Goal: Task Accomplishment & Management: Manage account settings

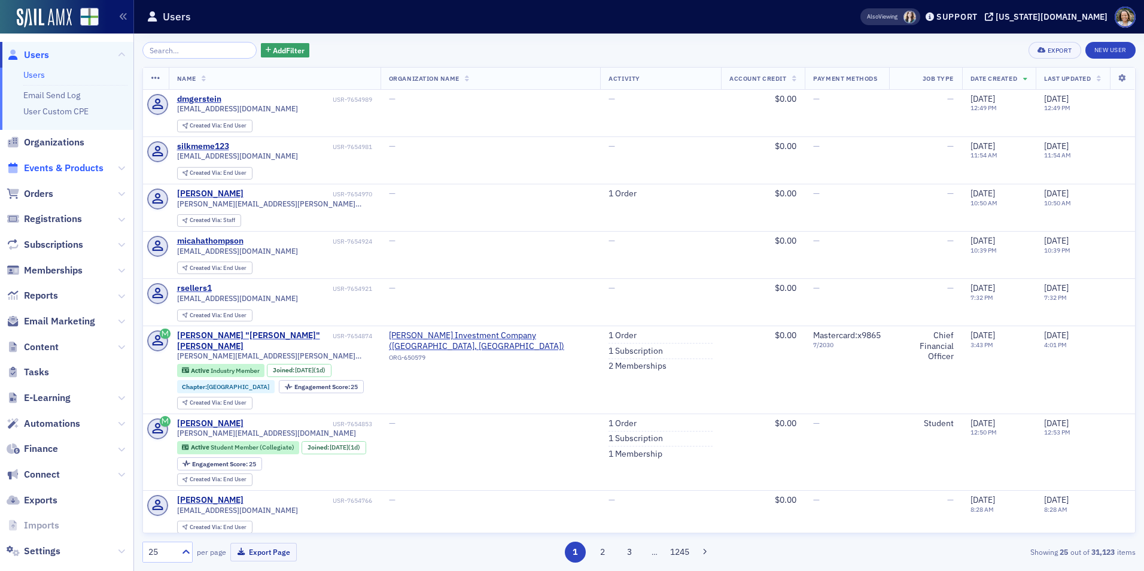
click at [74, 167] on span "Events & Products" at bounding box center [64, 168] width 80 height 13
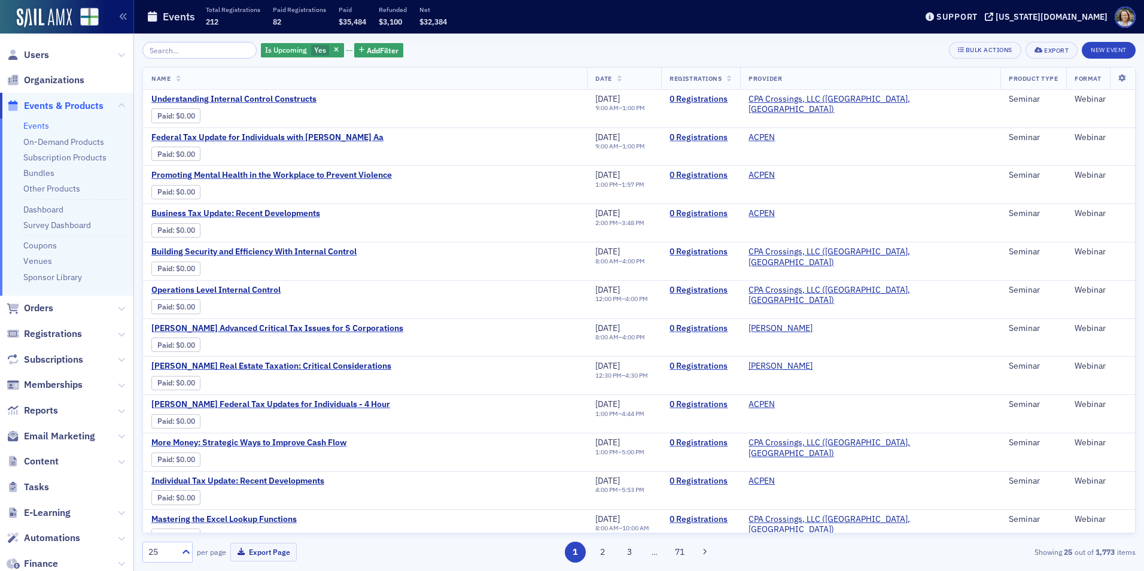
click at [215, 55] on input "search" at bounding box center [199, 50] width 114 height 17
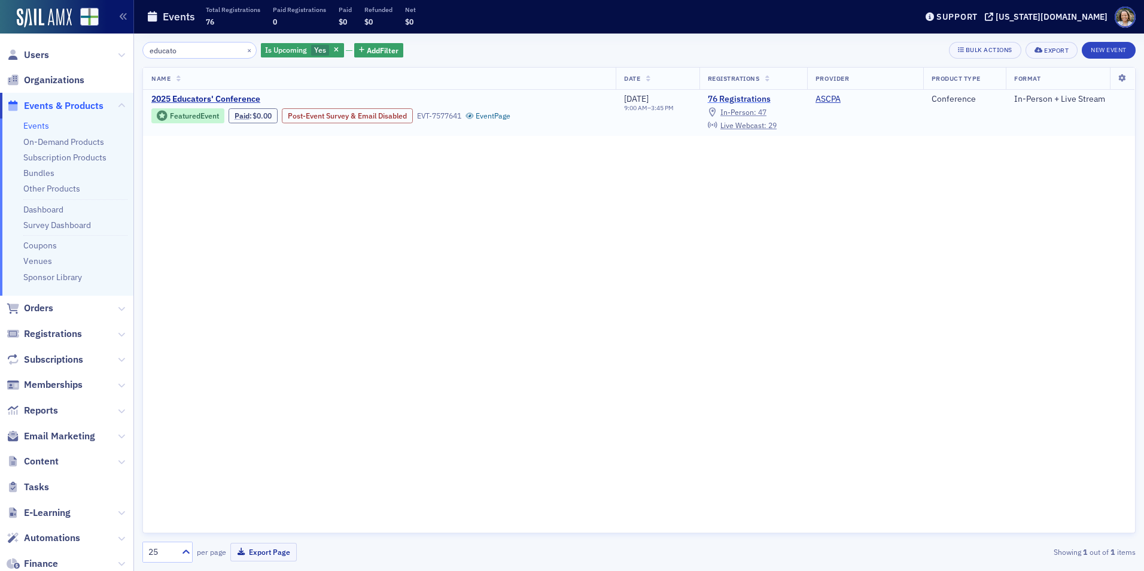
type input "educato"
click at [724, 98] on link "76 Registrations" at bounding box center [753, 99] width 91 height 11
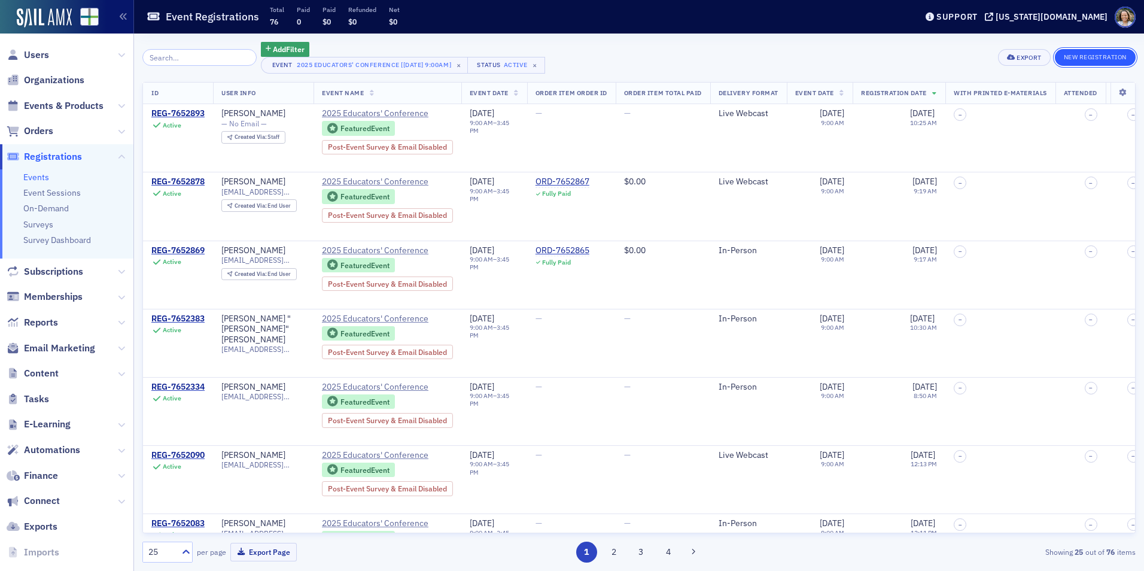
click at [1072, 59] on button "New Registration" at bounding box center [1095, 57] width 81 height 17
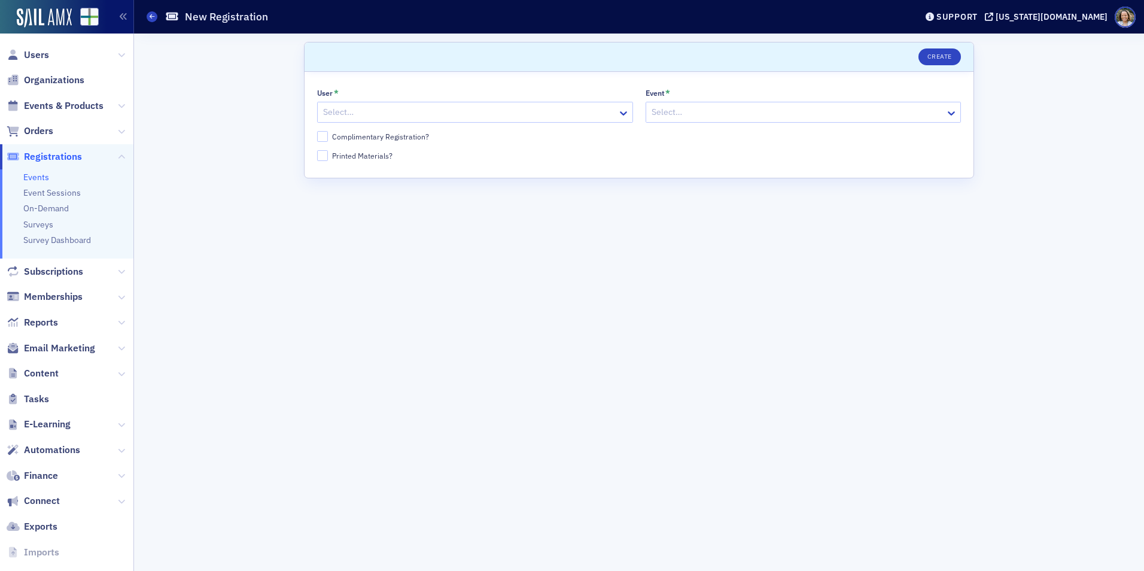
click at [437, 123] on div "User * Select… Event * Select… Complimentary Registration? Printed Materials?" at bounding box center [639, 125] width 644 height 72
click at [443, 115] on div at bounding box center [469, 112] width 294 height 15
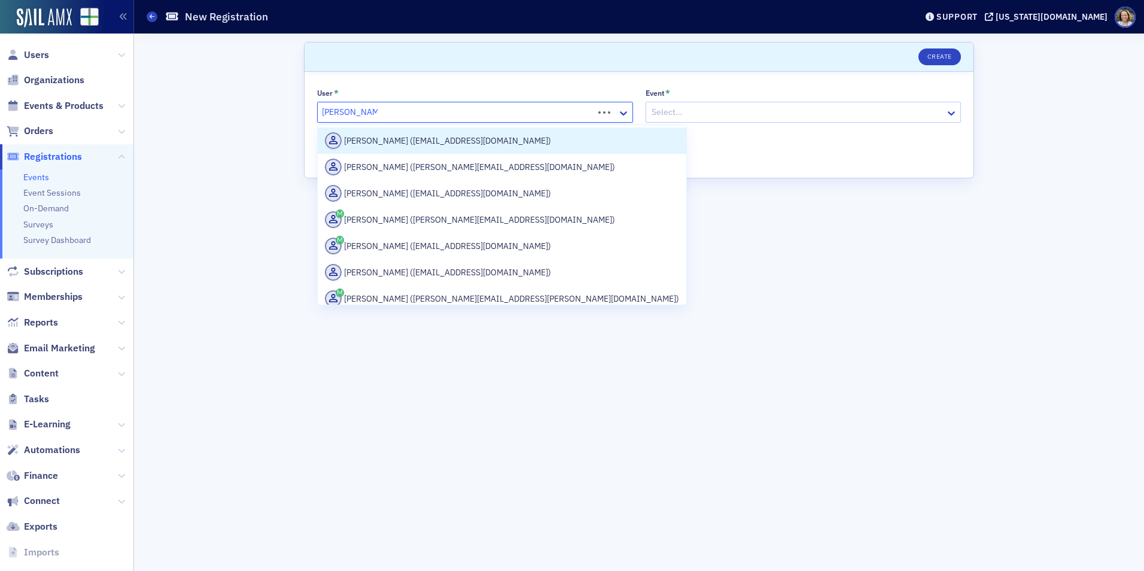
type input "[PERSON_NAME]"
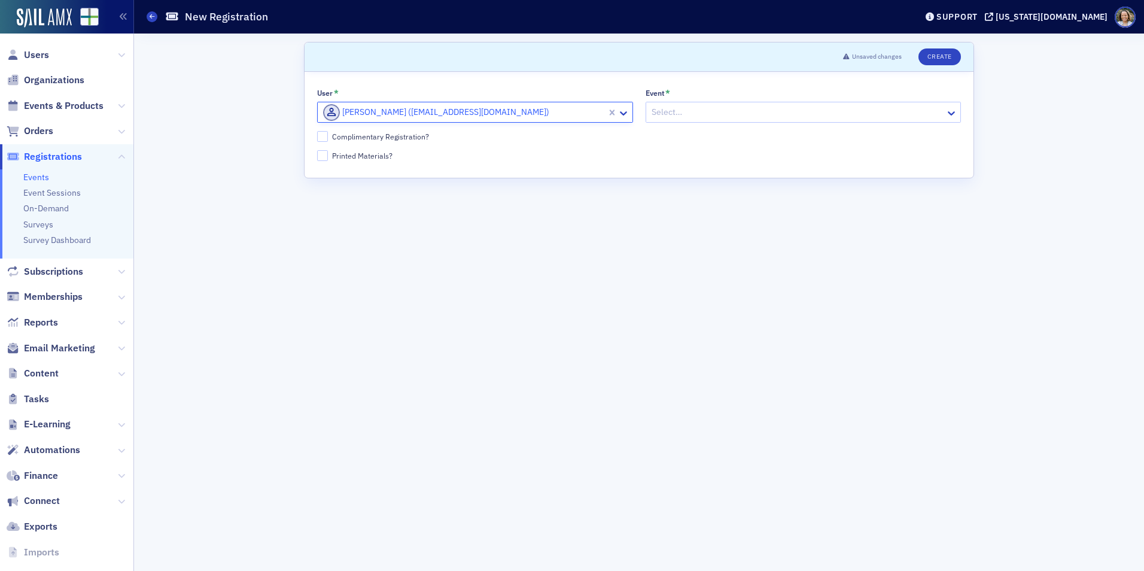
click at [414, 138] on div "Complimentary Registration?" at bounding box center [380, 137] width 97 height 10
click at [328, 138] on input "Complimentary Registration?" at bounding box center [322, 136] width 11 height 11
checkbox input "true"
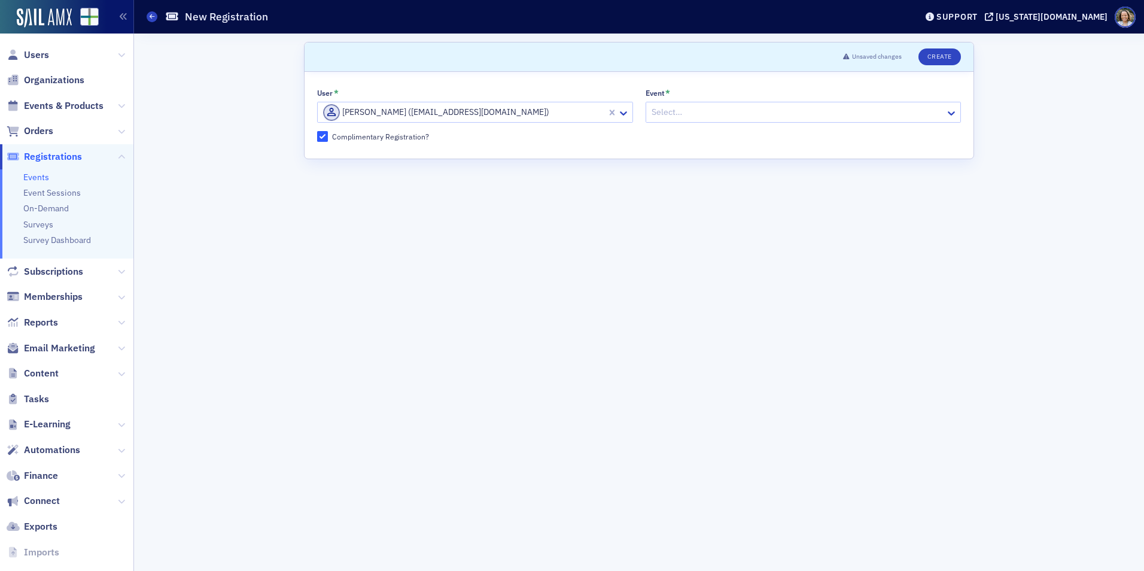
click at [722, 110] on div at bounding box center [797, 112] width 294 height 15
click at [558, 115] on div at bounding box center [464, 112] width 284 height 15
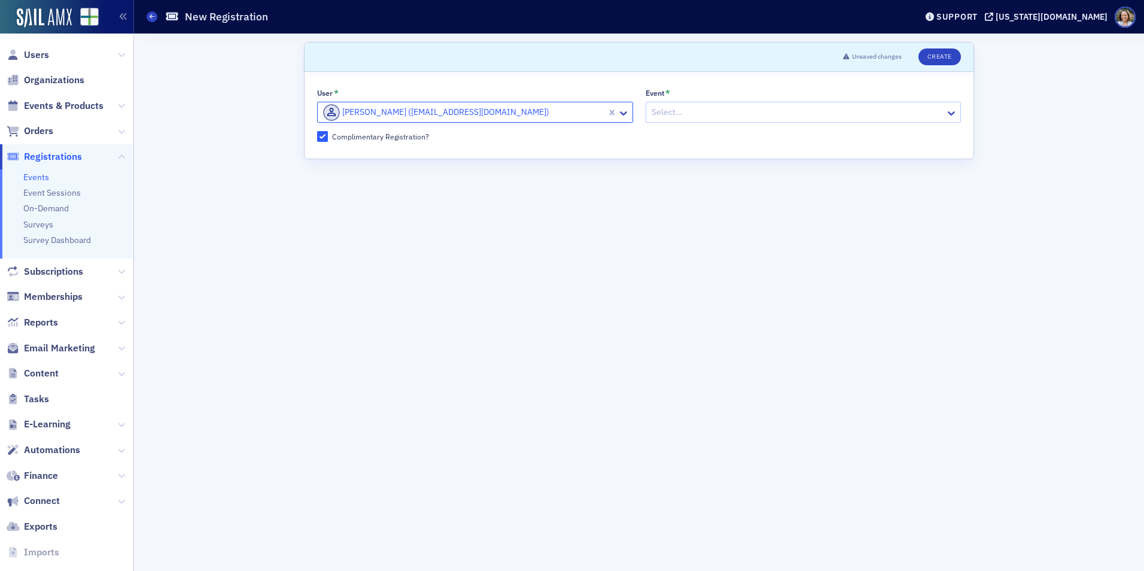
click at [605, 112] on div at bounding box center [464, 112] width 284 height 15
type input "[PERSON_NAME]"
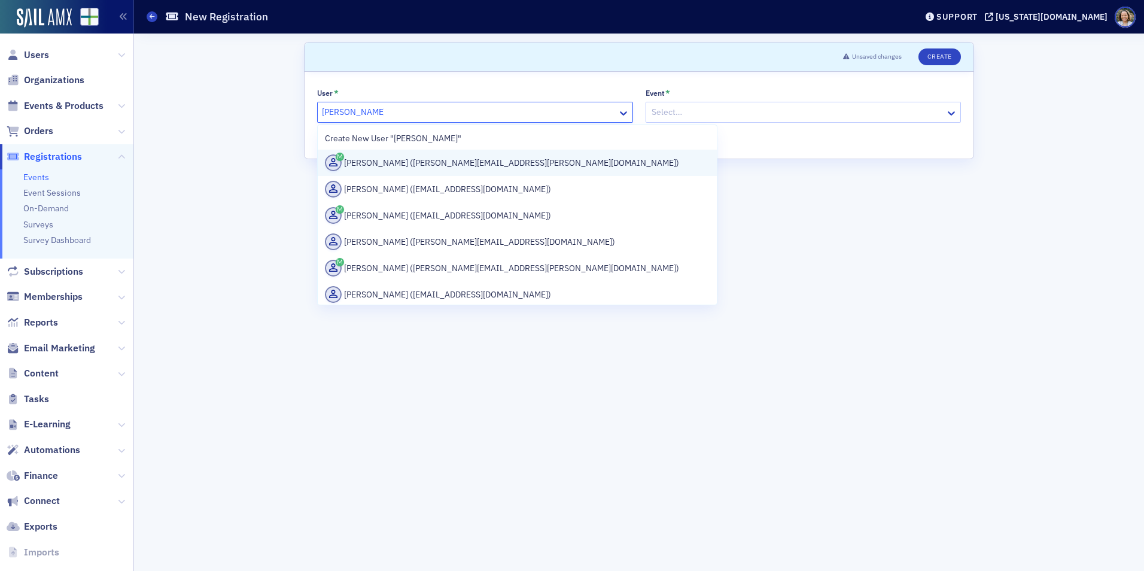
click at [526, 157] on div "Courtney Morris (courtney.morris@warrenaverett.com)" at bounding box center [517, 162] width 385 height 17
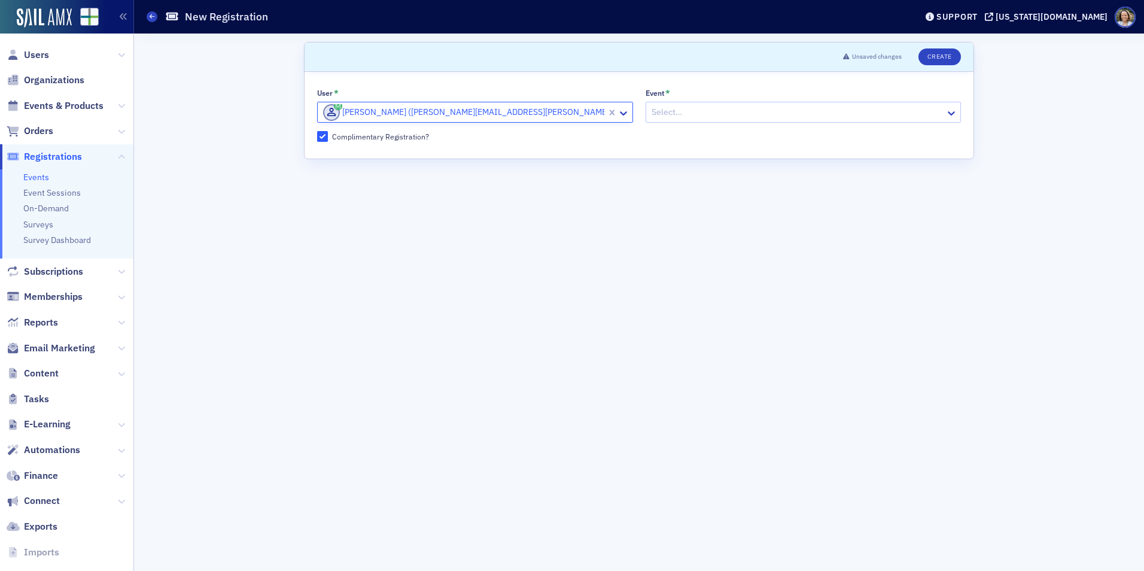
click at [700, 104] on div "Select…" at bounding box center [796, 112] width 300 height 17
type input "2025"
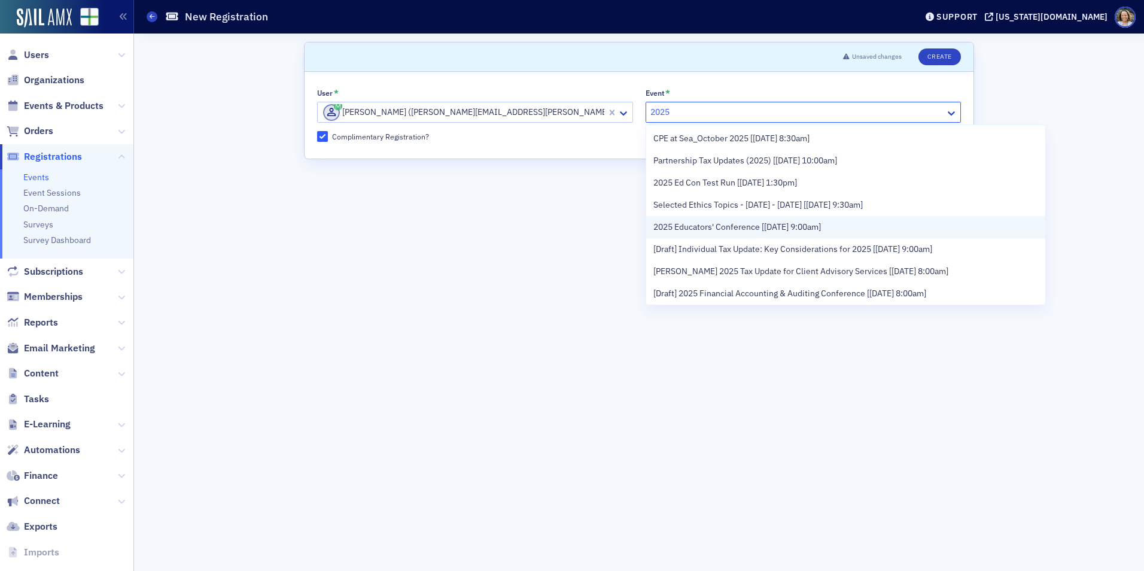
click at [734, 227] on span "2025 Educators' Conference [[DATE] 9:00am]" at bounding box center [737, 227] width 168 height 13
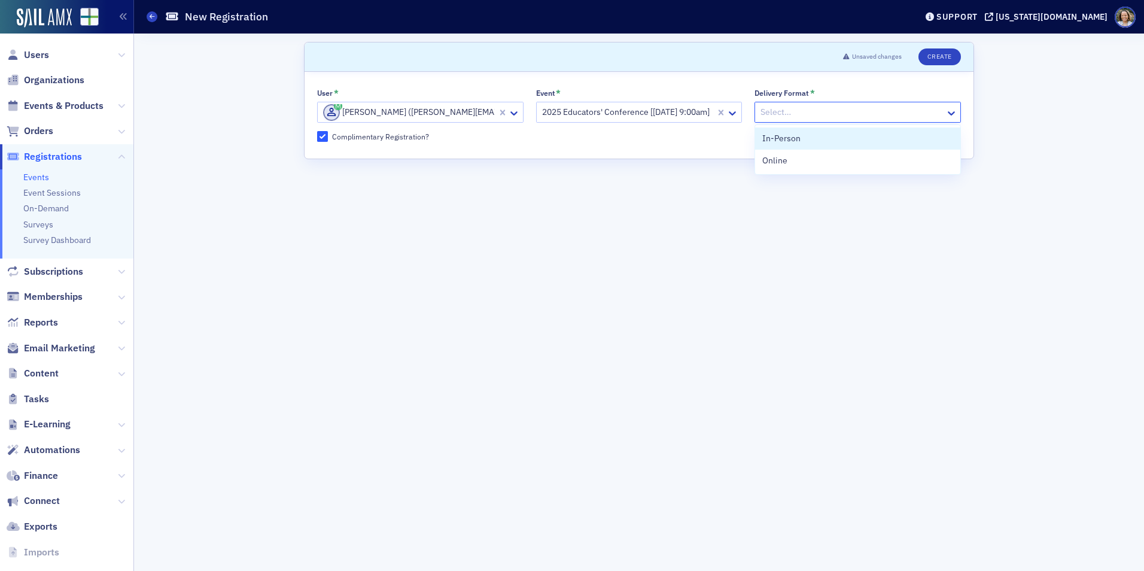
click at [855, 115] on div at bounding box center [851, 112] width 185 height 15
click at [824, 142] on div "In-Person" at bounding box center [857, 138] width 191 height 13
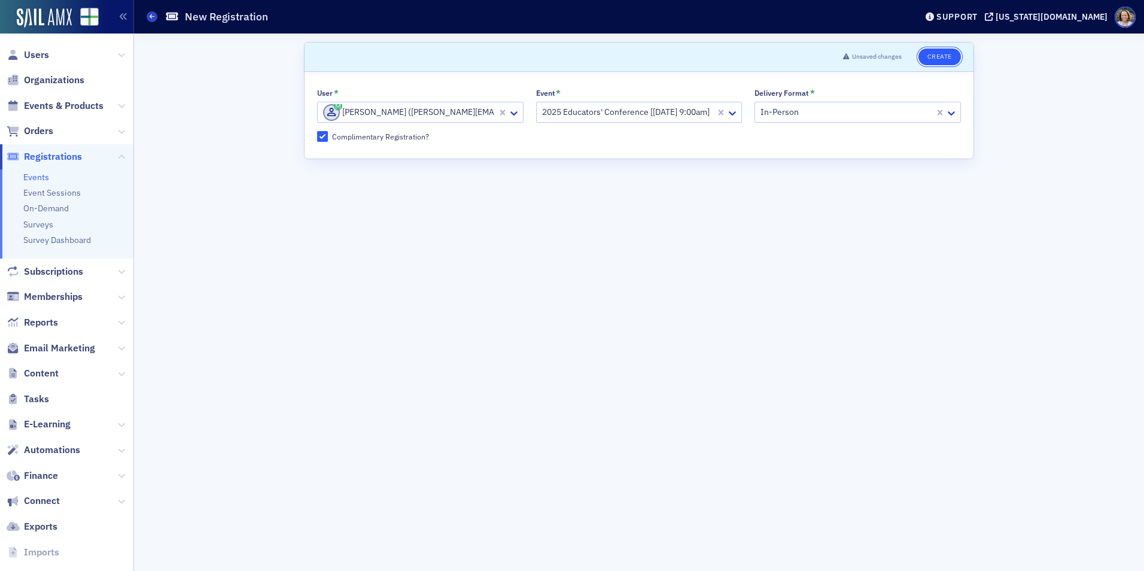
click at [944, 57] on button "Create" at bounding box center [939, 56] width 42 height 17
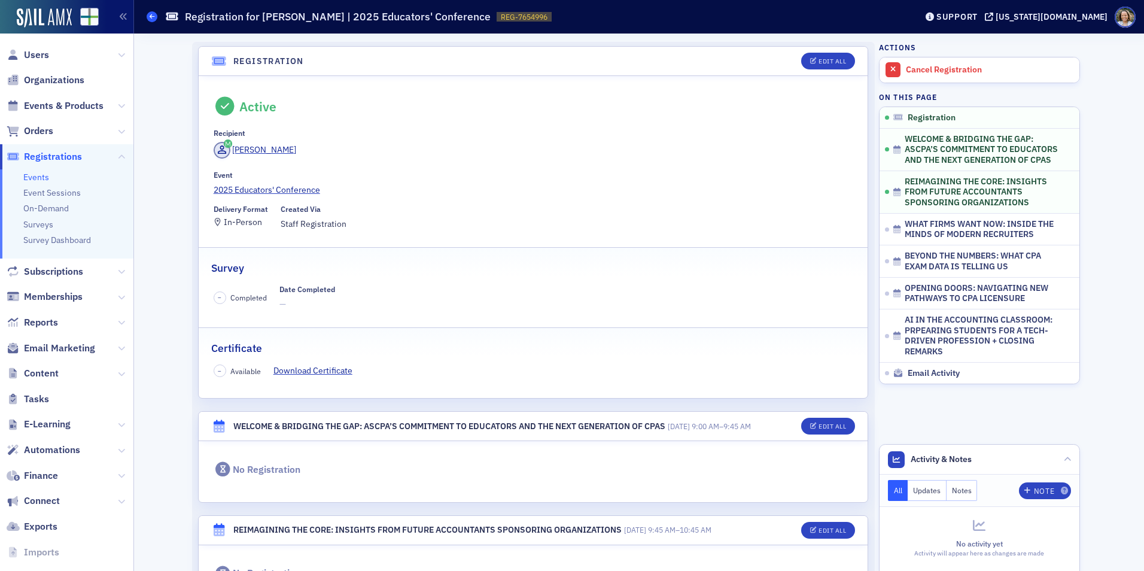
click at [151, 16] on icon at bounding box center [152, 16] width 5 height 5
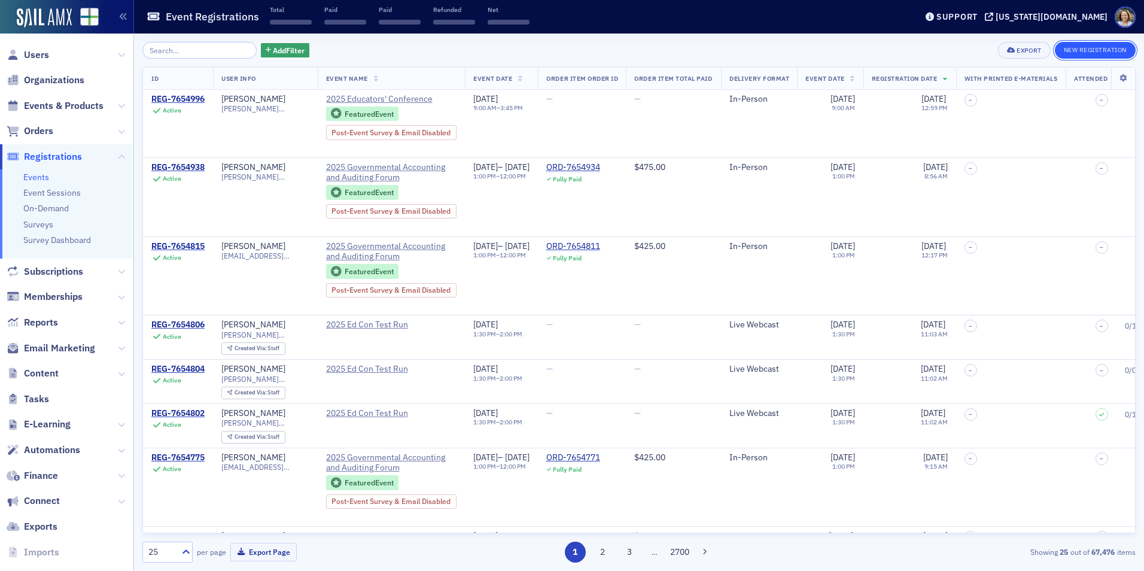
click at [1086, 50] on button "New Registration" at bounding box center [1095, 50] width 81 height 17
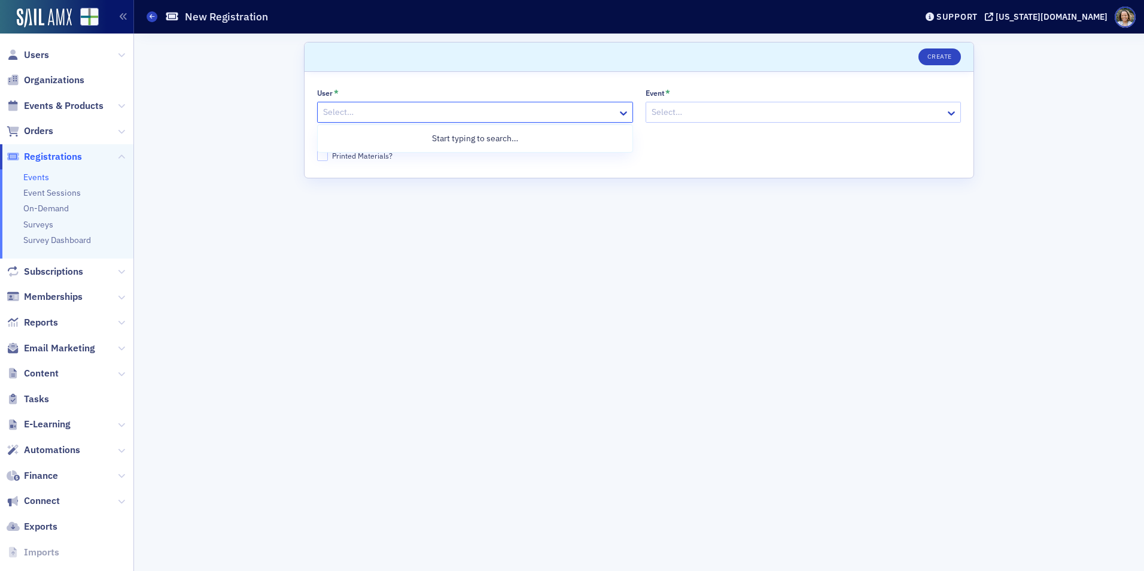
click at [485, 115] on div at bounding box center [469, 112] width 294 height 15
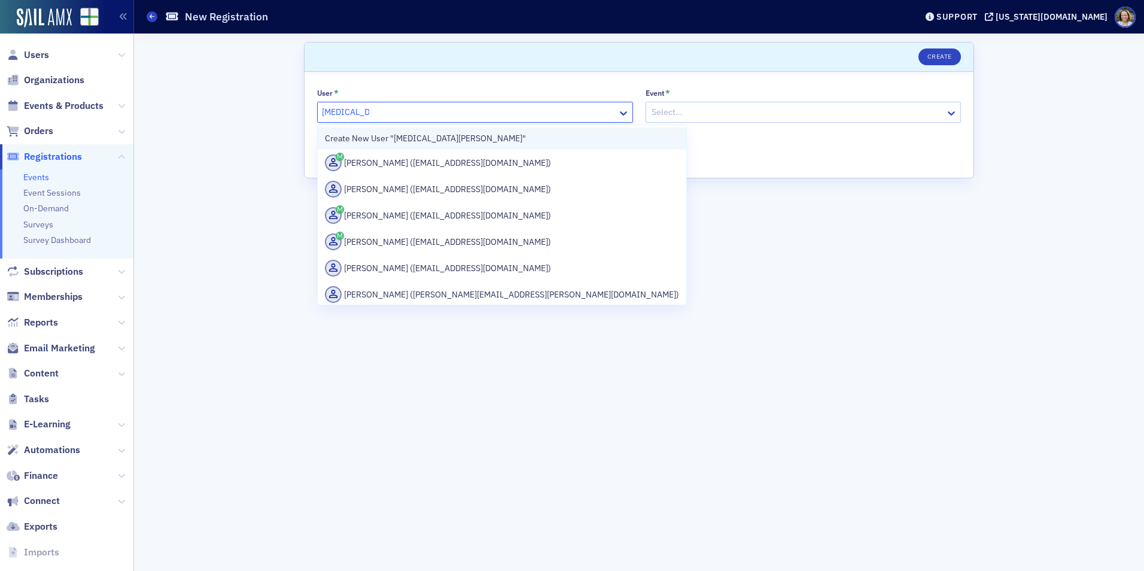
click at [455, 138] on div "Create New User "Alli Lambert"" at bounding box center [502, 138] width 354 height 13
type input "[MEDICAL_DATA][PERSON_NAME]"
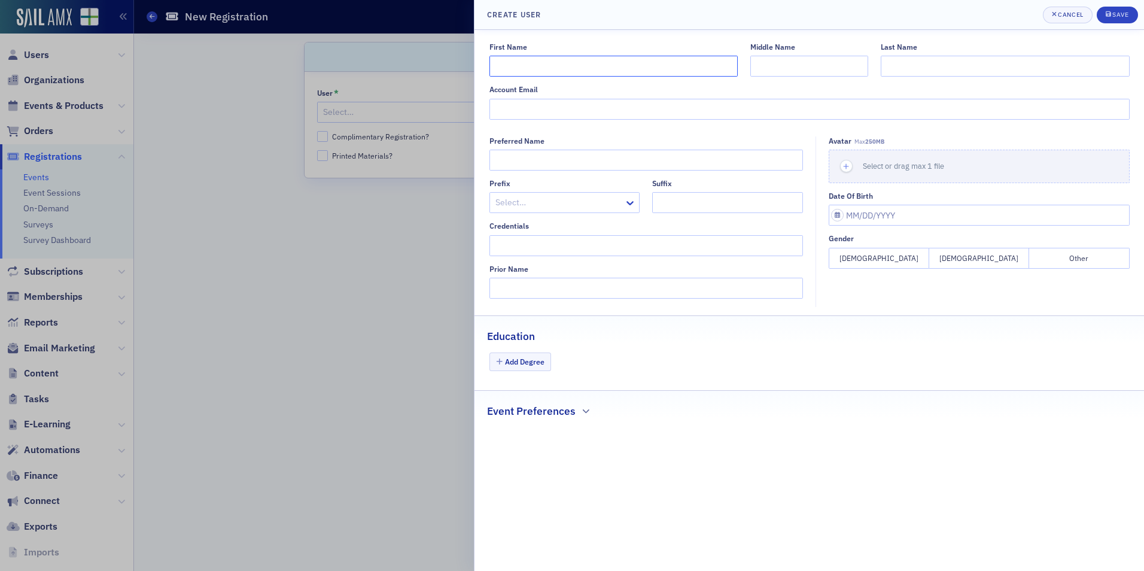
click at [652, 63] on input "First Name" at bounding box center [613, 66] width 248 height 21
type input "Alli"
type input "Lambert"
click at [1117, 13] on div "Save" at bounding box center [1120, 14] width 16 height 7
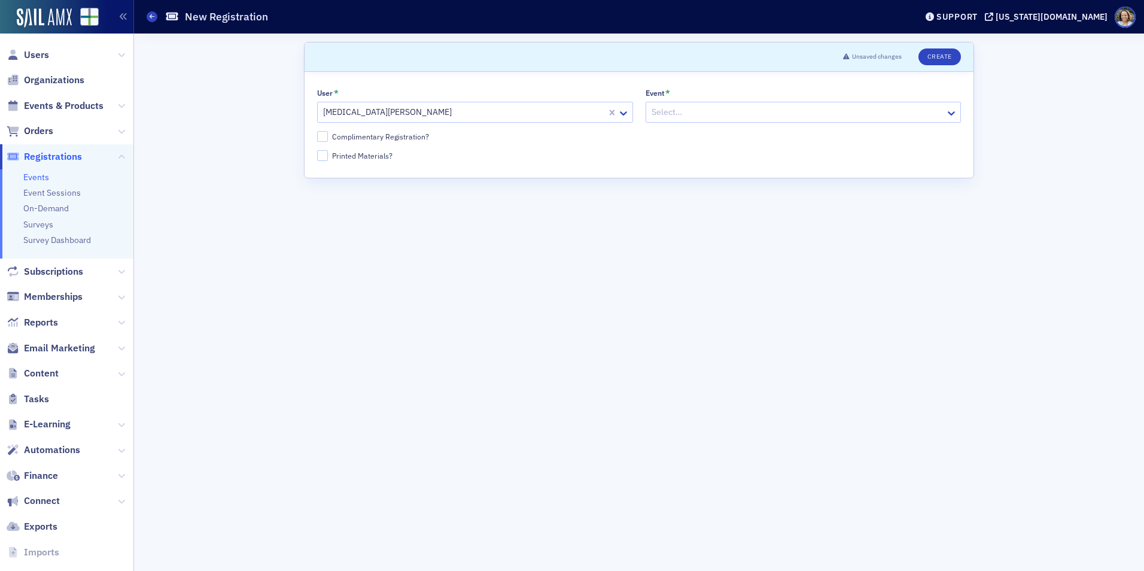
click at [783, 114] on div at bounding box center [797, 112] width 294 height 15
type input "2025"
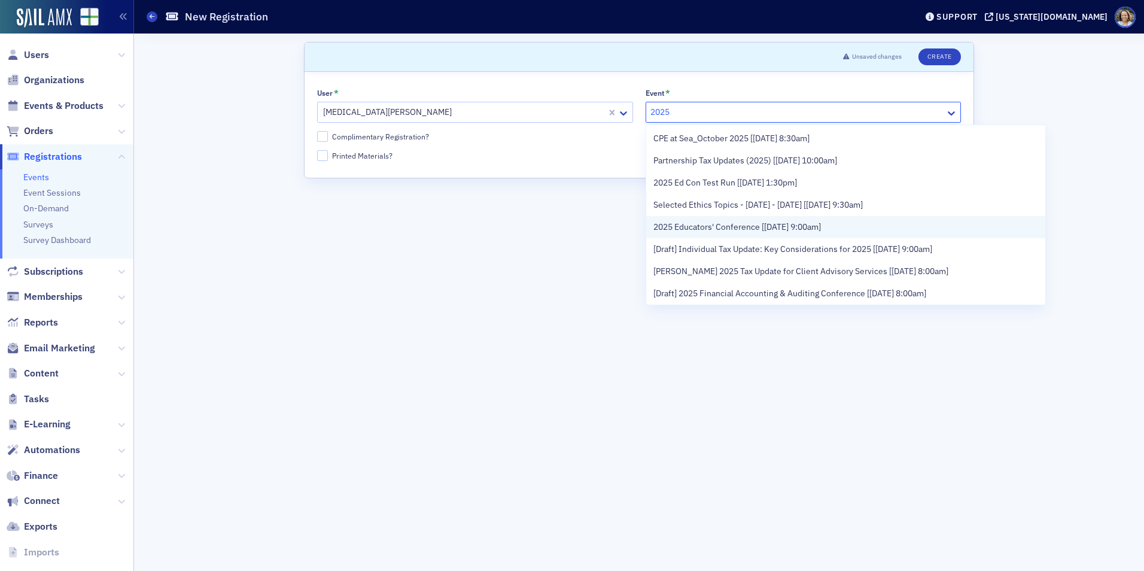
click at [718, 226] on span "2025 Educators' Conference [[DATE] 9:00am]" at bounding box center [737, 227] width 168 height 13
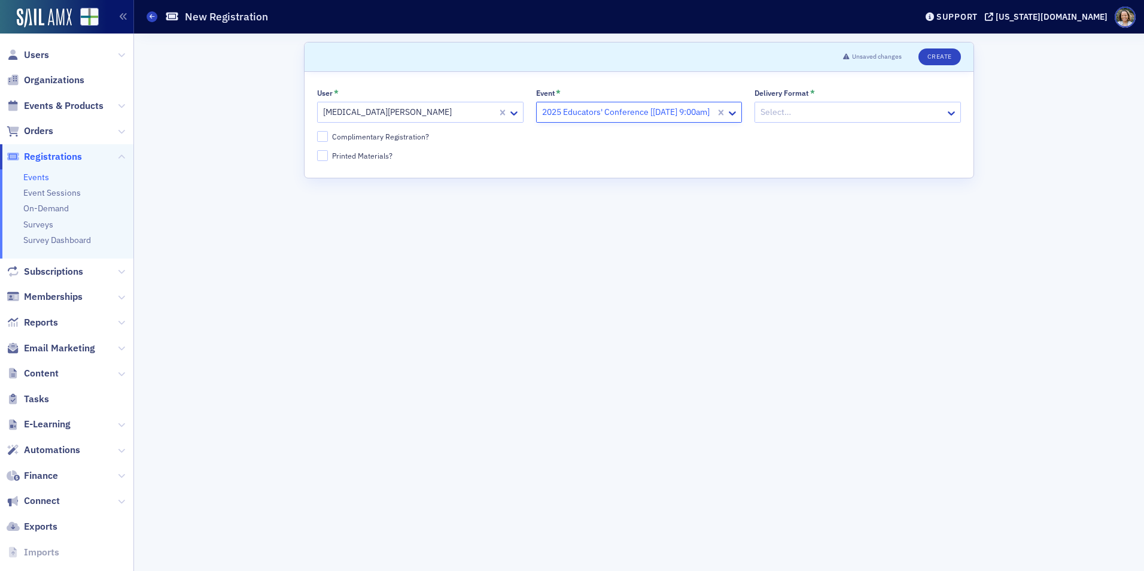
click at [403, 141] on div "Complimentary Registration?" at bounding box center [380, 137] width 97 height 10
click at [328, 141] on input "Complimentary Registration?" at bounding box center [322, 136] width 11 height 11
checkbox input "true"
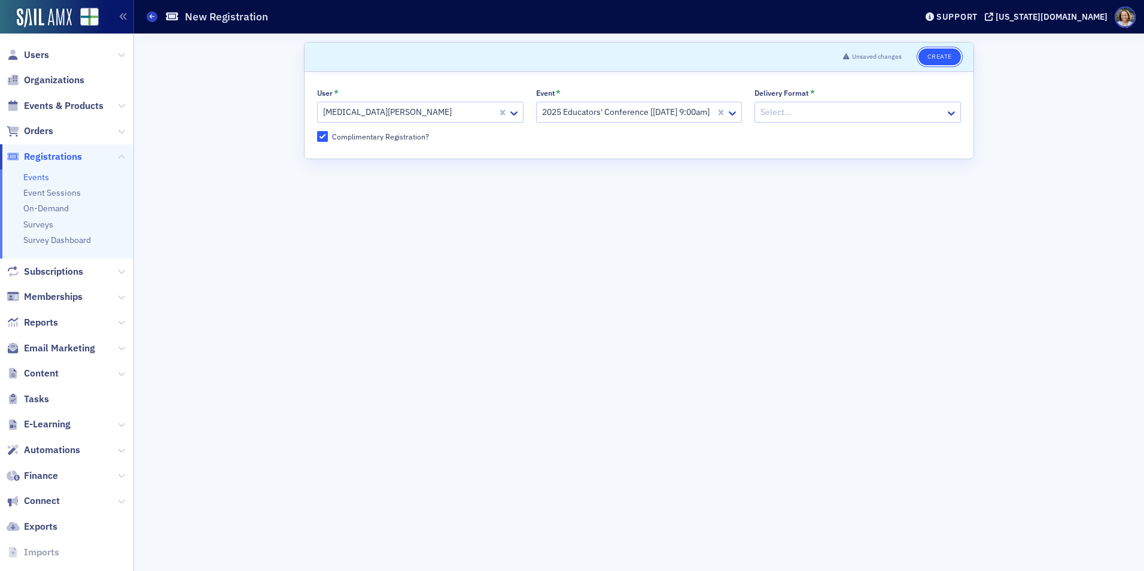
click at [927, 55] on button "Create" at bounding box center [939, 56] width 42 height 17
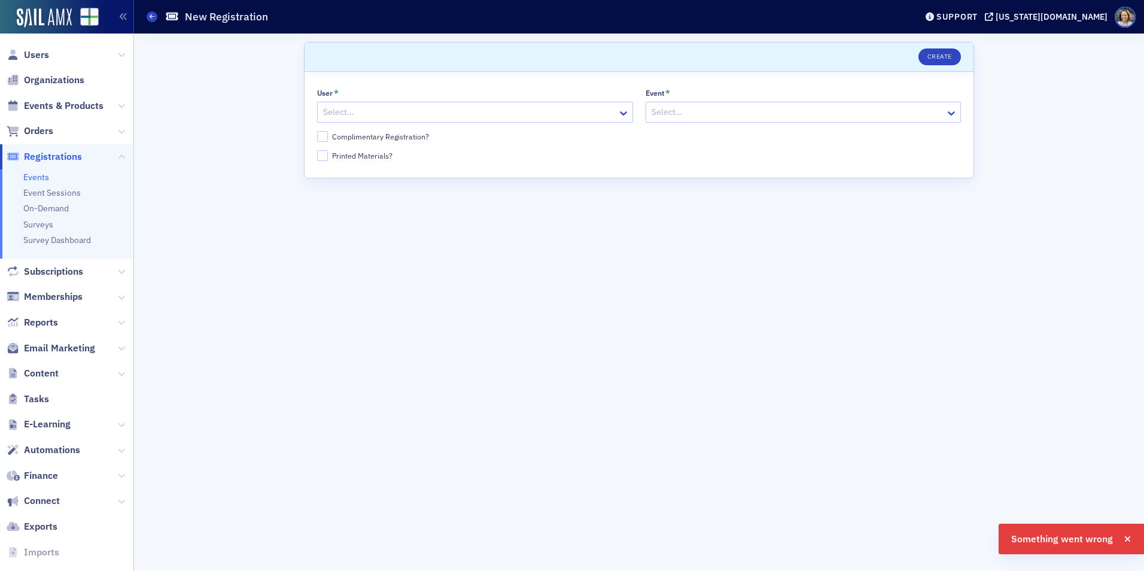
click at [506, 114] on div at bounding box center [469, 112] width 294 height 15
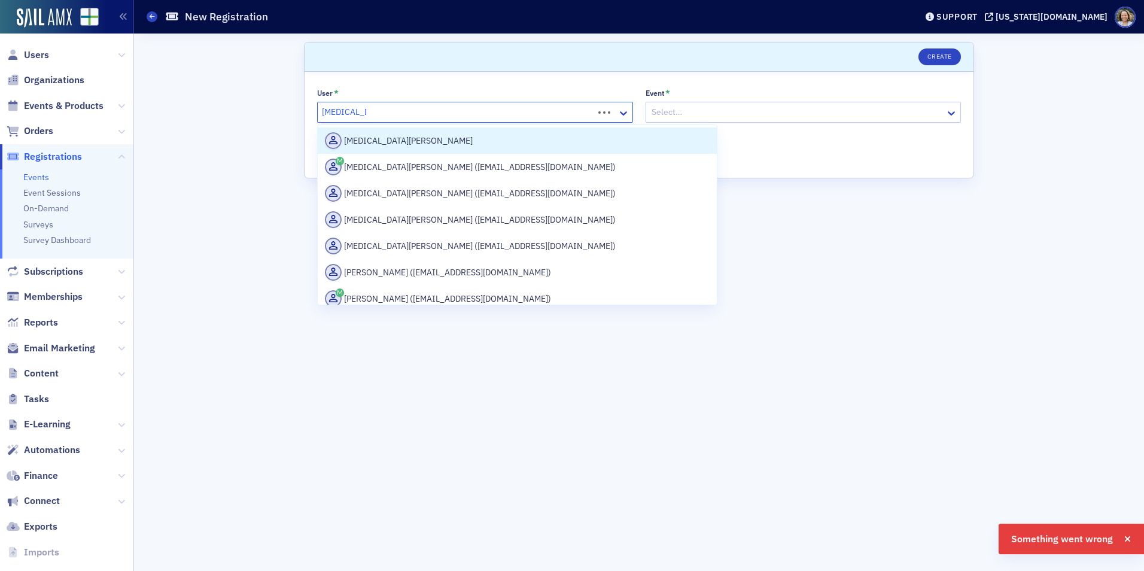
type input "[MEDICAL_DATA][PERSON_NAME]"
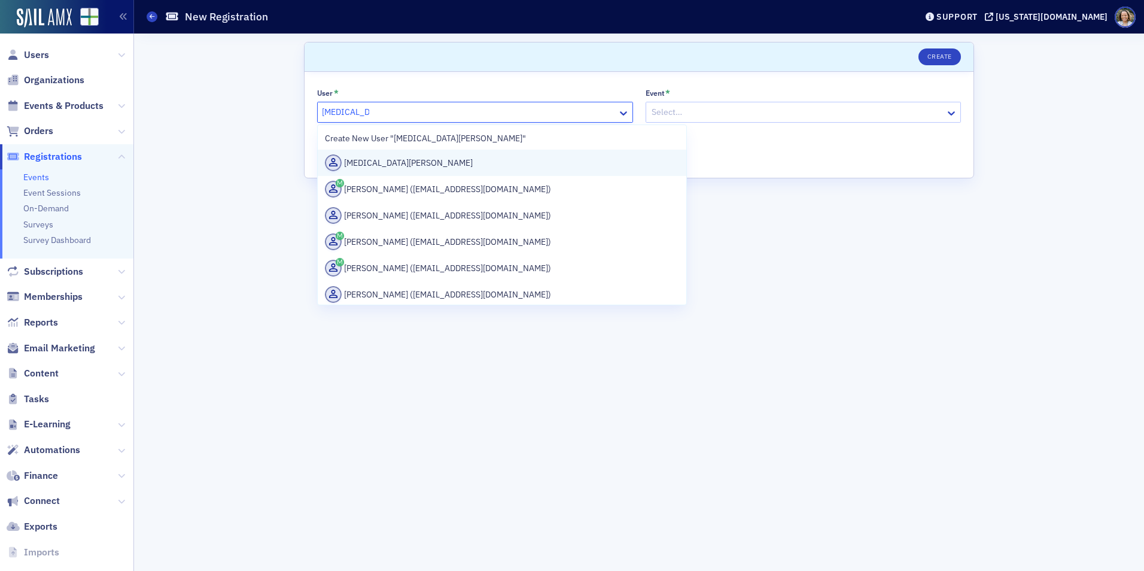
click at [455, 156] on div "[MEDICAL_DATA][PERSON_NAME]" at bounding box center [502, 162] width 354 height 17
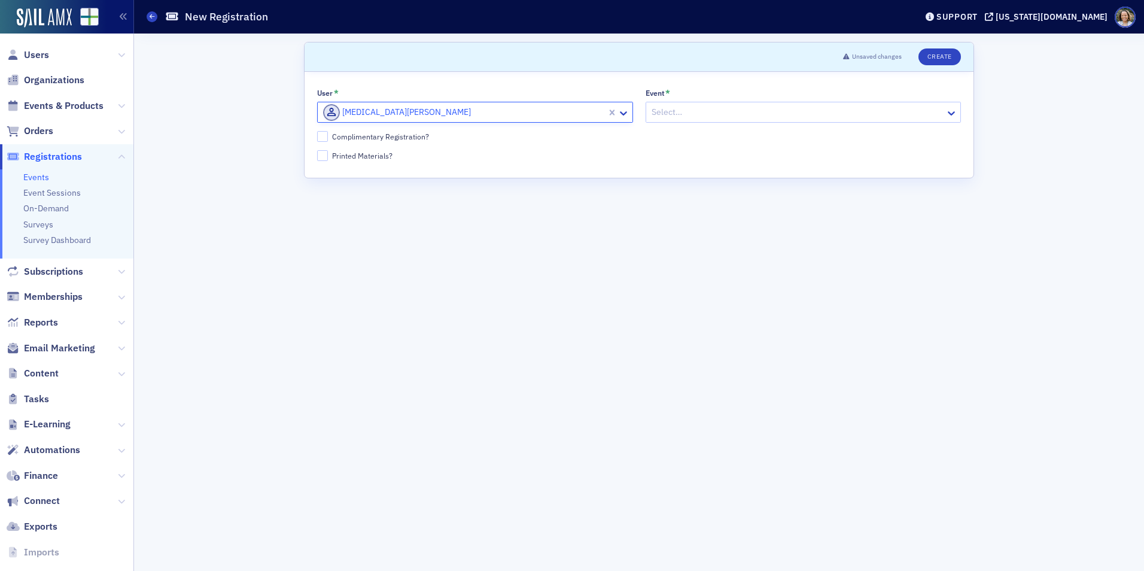
click at [750, 107] on div at bounding box center [797, 112] width 294 height 15
type input "2025"
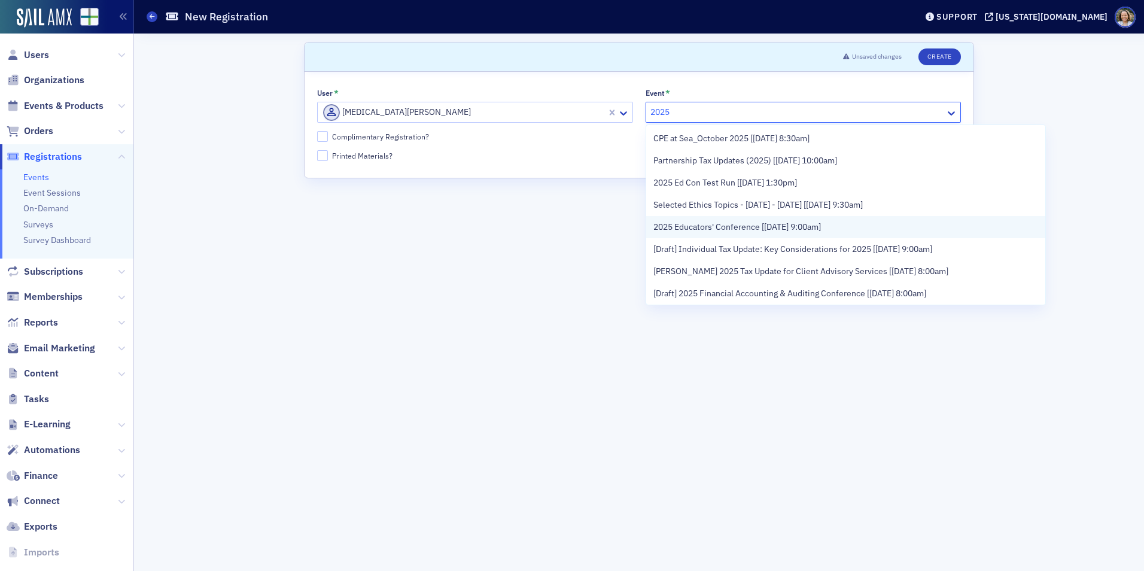
click at [742, 221] on span "2025 Educators' Conference [[DATE] 9:00am]" at bounding box center [737, 227] width 168 height 13
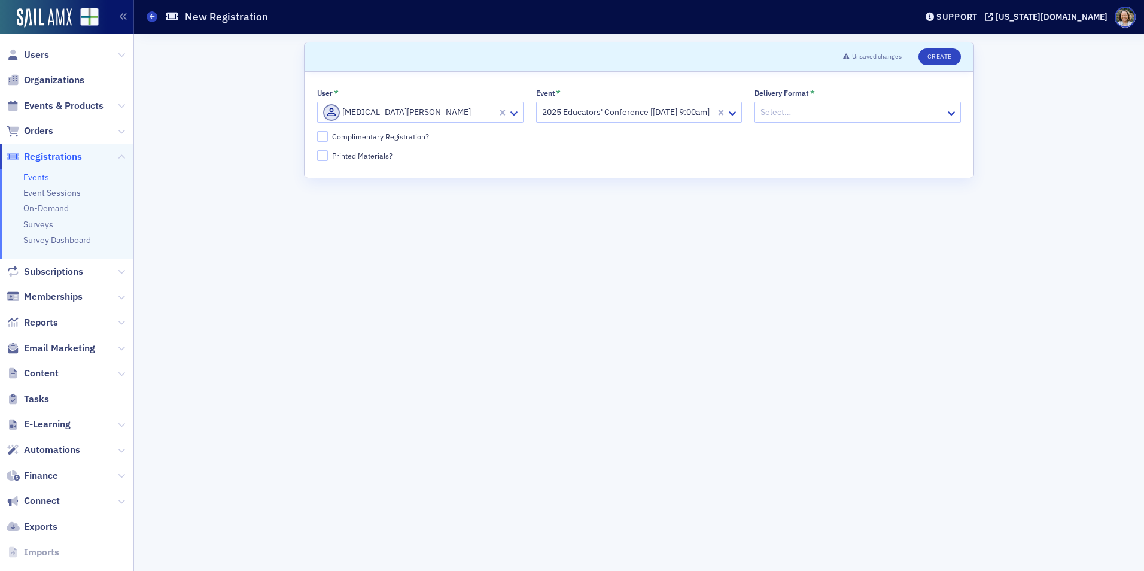
click at [381, 136] on div "Complimentary Registration?" at bounding box center [380, 137] width 97 height 10
click at [328, 136] on input "Complimentary Registration?" at bounding box center [322, 136] width 11 height 11
checkbox input "true"
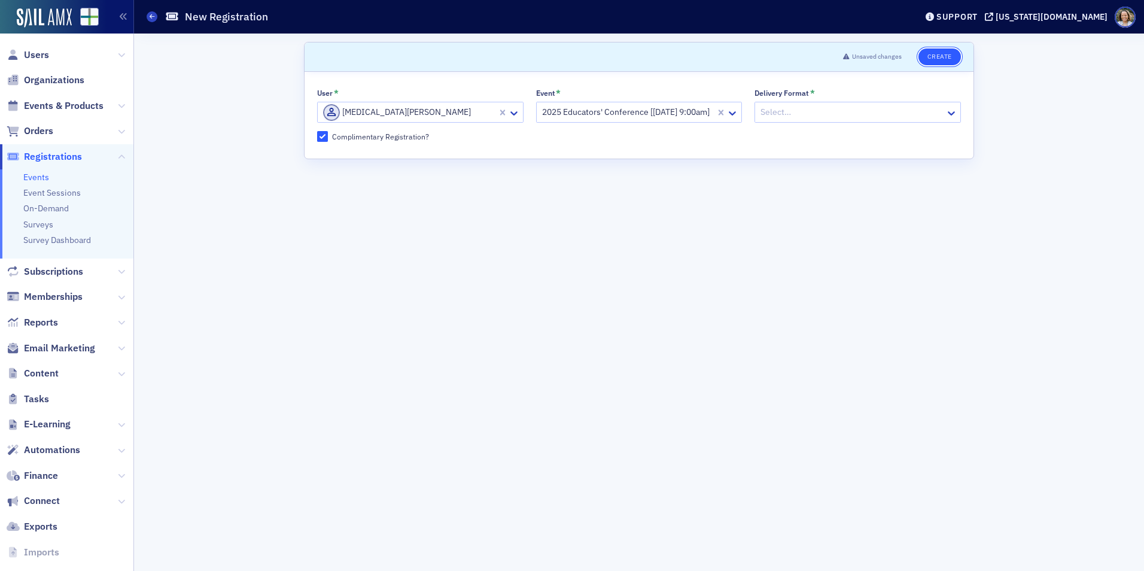
click at [934, 61] on button "Create" at bounding box center [939, 56] width 42 height 17
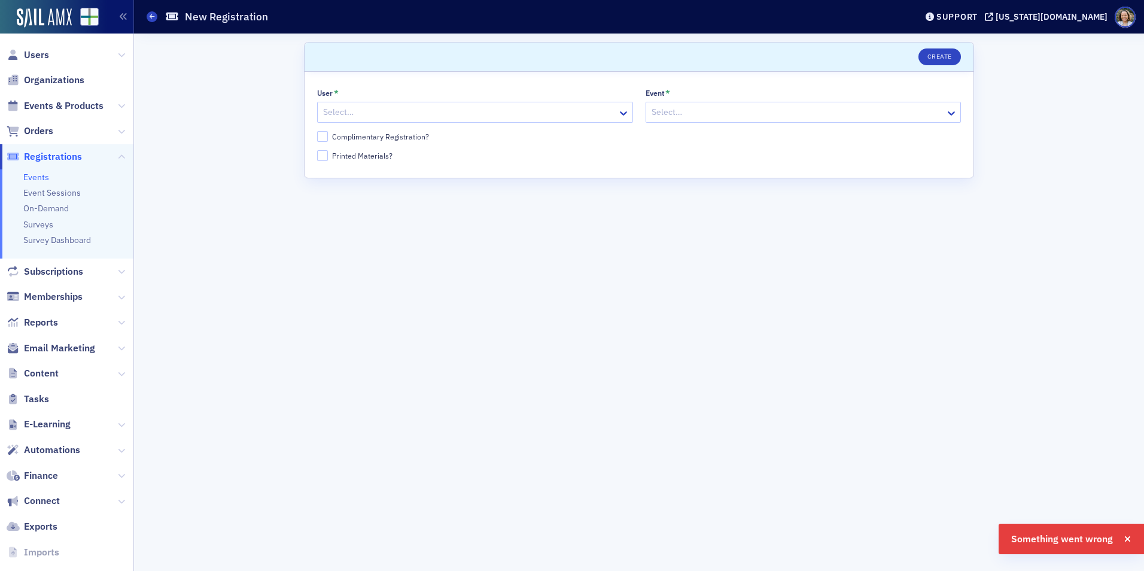
click at [499, 111] on div at bounding box center [469, 112] width 294 height 15
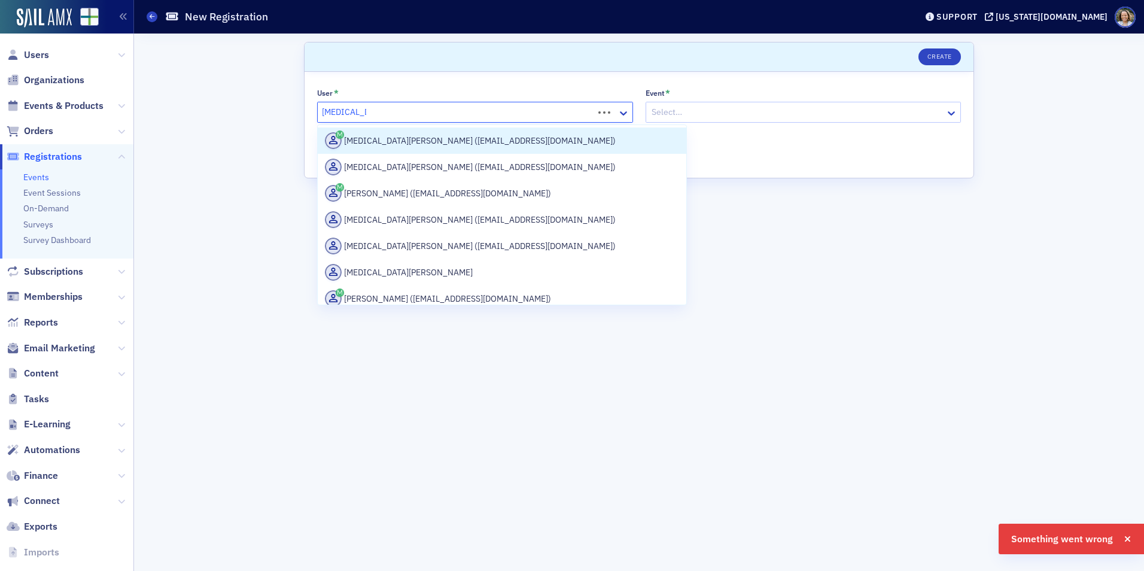
type input "[MEDICAL_DATA][PERSON_NAME]"
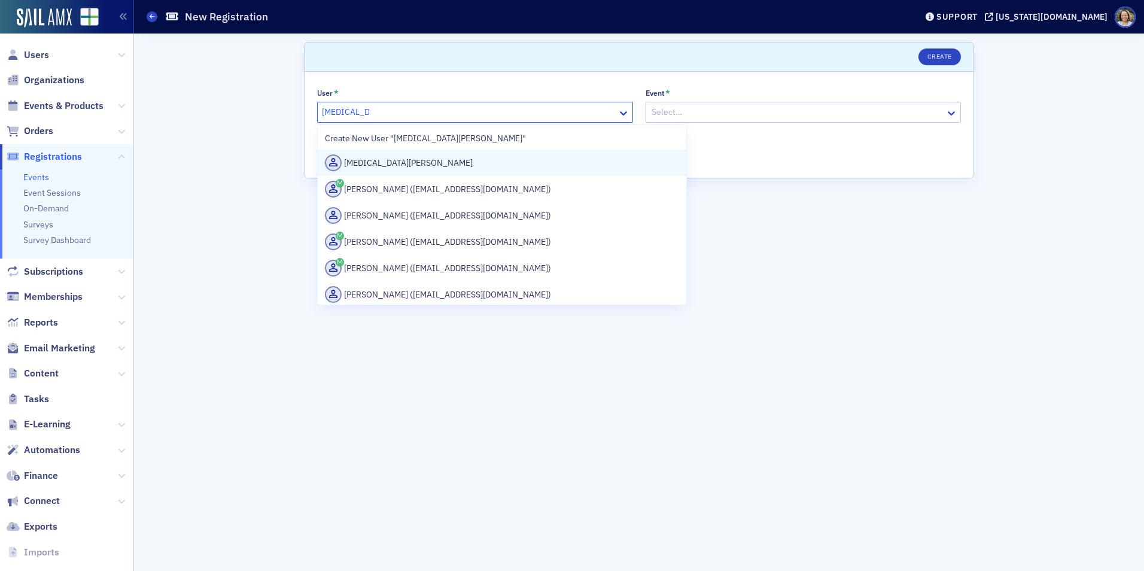
click at [464, 161] on div "[MEDICAL_DATA][PERSON_NAME]" at bounding box center [502, 162] width 354 height 17
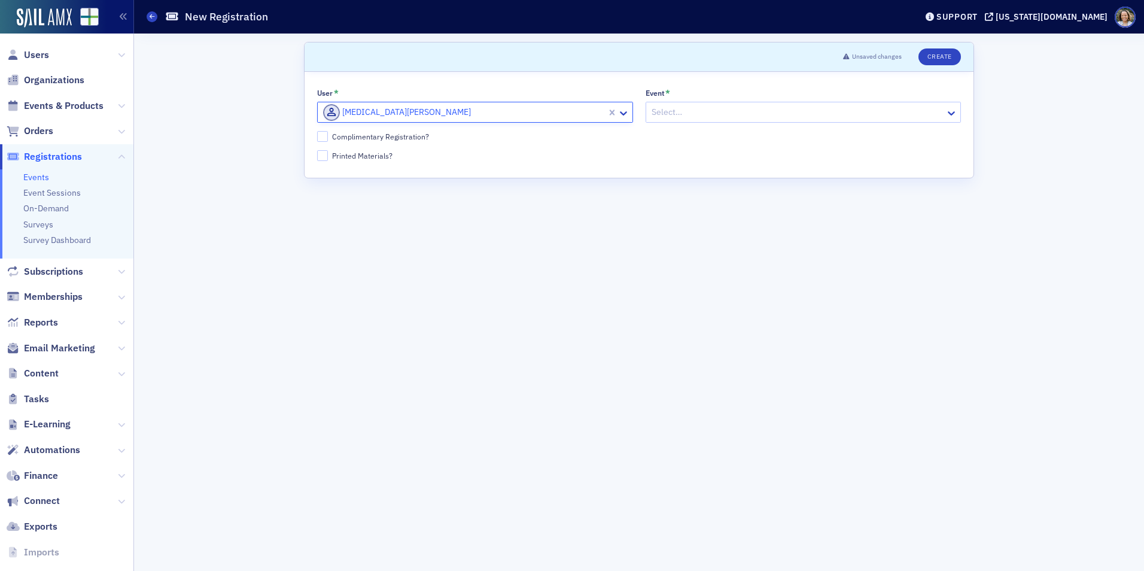
click at [687, 112] on div at bounding box center [797, 112] width 294 height 15
type input "2025"
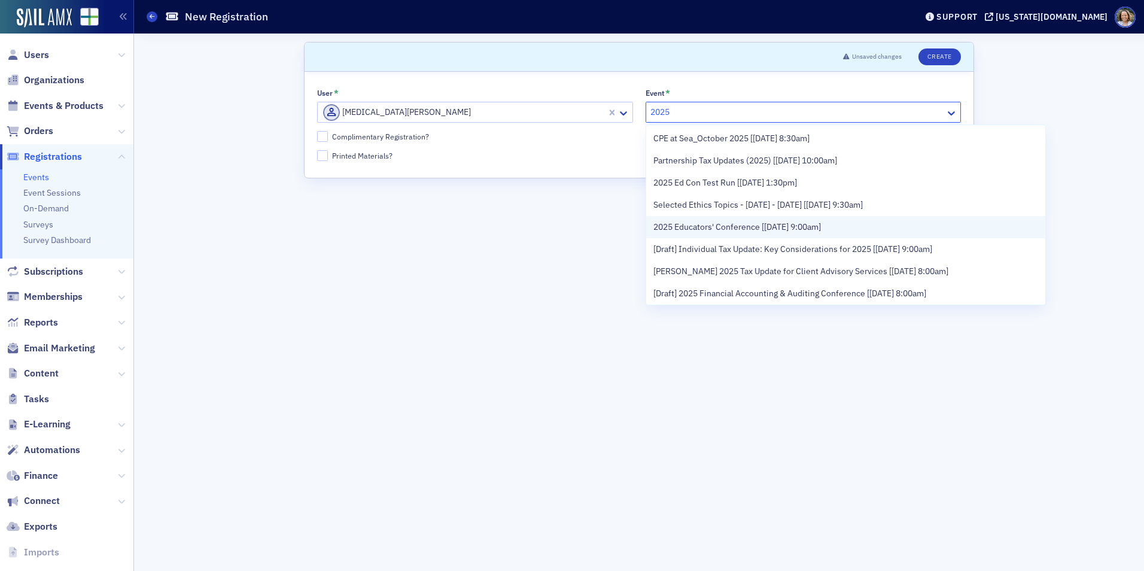
click at [702, 229] on span "2025 Educators' Conference [[DATE] 9:00am]" at bounding box center [737, 227] width 168 height 13
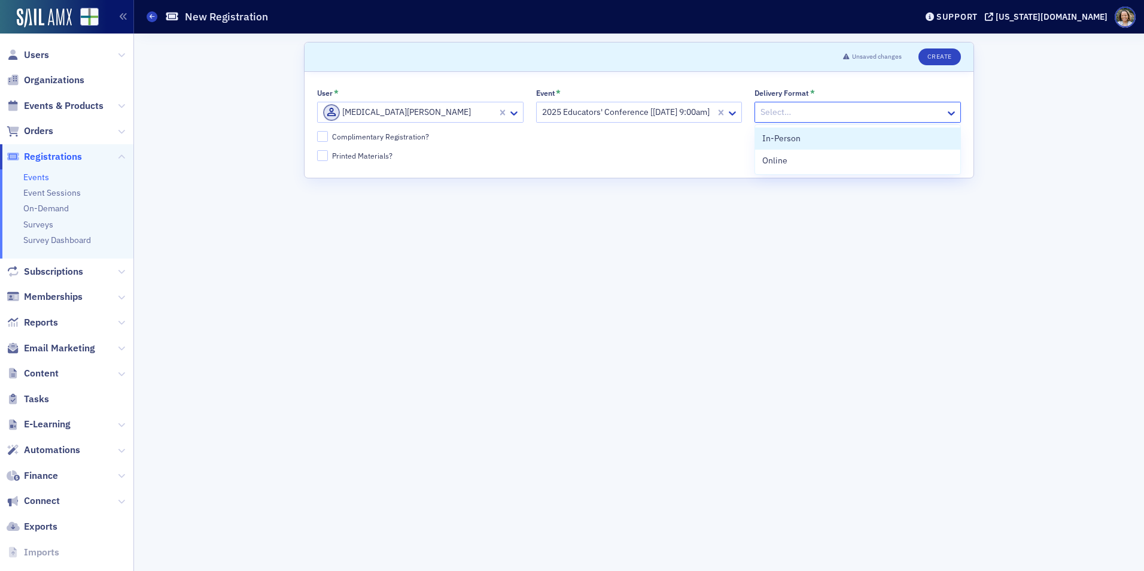
click at [853, 113] on div at bounding box center [851, 112] width 185 height 15
click at [827, 139] on div "In-Person" at bounding box center [857, 138] width 191 height 13
click at [398, 140] on div "Complimentary Registration?" at bounding box center [380, 137] width 97 height 10
click at [328, 140] on input "Complimentary Registration?" at bounding box center [322, 136] width 11 height 11
checkbox input "true"
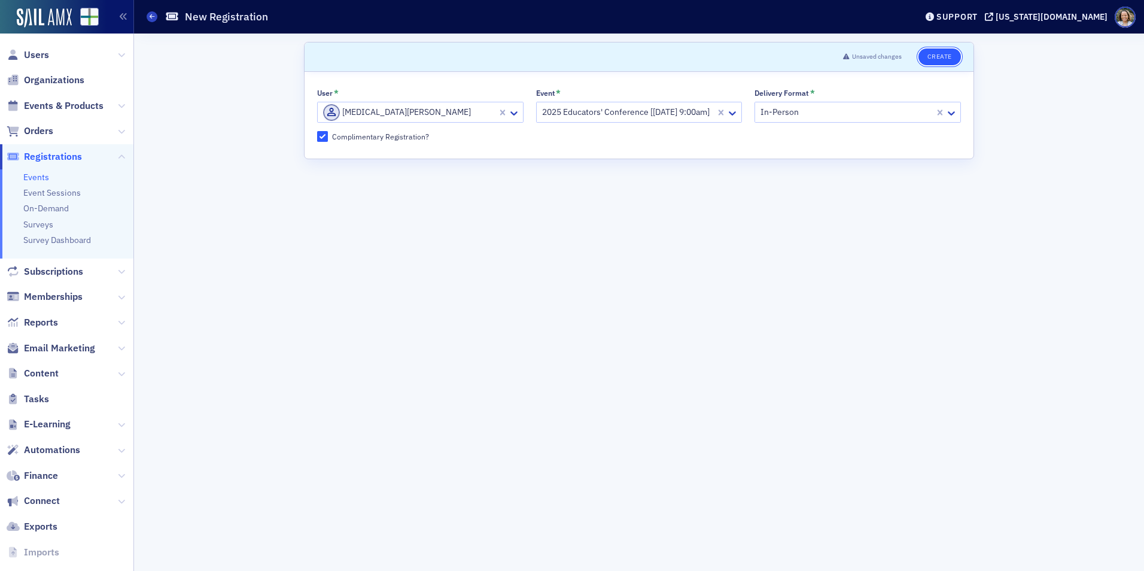
click at [936, 56] on button "Create" at bounding box center [939, 56] width 42 height 17
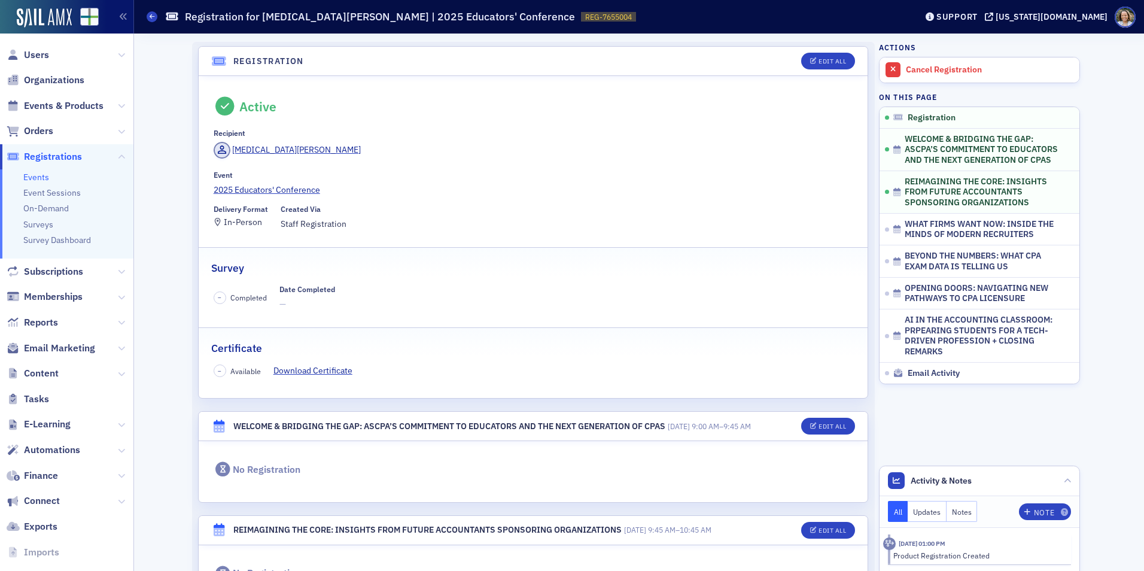
click at [157, 16] on div "Events Registration for Alli Lambert | 2025 Educators' Conference REG-7655004 7…" at bounding box center [523, 16] width 752 height 23
click at [147, 16] on span at bounding box center [152, 16] width 11 height 11
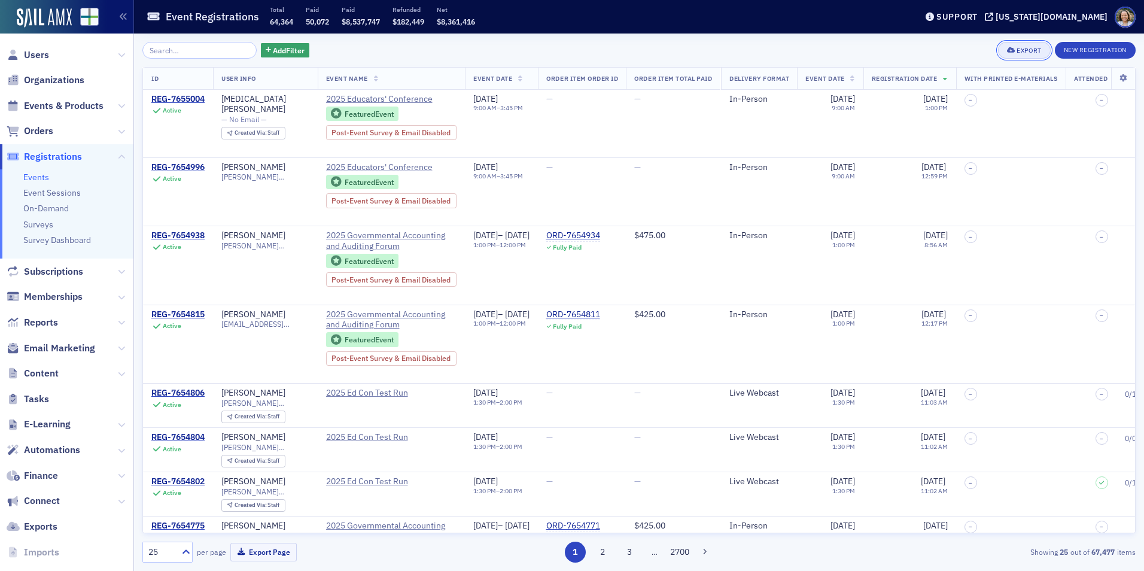
click at [1017, 53] on div "Export" at bounding box center [1029, 50] width 25 height 7
click at [215, 50] on input "search" at bounding box center [199, 50] width 114 height 17
click at [1021, 49] on div "Export" at bounding box center [1029, 50] width 25 height 7
click at [942, 69] on h3 "Export" at bounding box center [976, 69] width 127 height 13
click at [501, 42] on div "Add Filter Export New Registration" at bounding box center [638, 50] width 993 height 17
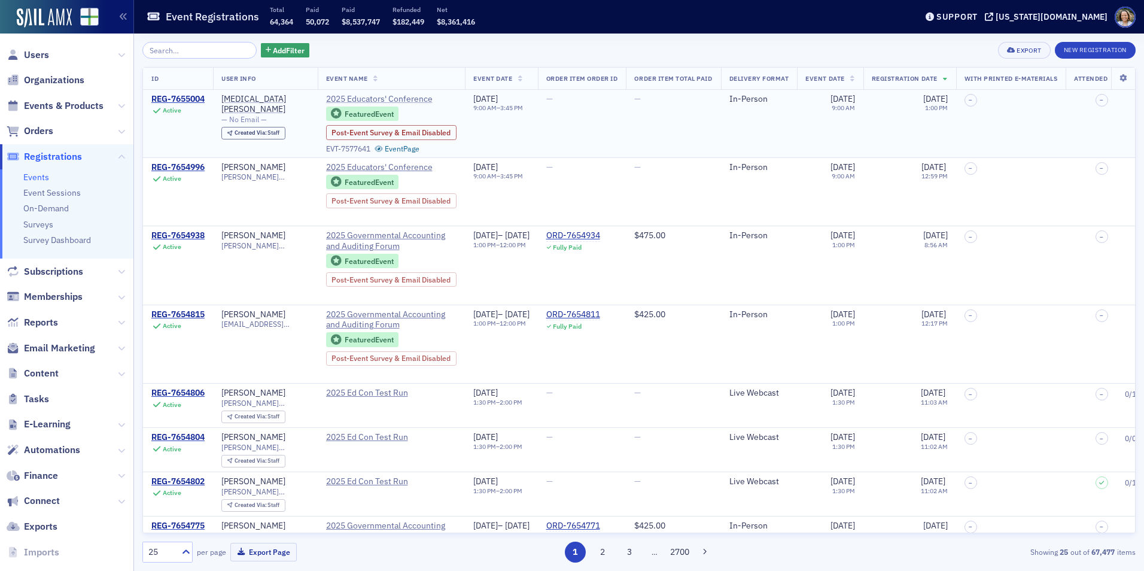
click at [411, 99] on span "2025 Educators' Conference" at bounding box center [380, 99] width 109 height 11
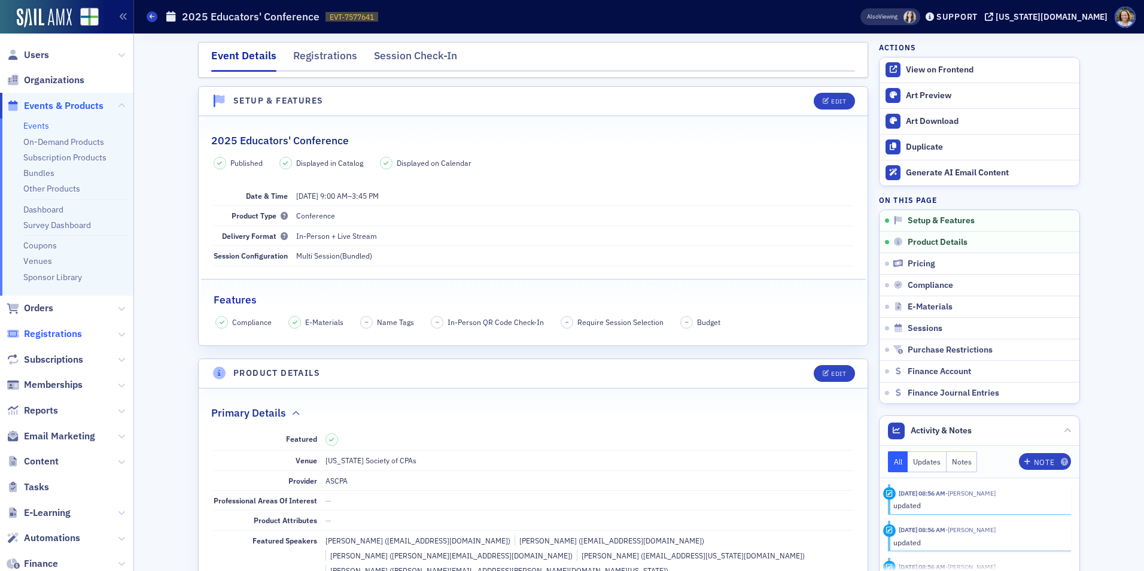
click at [68, 330] on span "Registrations" at bounding box center [53, 333] width 58 height 13
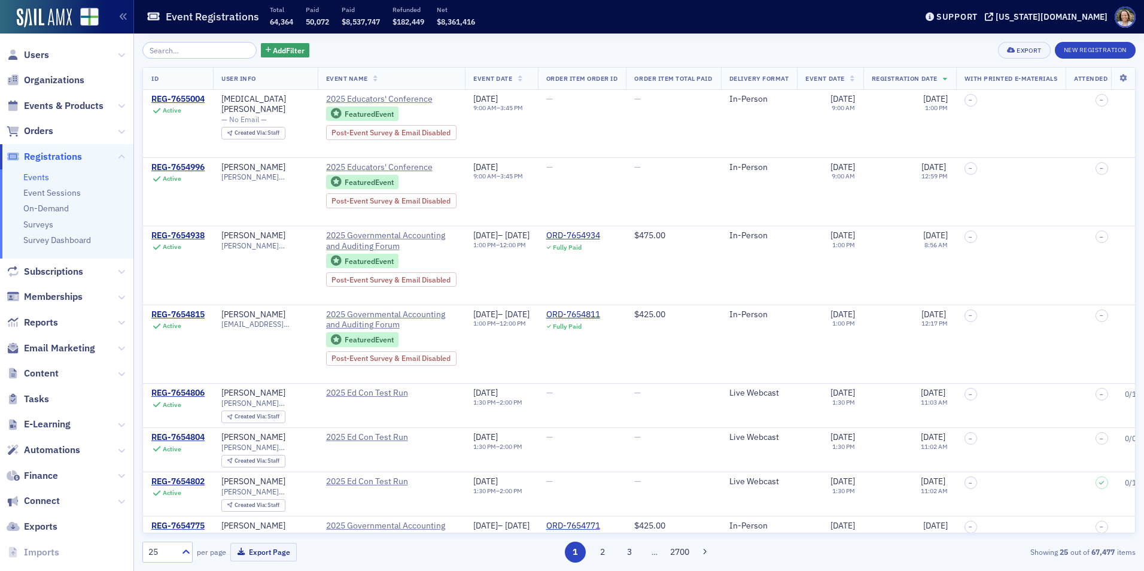
click at [190, 45] on input "search" at bounding box center [199, 50] width 114 height 17
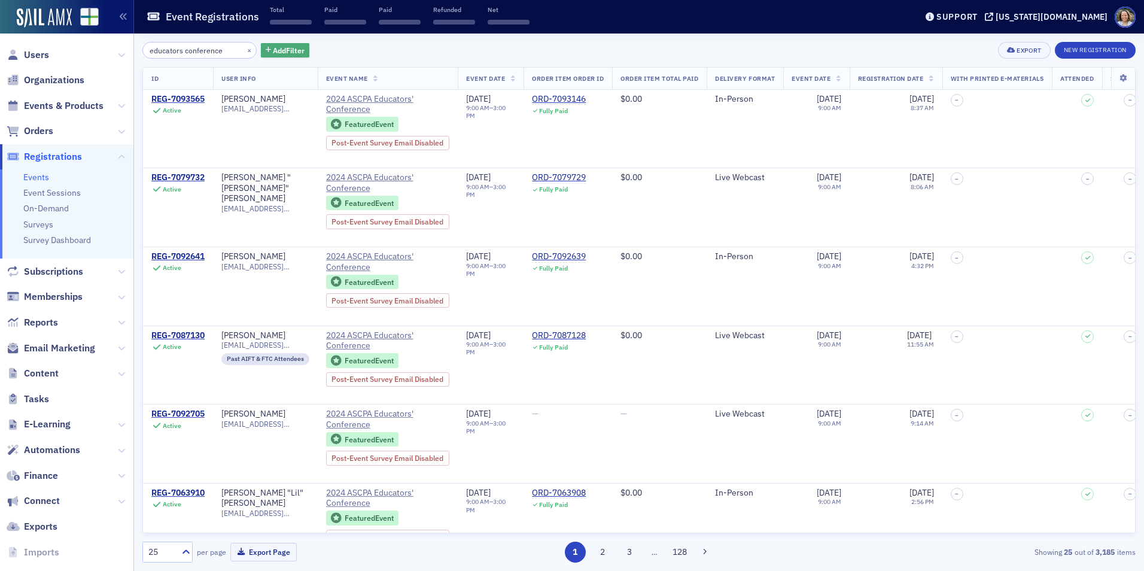
click at [286, 54] on span "Add Filter" at bounding box center [289, 50] width 32 height 11
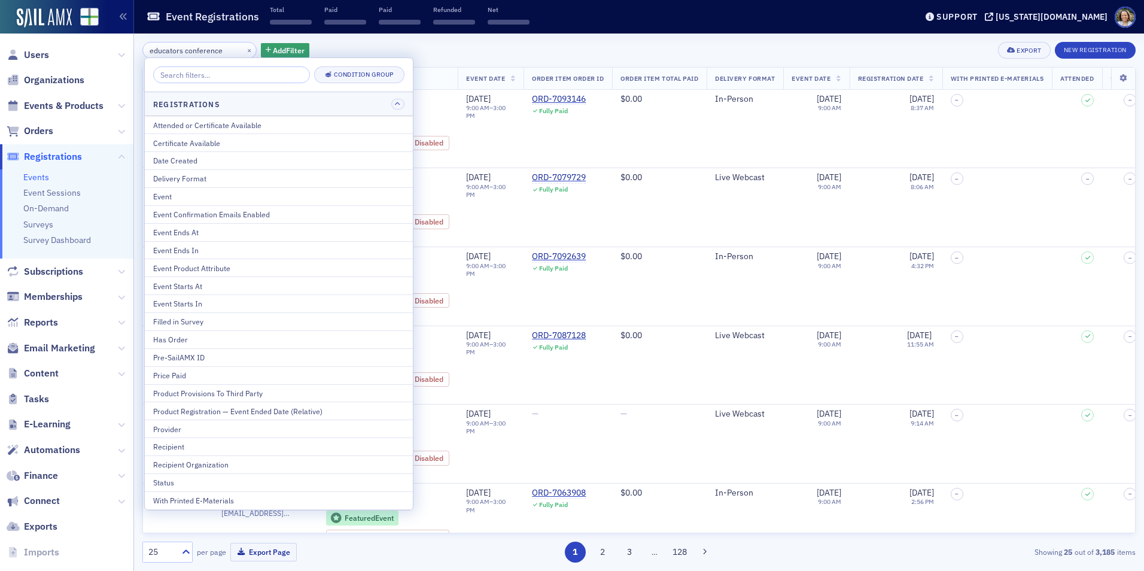
click at [385, 48] on div "educators conference × Add Filter Export New Registration" at bounding box center [638, 50] width 993 height 17
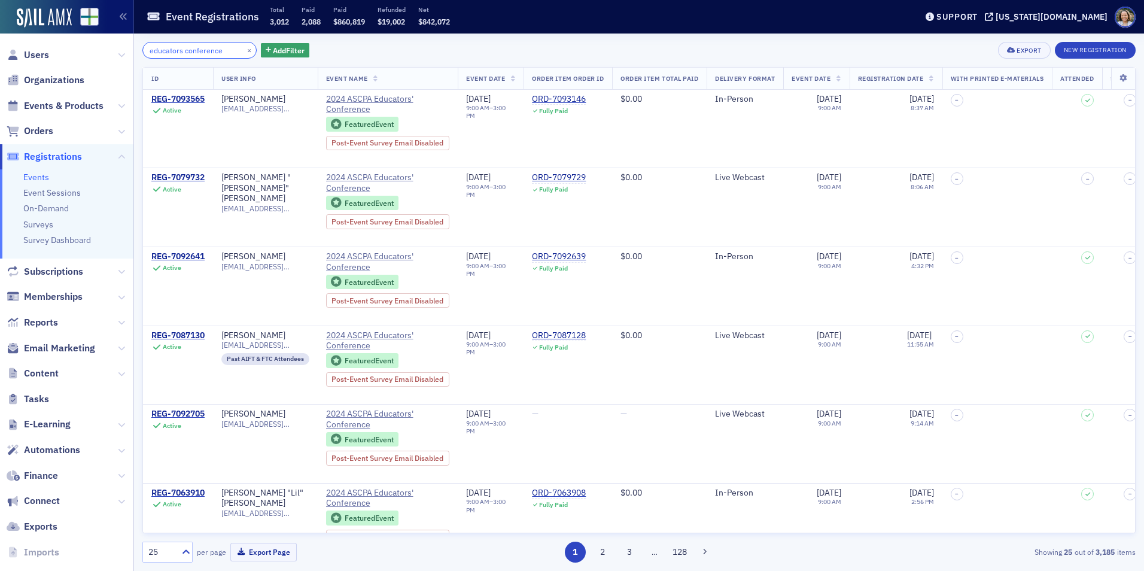
drag, startPoint x: 151, startPoint y: 49, endPoint x: 171, endPoint y: 50, distance: 19.8
click at [151, 49] on input "educators conference" at bounding box center [199, 50] width 114 height 17
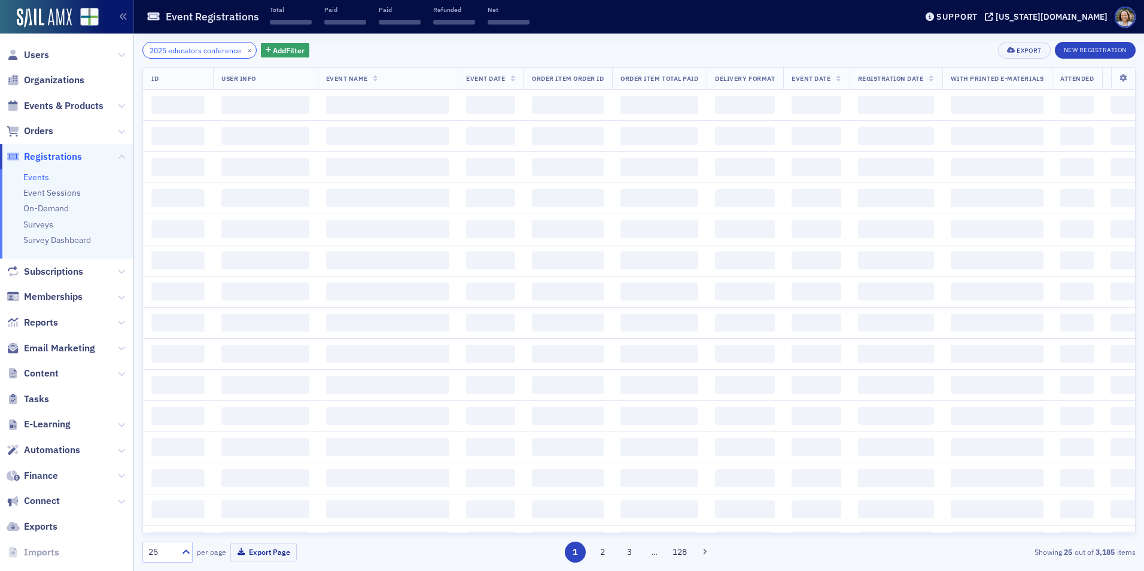
type input "2025 educators conference"
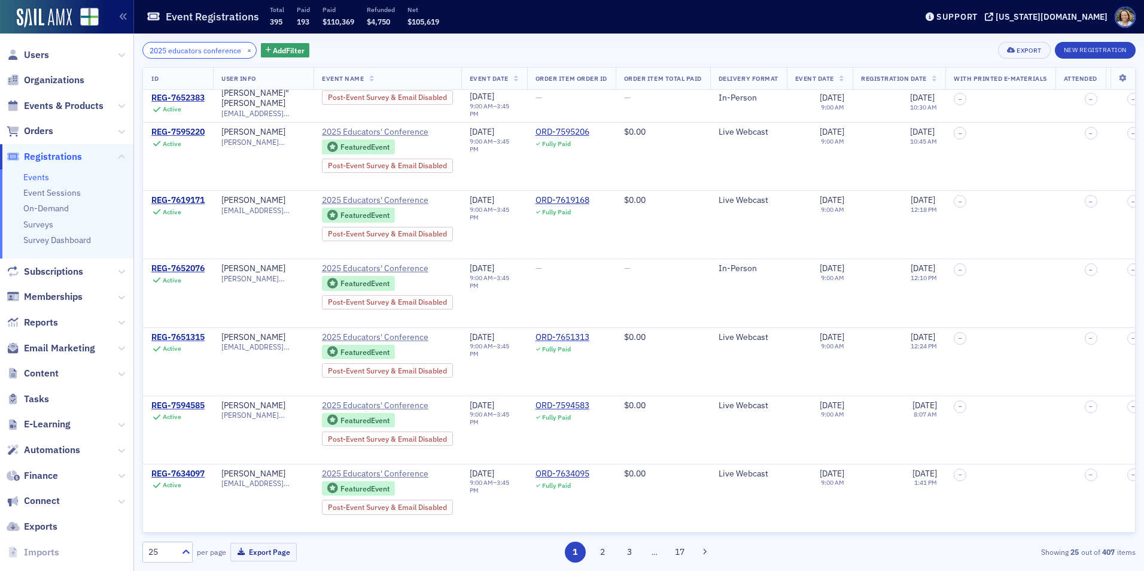
scroll to position [1273, 0]
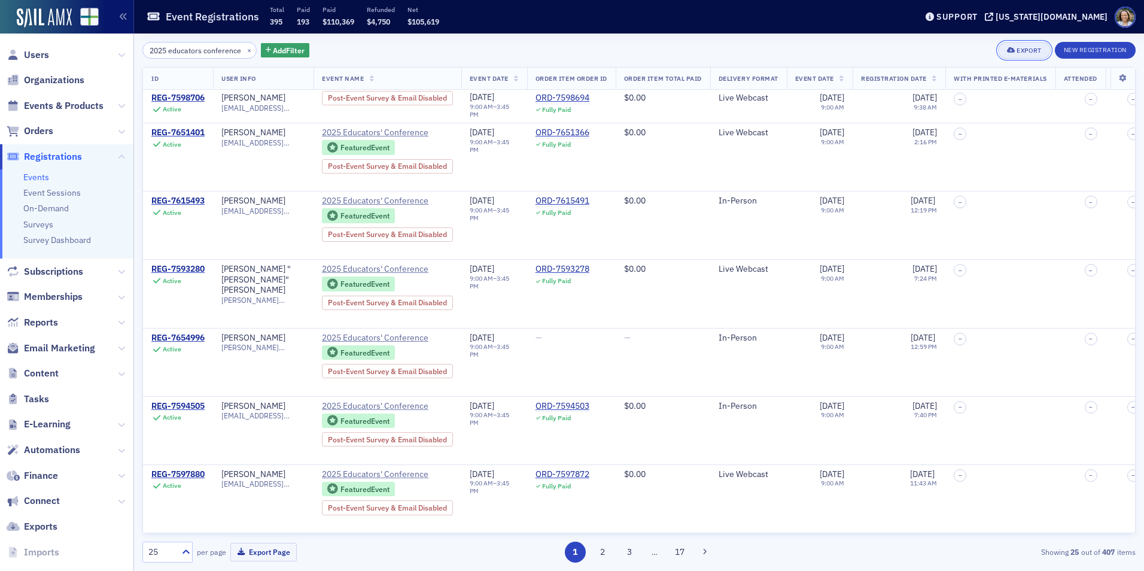
click at [1036, 52] on div "Export" at bounding box center [1029, 50] width 25 height 7
click at [904, 57] on div "2025 educators conference × Add Filter Export New Registration" at bounding box center [638, 50] width 993 height 17
click at [809, 48] on div "2025 educators conference × Add Filter Export New Registration" at bounding box center [638, 50] width 993 height 17
click at [632, 557] on button "3" at bounding box center [629, 551] width 21 height 21
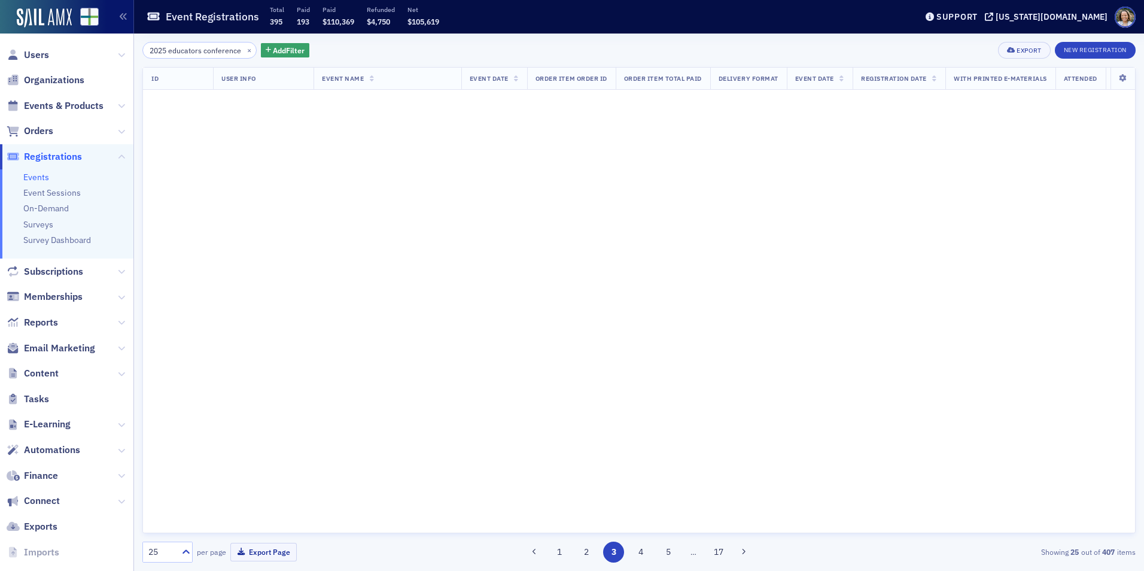
scroll to position [0, 0]
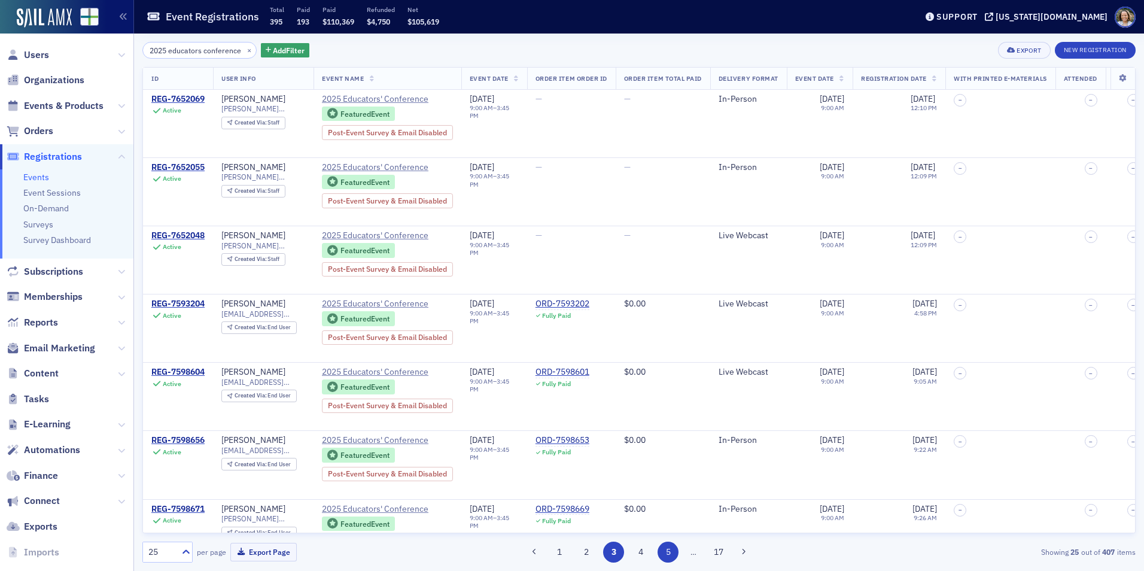
click at [677, 553] on button "5" at bounding box center [668, 551] width 21 height 21
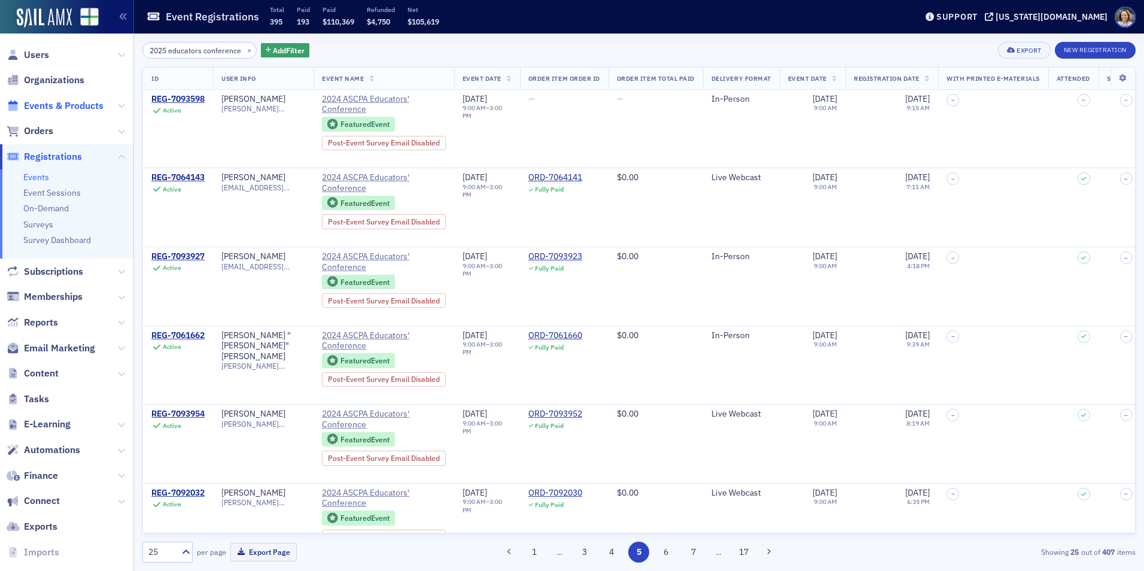
click at [74, 109] on span "Events & Products" at bounding box center [64, 105] width 80 height 13
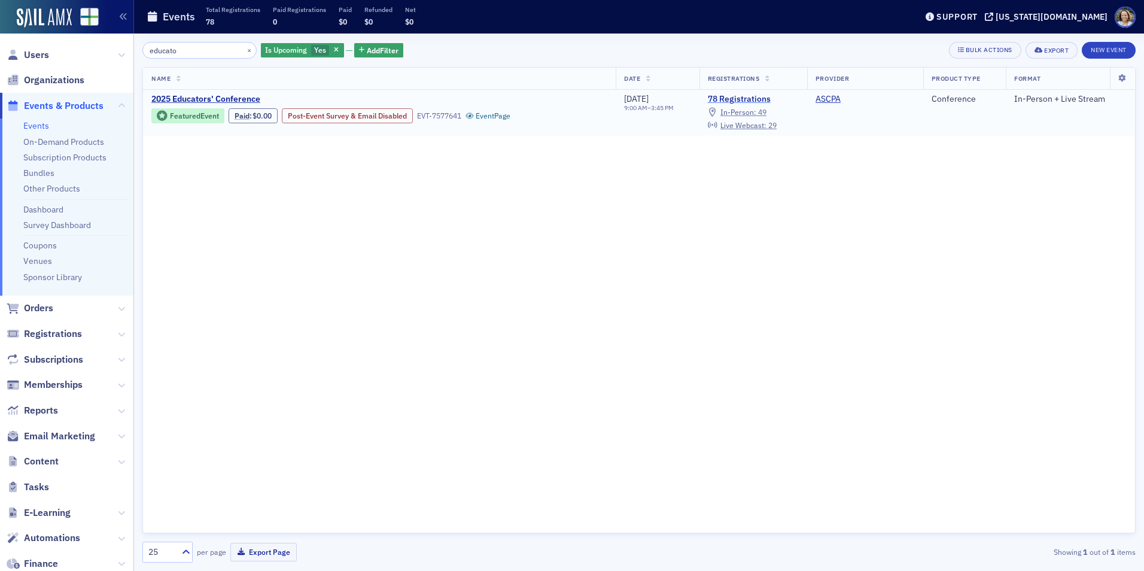
click at [773, 95] on link "78 Registrations" at bounding box center [753, 99] width 91 height 11
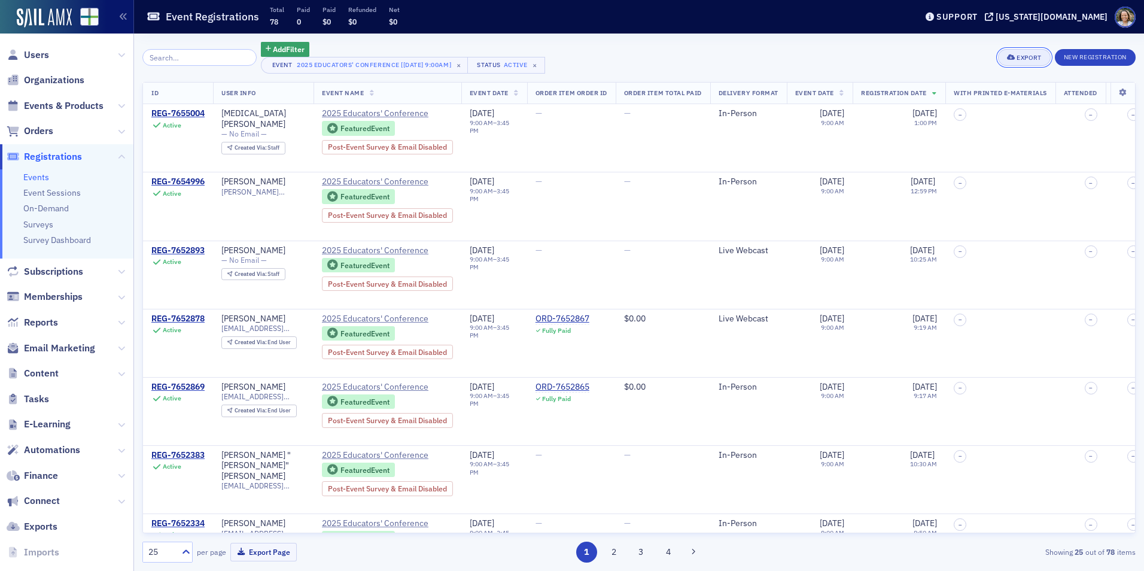
click at [1035, 58] on div "Export" at bounding box center [1029, 57] width 25 height 7
click at [976, 96] on button "Export All ( 78 Event Registrations )" at bounding box center [983, 97] width 129 height 19
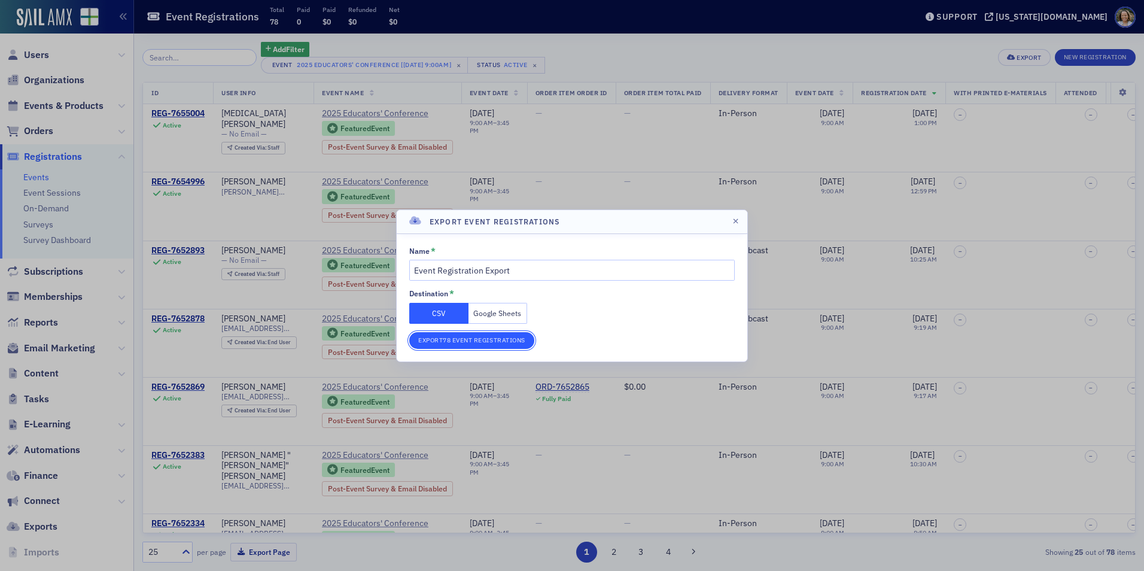
click at [479, 336] on button "Export 78 Event Registrations" at bounding box center [471, 340] width 125 height 17
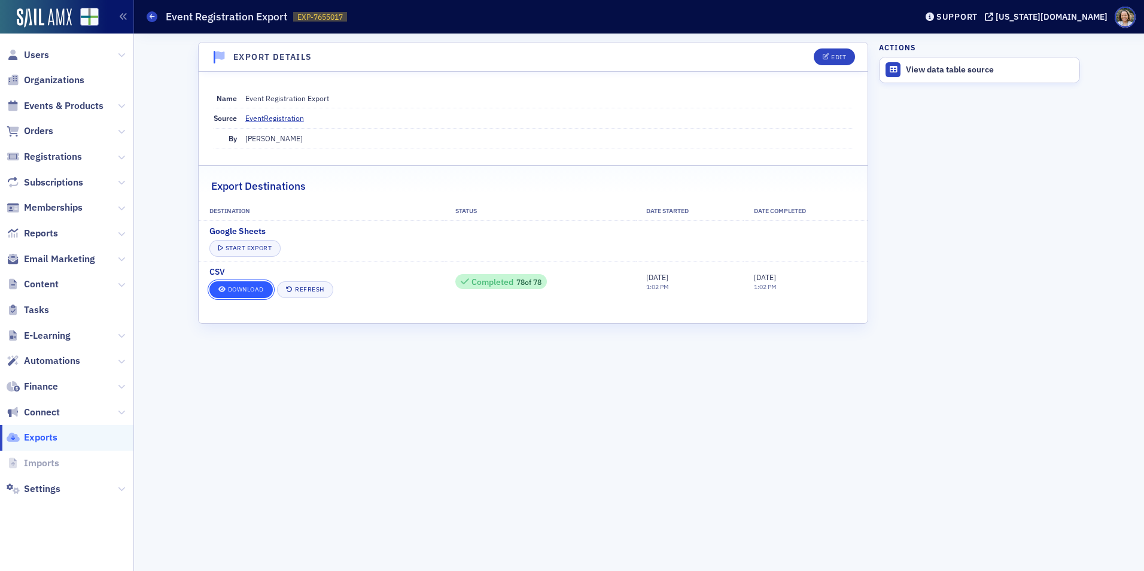
click at [243, 293] on link "Download" at bounding box center [240, 289] width 63 height 17
click at [157, 11] on div "Exports Event Registration Export EXP-7655017 7655017" at bounding box center [523, 16] width 752 height 23
click at [154, 15] on icon at bounding box center [152, 16] width 5 height 5
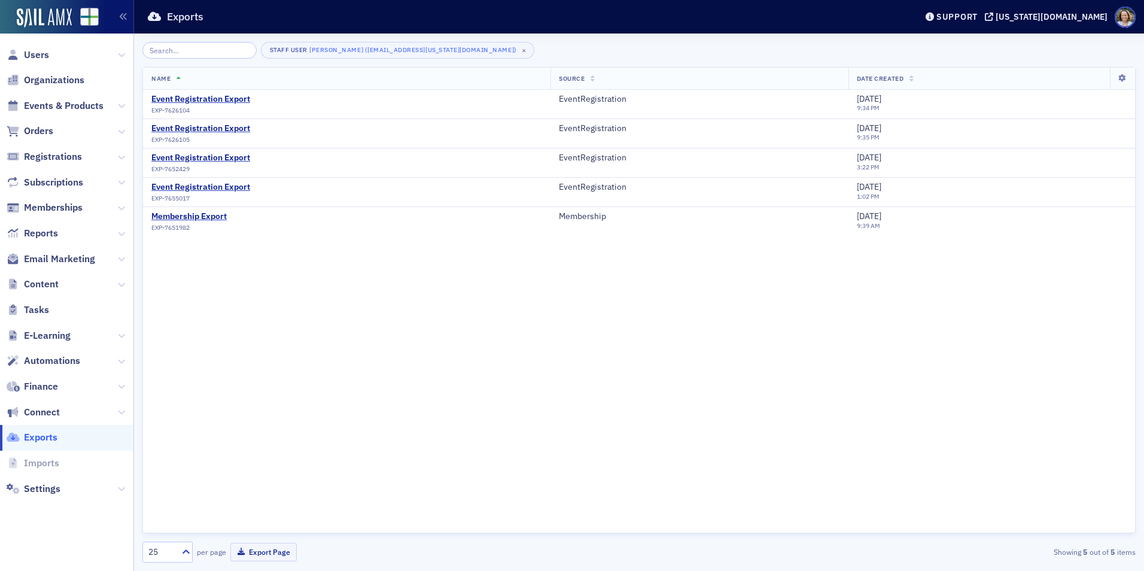
click at [154, 15] on icon at bounding box center [154, 16] width 13 height 11
click at [58, 104] on span "Events & Products" at bounding box center [64, 105] width 80 height 13
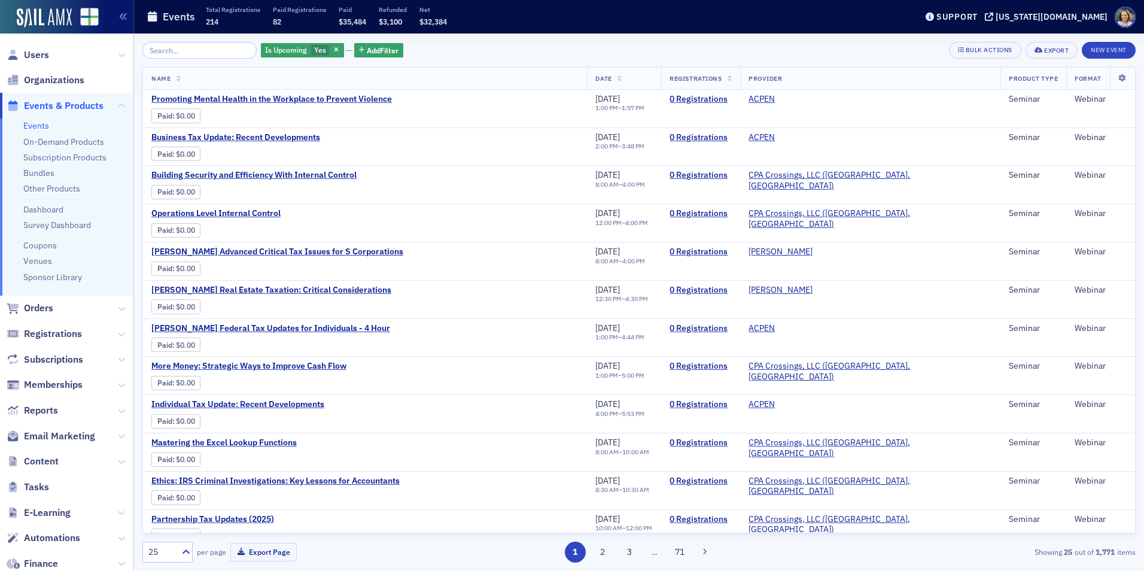
click at [206, 53] on input "search" at bounding box center [199, 50] width 114 height 17
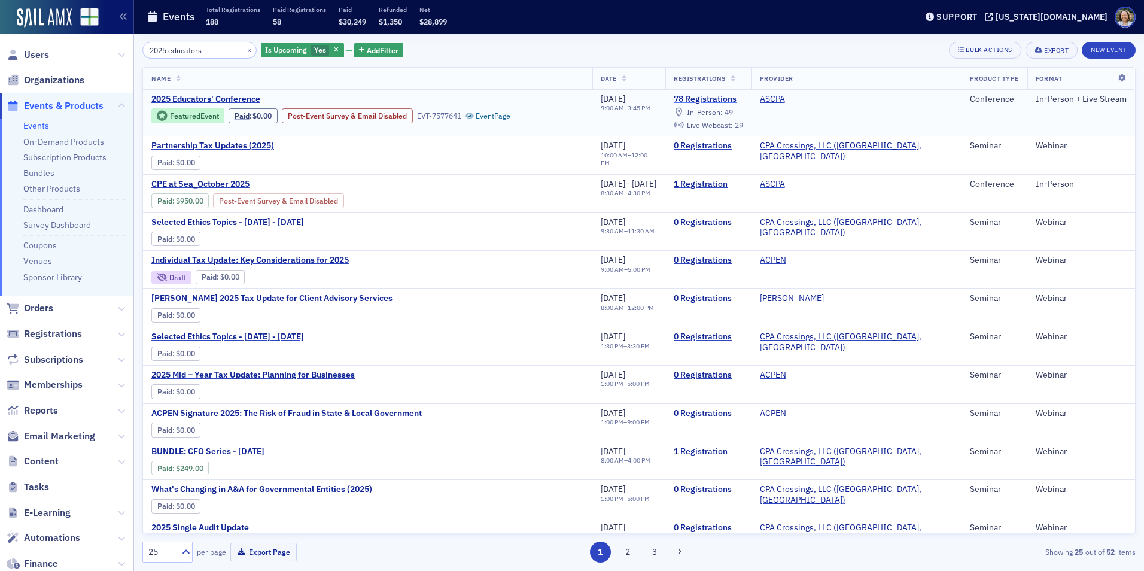
type input "2025 educators"
click at [743, 100] on link "78 Registrations" at bounding box center [708, 99] width 69 height 11
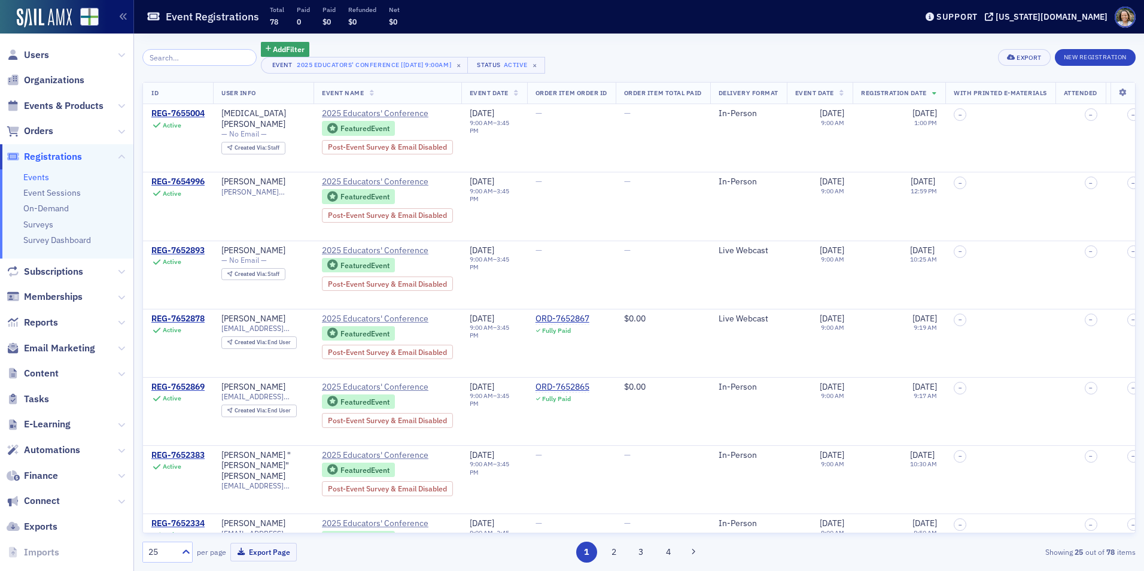
click at [203, 58] on input "search" at bounding box center [199, 57] width 114 height 17
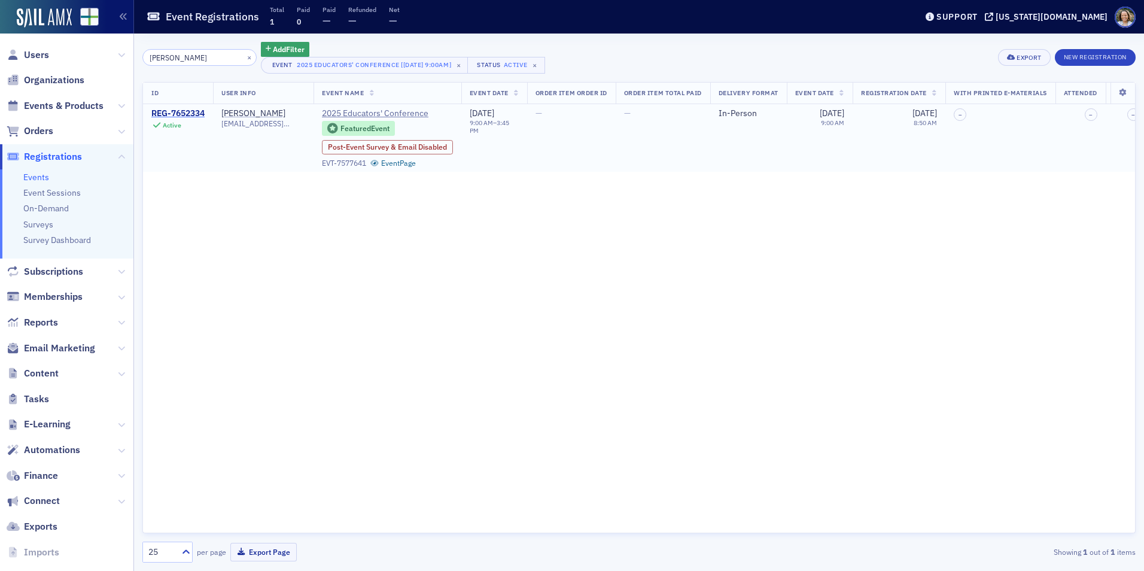
type input "casey"
click at [196, 111] on div "REG-7652334" at bounding box center [177, 113] width 53 height 11
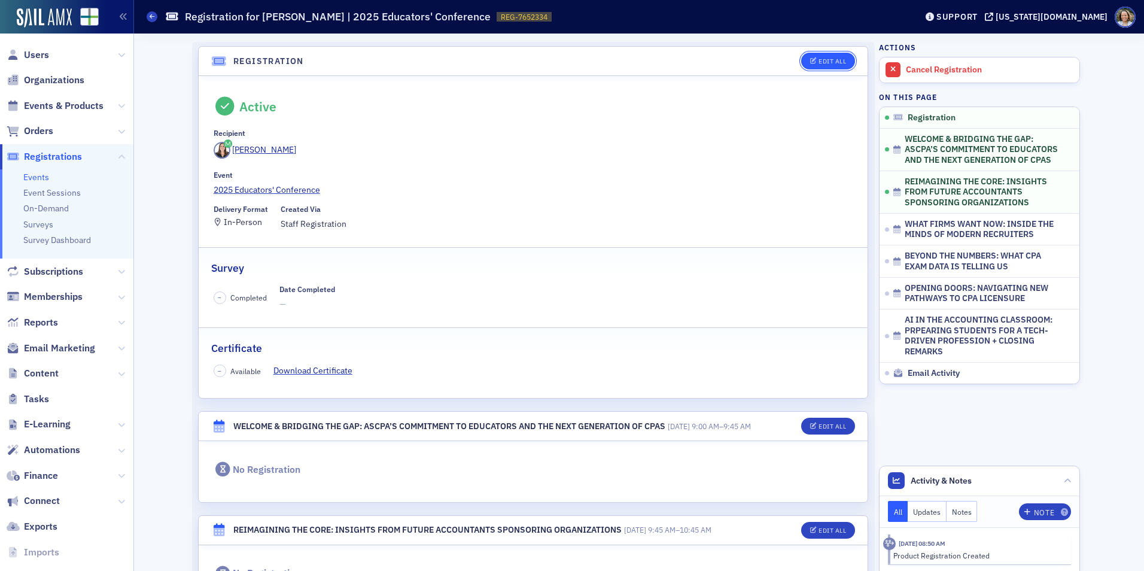
click at [817, 68] on button "Edit All" at bounding box center [828, 61] width 54 height 17
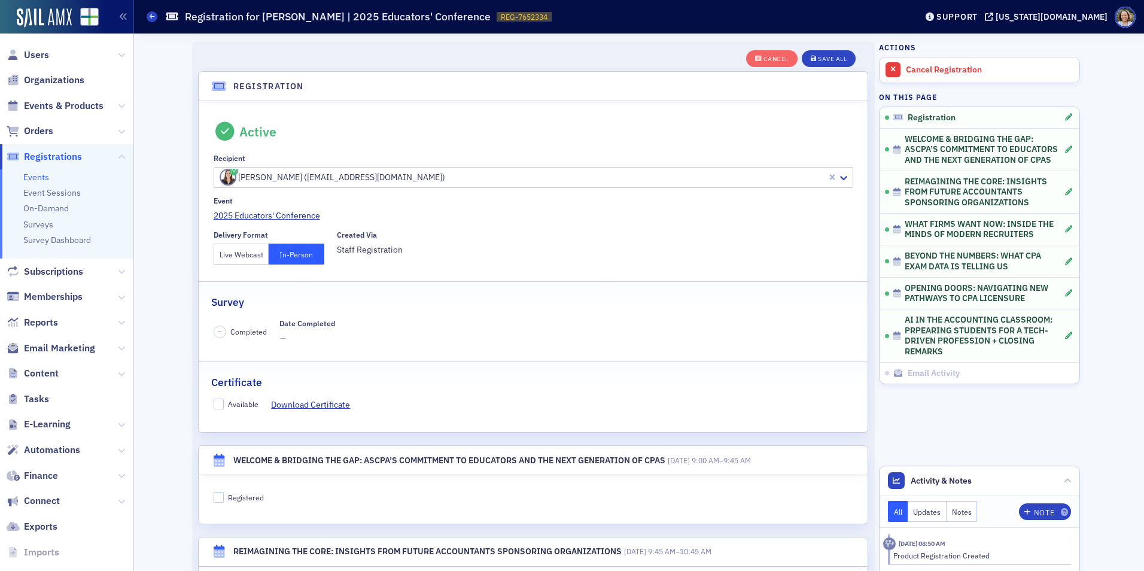
scroll to position [32, 0]
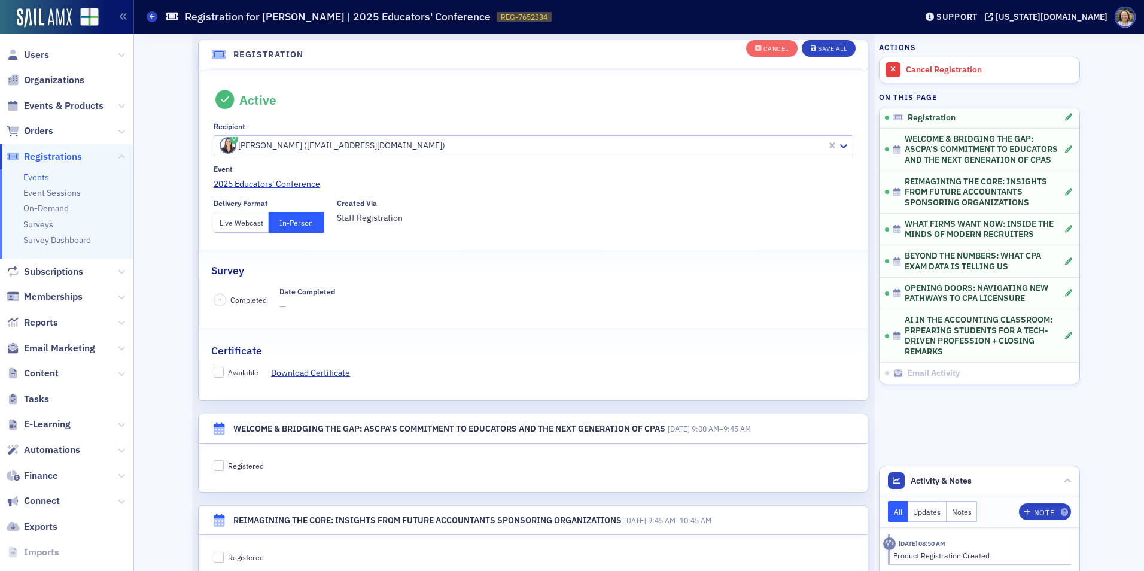
click at [252, 225] on button "Live Webcast" at bounding box center [242, 222] width 56 height 21
click at [811, 46] on icon "button" at bounding box center [814, 48] width 6 height 7
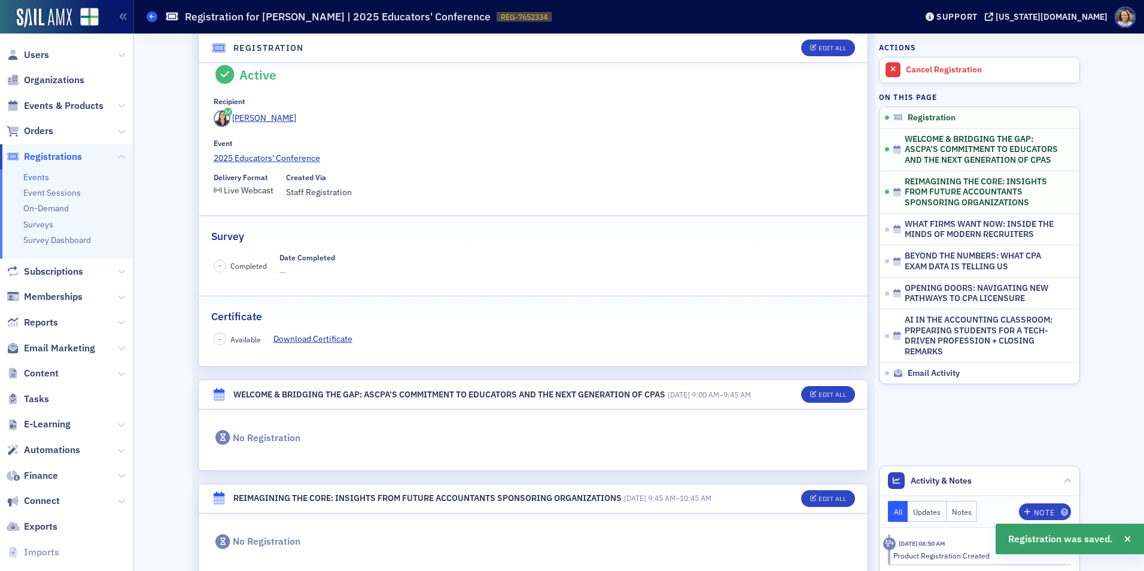
click at [157, 19] on span at bounding box center [152, 16] width 11 height 11
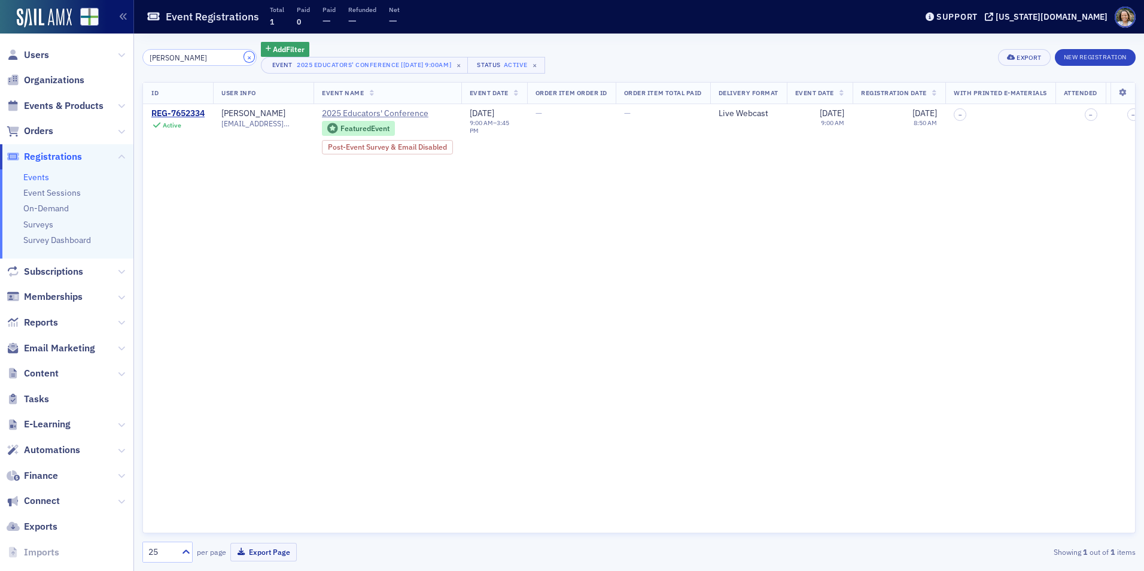
click at [244, 57] on button "×" at bounding box center [249, 56] width 11 height 11
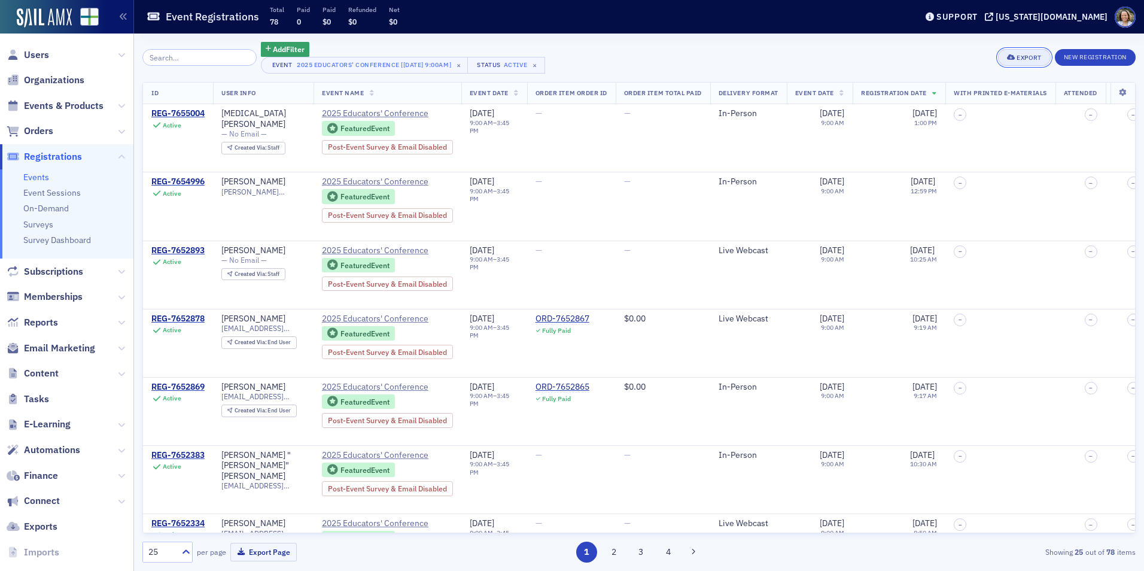
click at [1017, 61] on div "Export" at bounding box center [1029, 57] width 25 height 7
click at [1116, 87] on th at bounding box center [1123, 94] width 25 height 22
click at [1116, 95] on icon at bounding box center [1123, 92] width 25 height 7
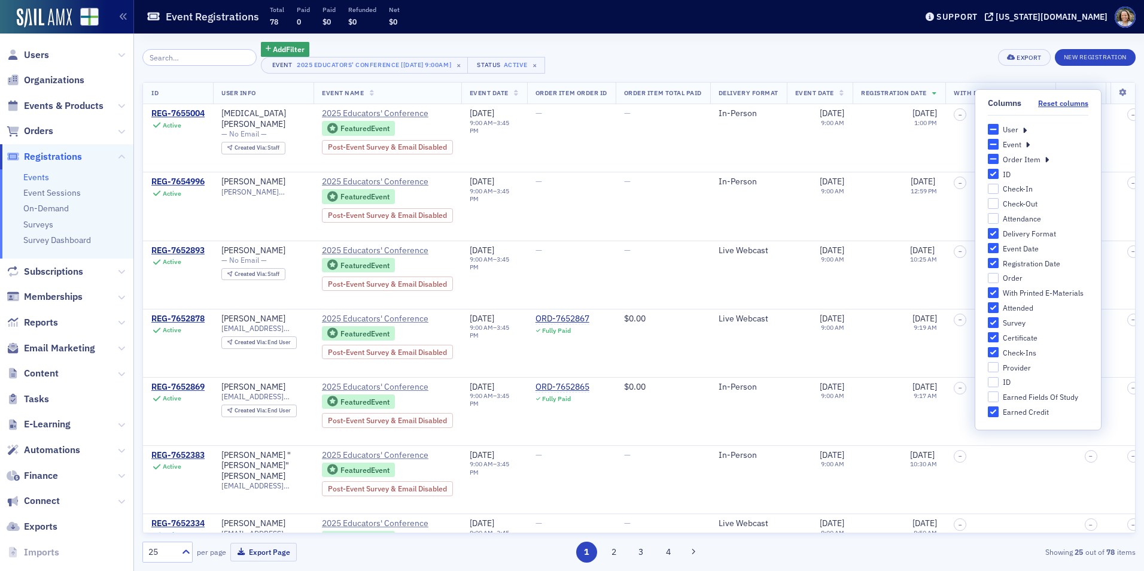
click at [1026, 129] on icon at bounding box center [1025, 129] width 4 height 11
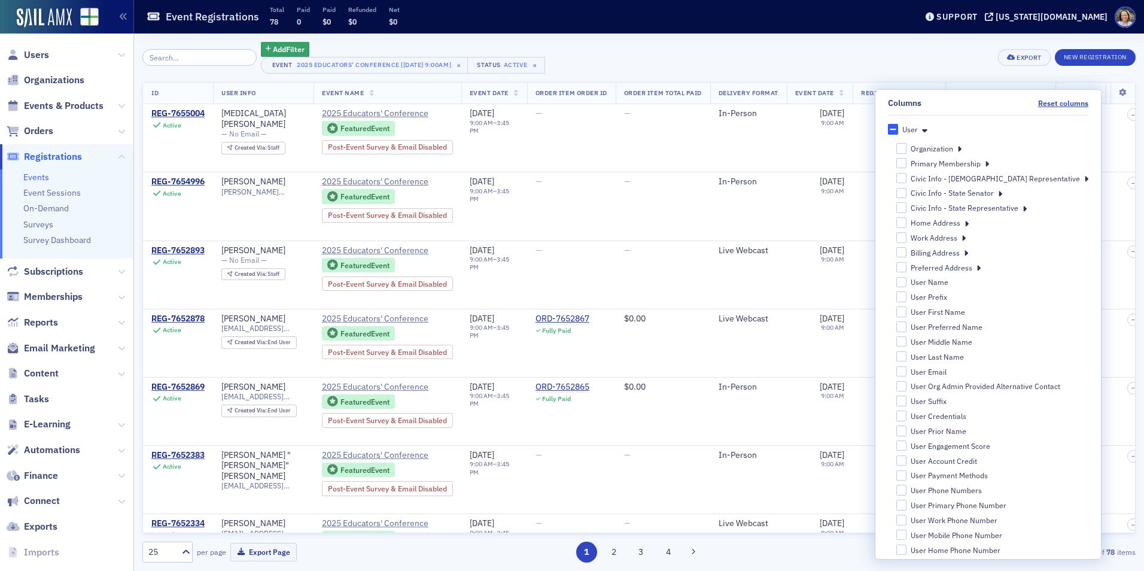
scroll to position [60, 0]
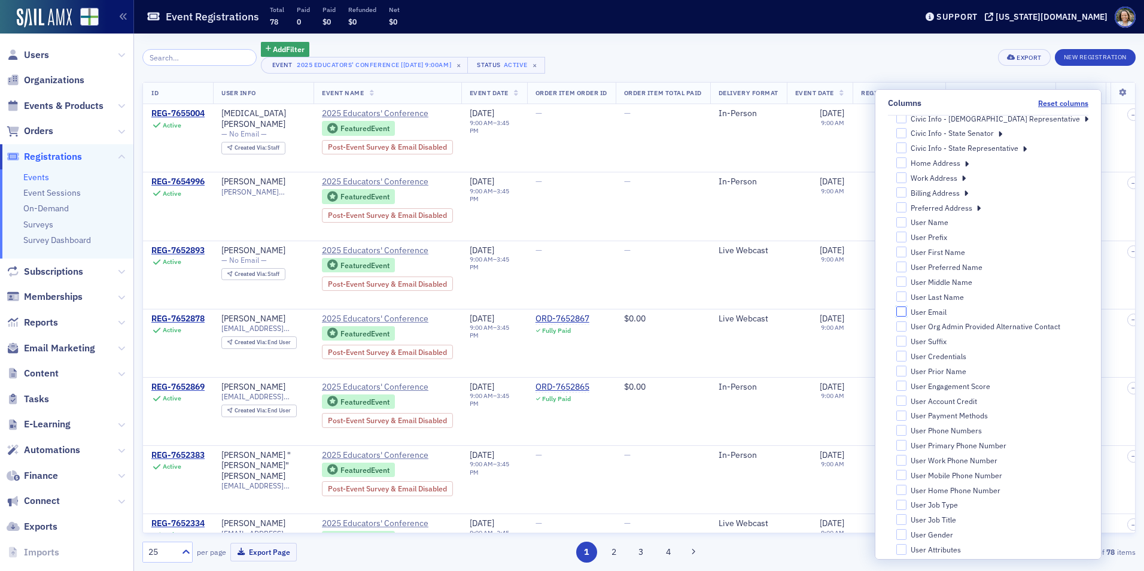
click at [907, 312] on input "User Email" at bounding box center [901, 311] width 11 height 11
checkbox input "true"
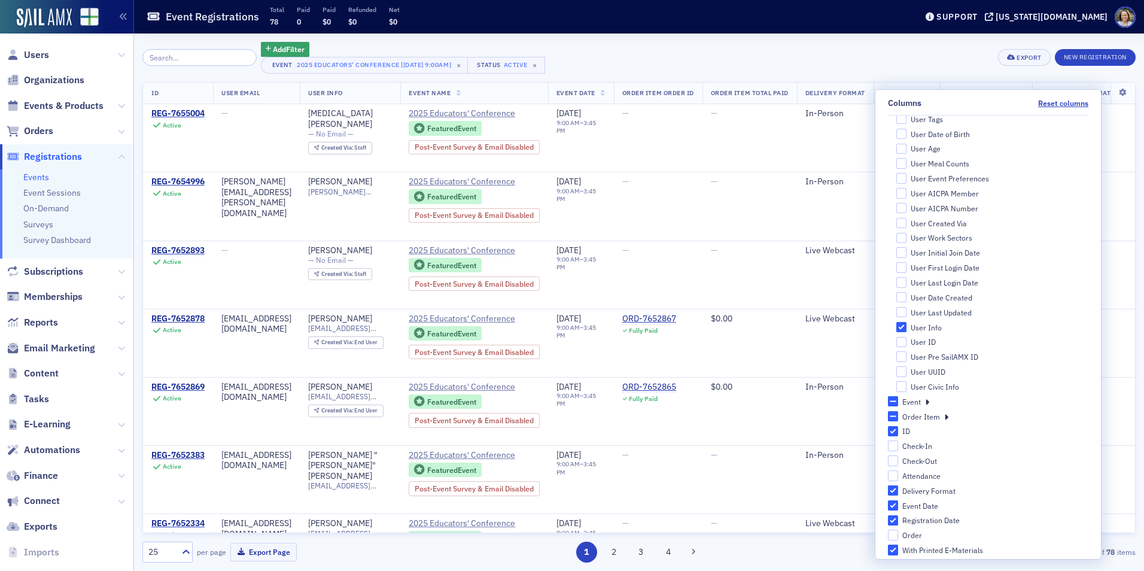
scroll to position [648, 0]
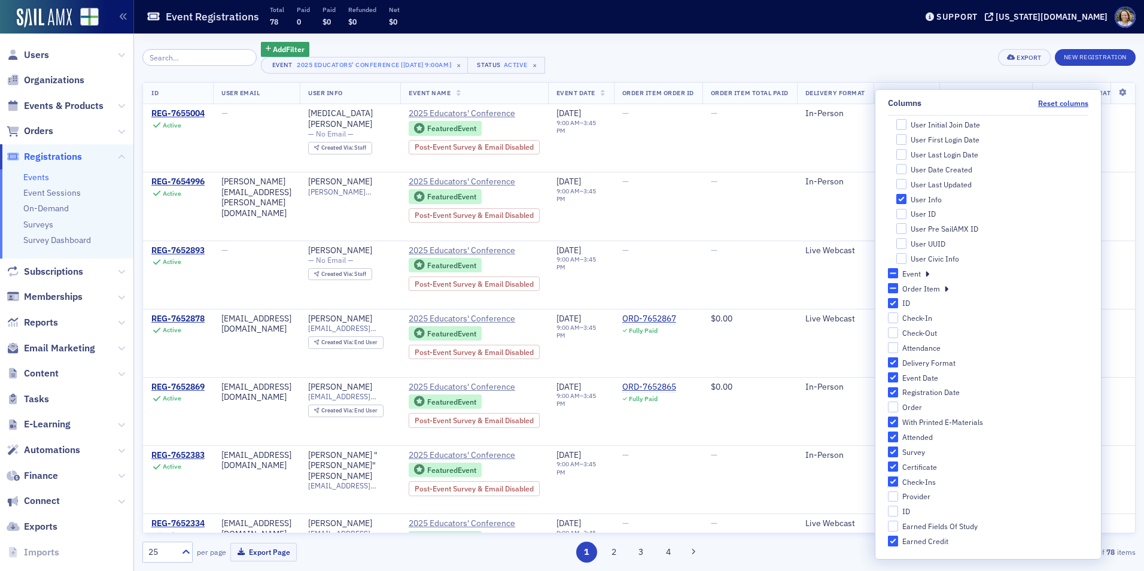
click at [899, 485] on input "Check-Ins" at bounding box center [893, 481] width 11 height 11
checkbox input "false"
click at [899, 541] on input "Earned Credit" at bounding box center [893, 541] width 11 height 11
checkbox input "false"
click at [899, 469] on input "Certificate" at bounding box center [893, 466] width 11 height 11
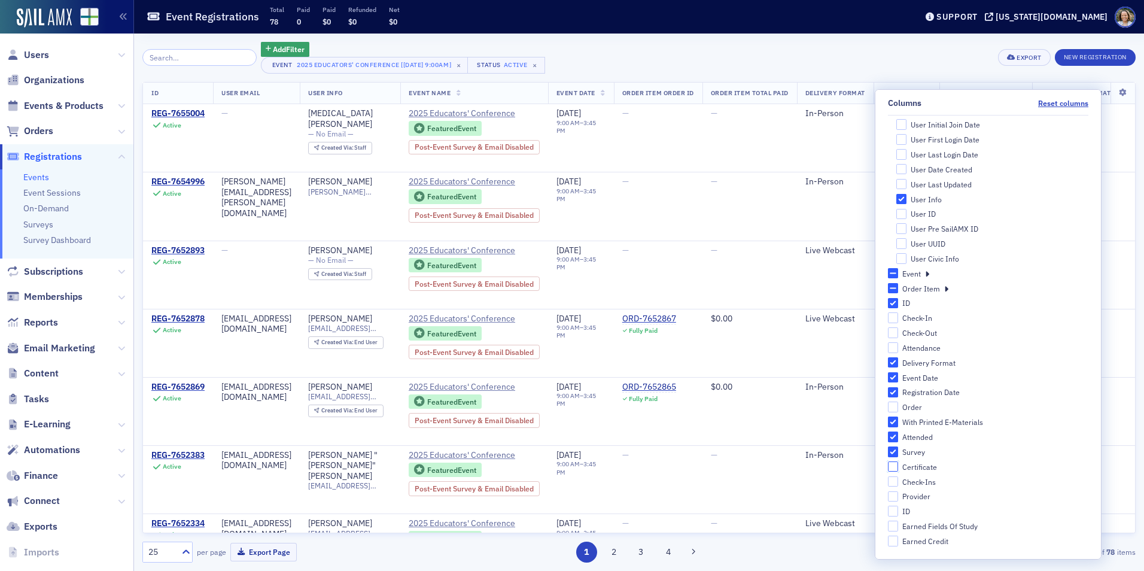
checkbox input "false"
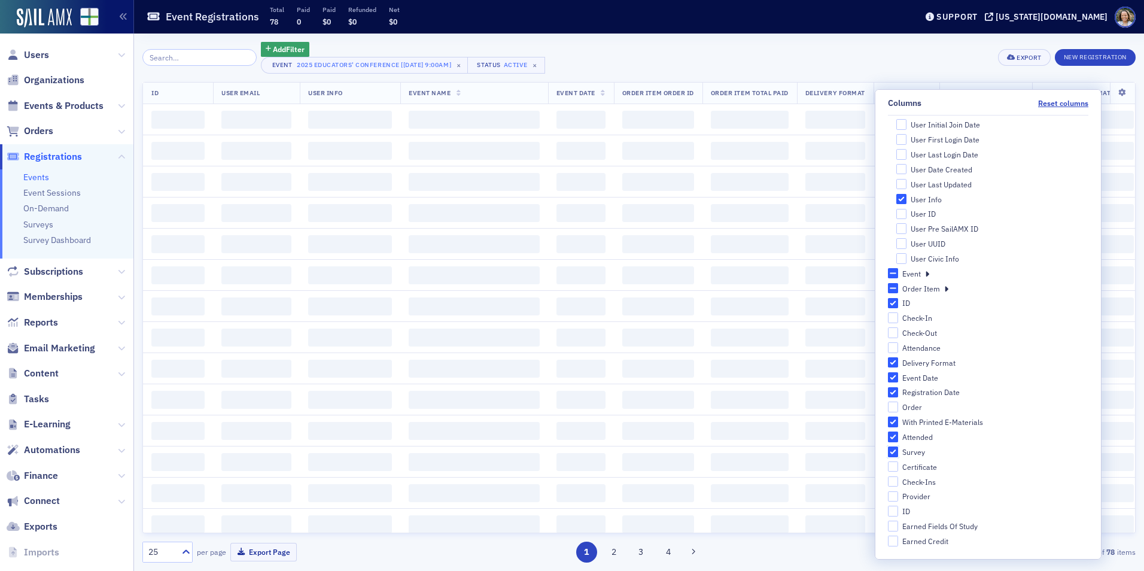
click at [899, 449] on input "Survey" at bounding box center [893, 451] width 11 height 11
checkbox input "false"
click at [899, 437] on input "Attended" at bounding box center [893, 436] width 11 height 11
checkbox input "false"
click at [899, 423] on input "With Printed E-Materials" at bounding box center [893, 421] width 11 height 11
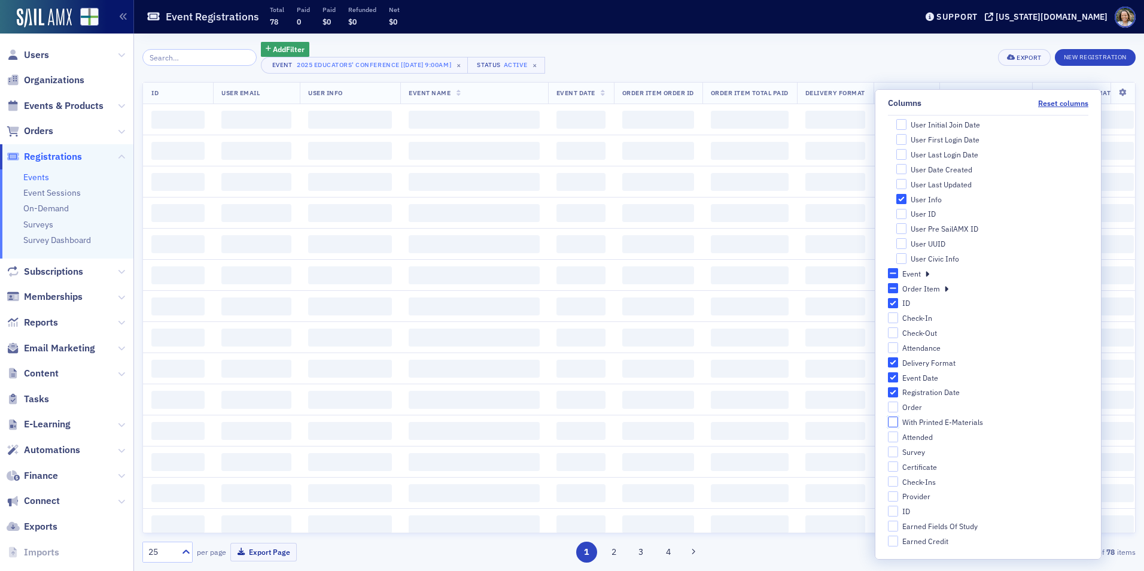
checkbox input "false"
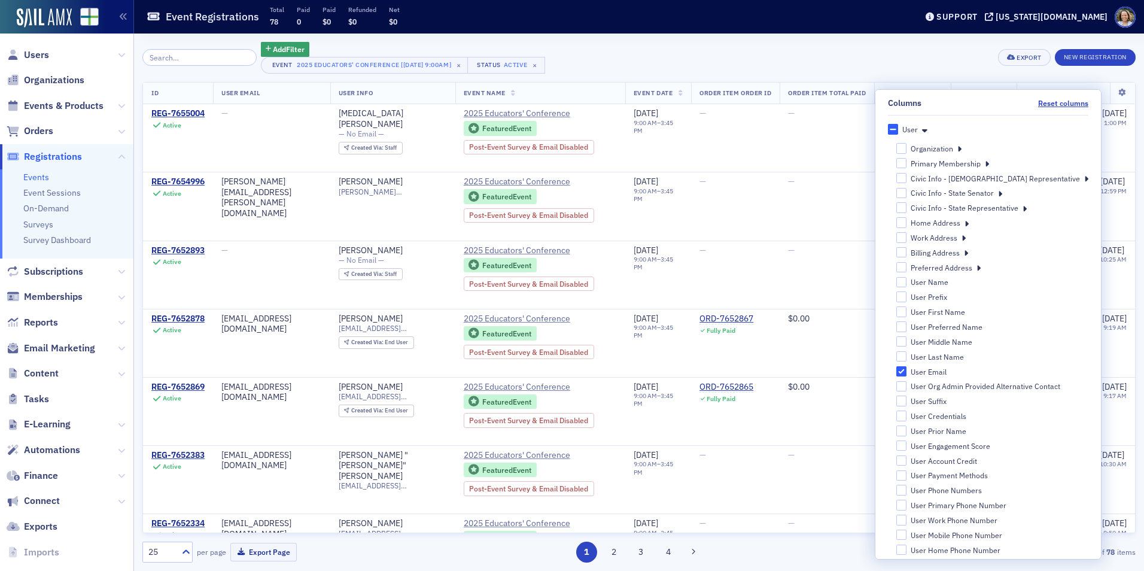
click at [927, 132] on icon at bounding box center [924, 129] width 5 height 11
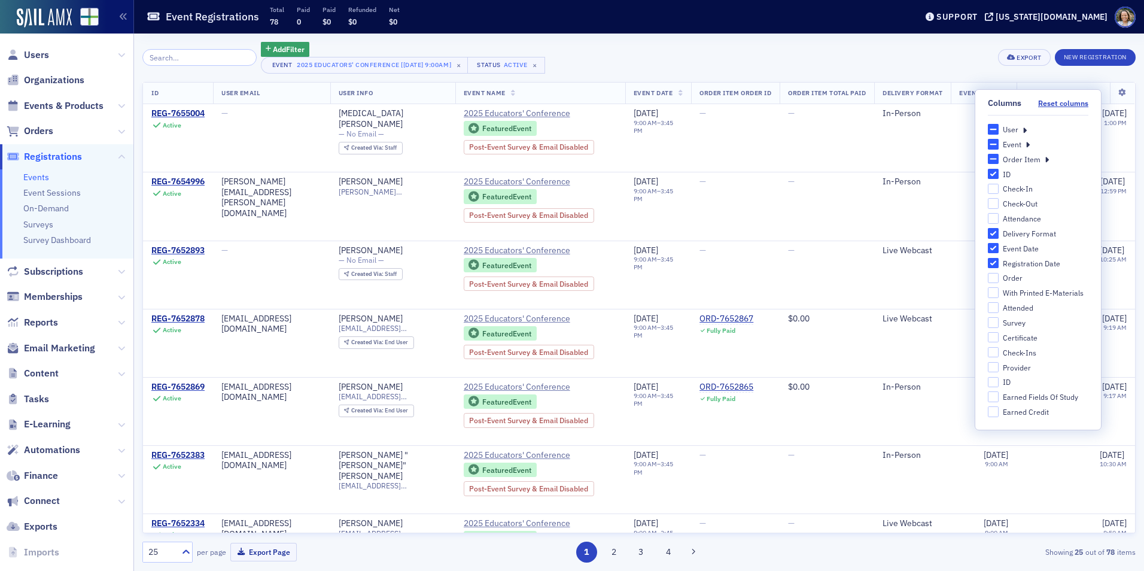
click at [1023, 72] on div "Add Filter Event 2025 Educators' Conference [10/17/2025 9:00am] × Status Active…" at bounding box center [638, 58] width 993 height 32
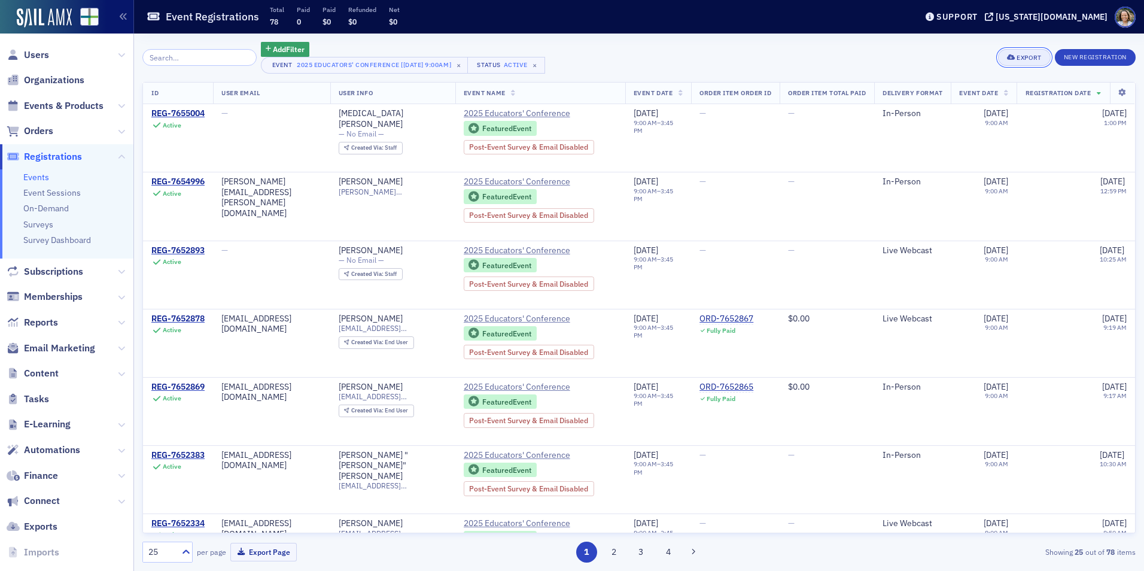
click at [1036, 59] on div "Export" at bounding box center [1029, 57] width 25 height 7
click at [976, 98] on button "Export All ( 78 Event Registrations )" at bounding box center [983, 97] width 129 height 19
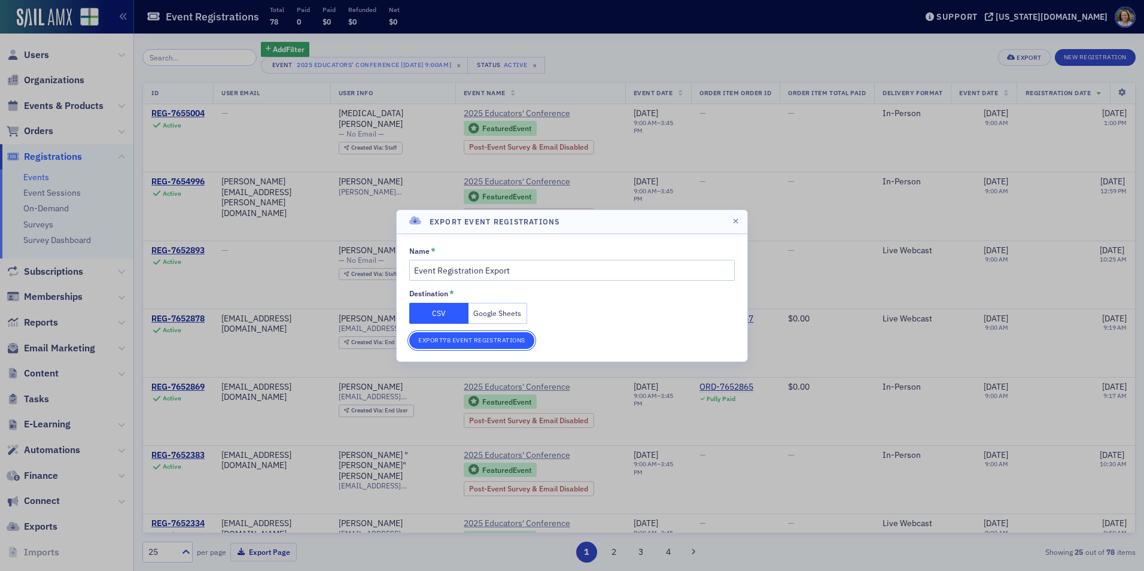
click at [485, 342] on button "Export 78 Event Registrations" at bounding box center [471, 340] width 125 height 17
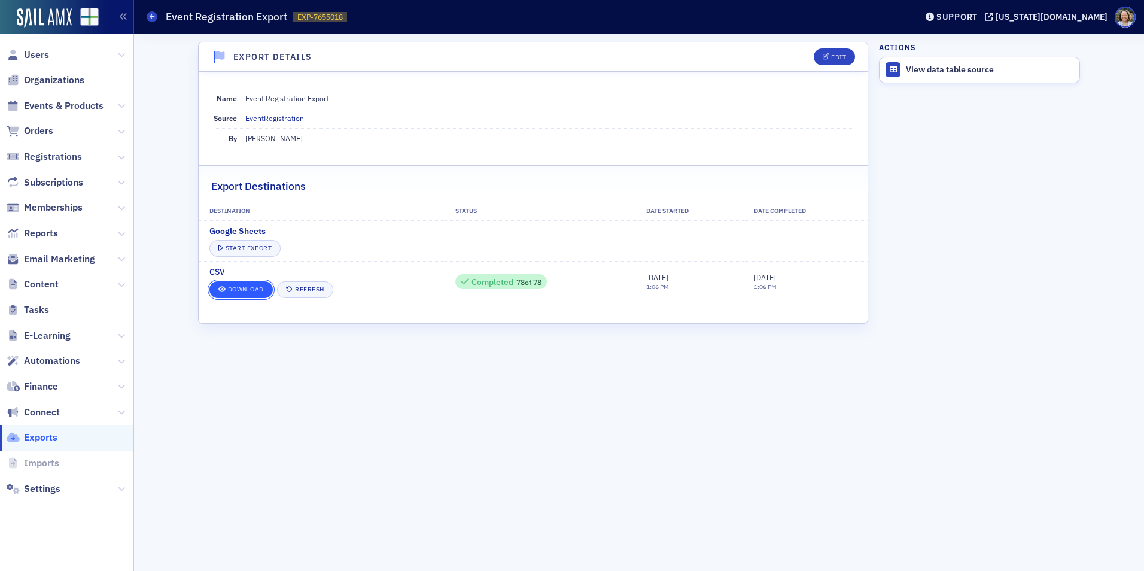
click at [243, 294] on link "Download" at bounding box center [240, 289] width 63 height 17
drag, startPoint x: 1124, startPoint y: 266, endPoint x: 1106, endPoint y: 267, distance: 18.0
click at [1124, 266] on div "Export Details Edit Name Event Registration Export Source EventRegistration By …" at bounding box center [638, 302] width 993 height 537
click at [148, 14] on span at bounding box center [152, 16] width 11 height 11
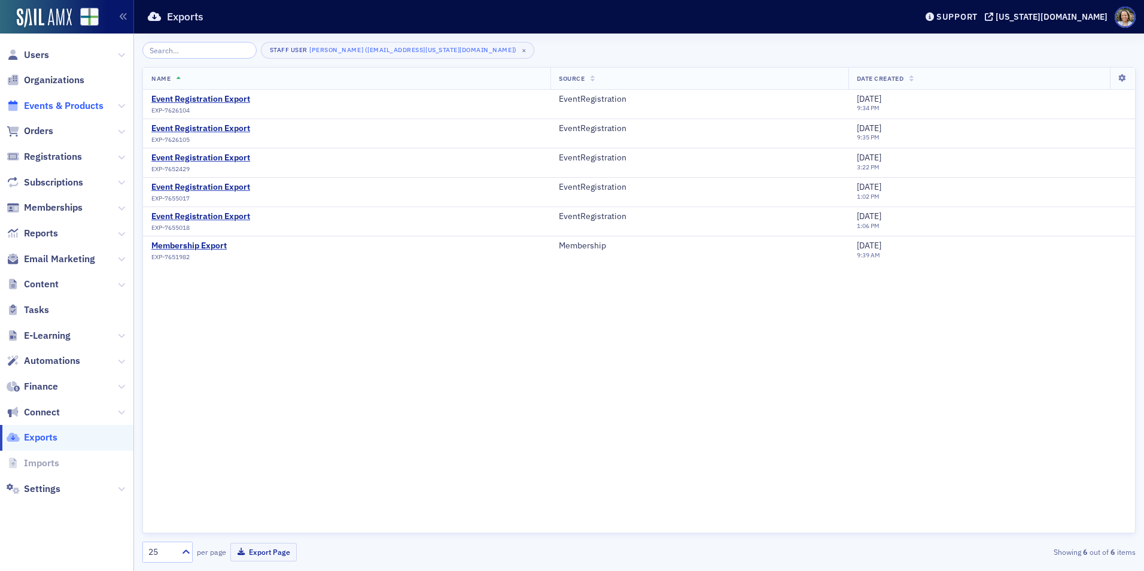
click at [47, 101] on span "Events & Products" at bounding box center [64, 105] width 80 height 13
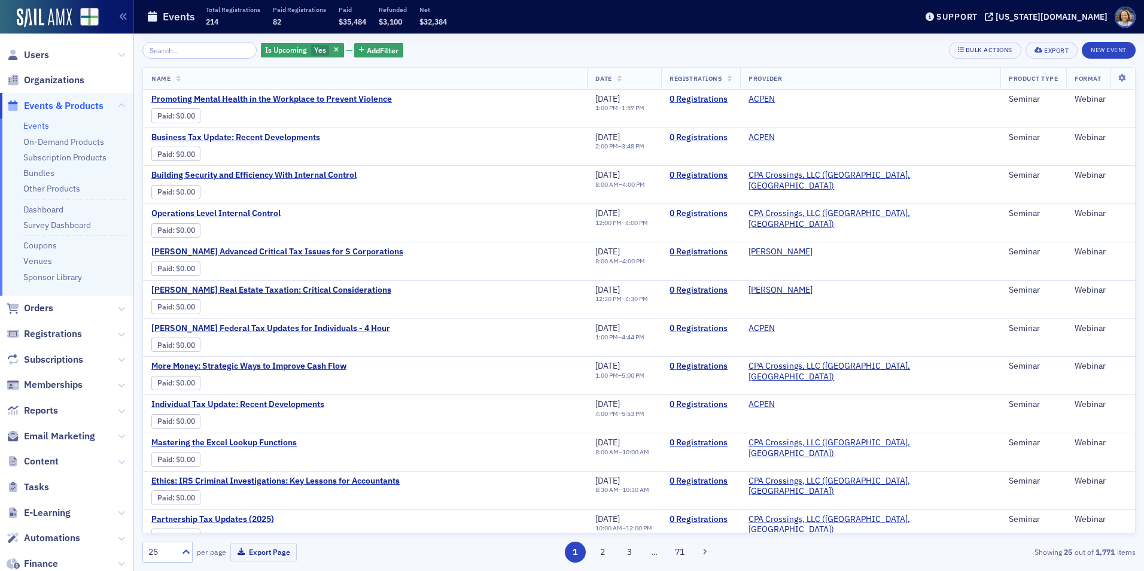
click at [184, 50] on input "search" at bounding box center [199, 50] width 114 height 17
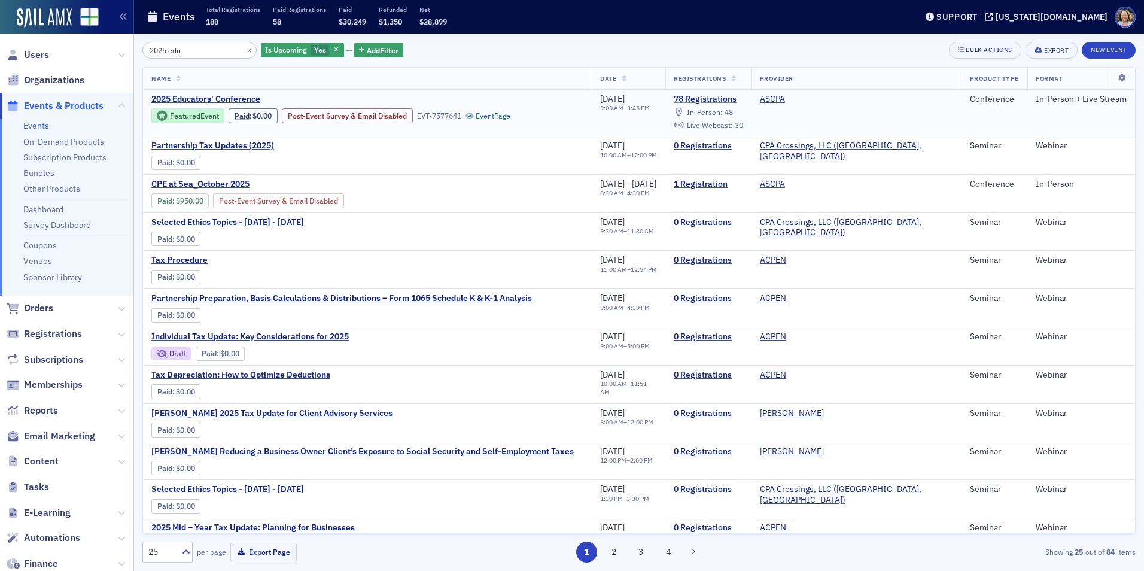
type input "2025 edu"
click at [743, 98] on link "78 Registrations" at bounding box center [708, 99] width 69 height 11
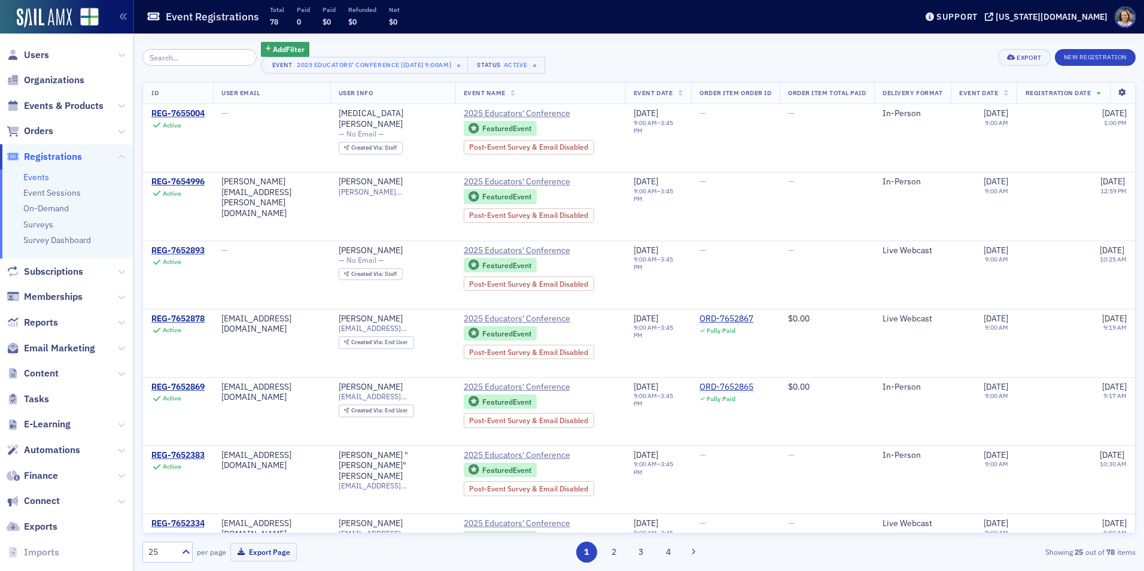
click at [1117, 90] on icon at bounding box center [1122, 92] width 25 height 7
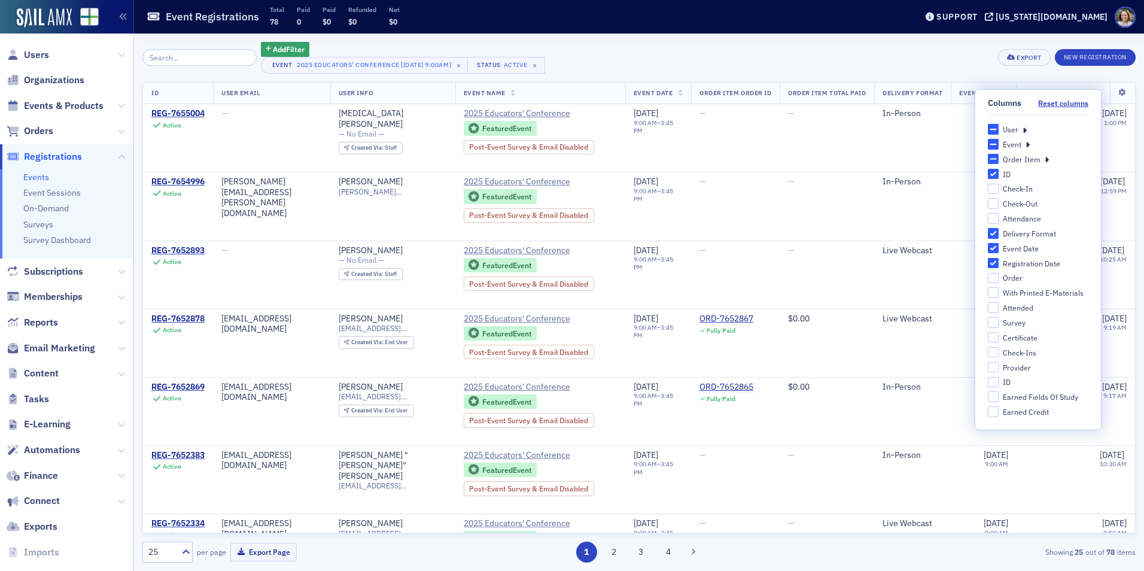
click at [1023, 127] on icon at bounding box center [1025, 129] width 4 height 11
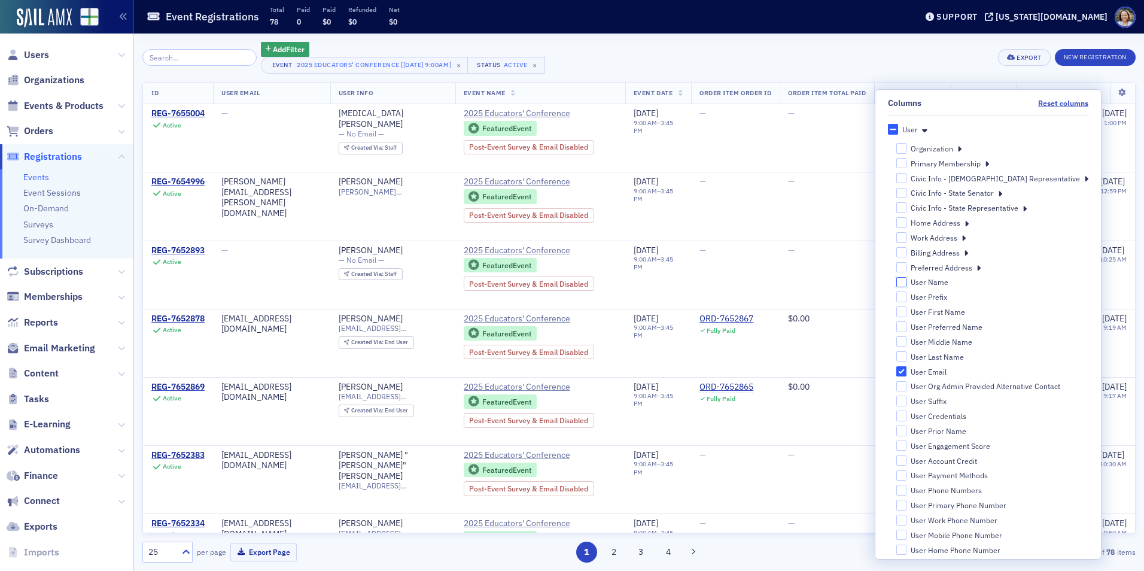
click at [907, 285] on input "User Name" at bounding box center [901, 282] width 11 height 11
checkbox input "true"
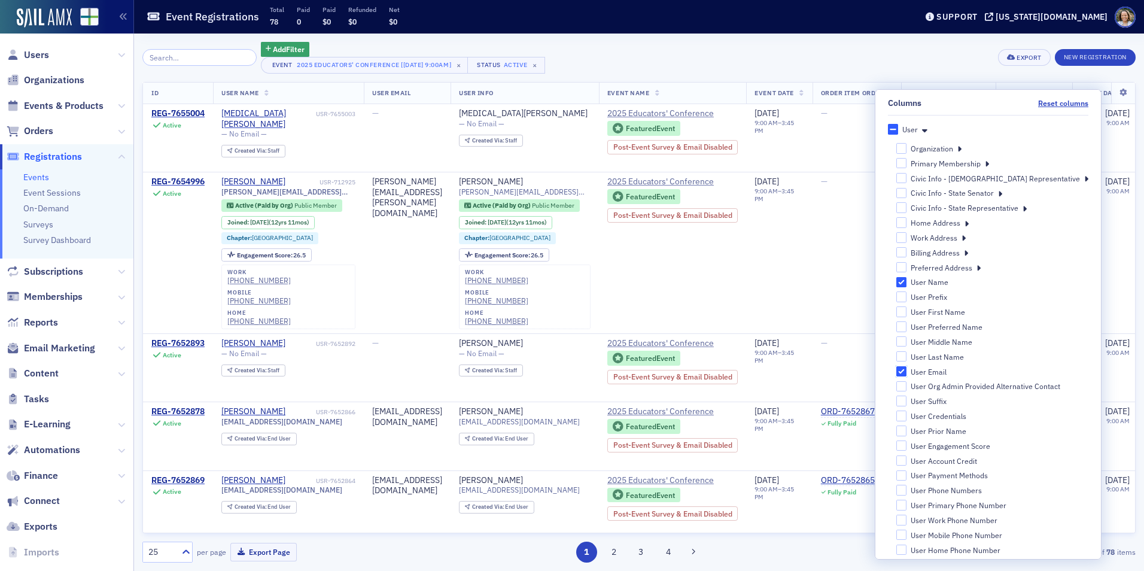
click at [907, 376] on input "User Email" at bounding box center [901, 371] width 11 height 11
checkbox input "false"
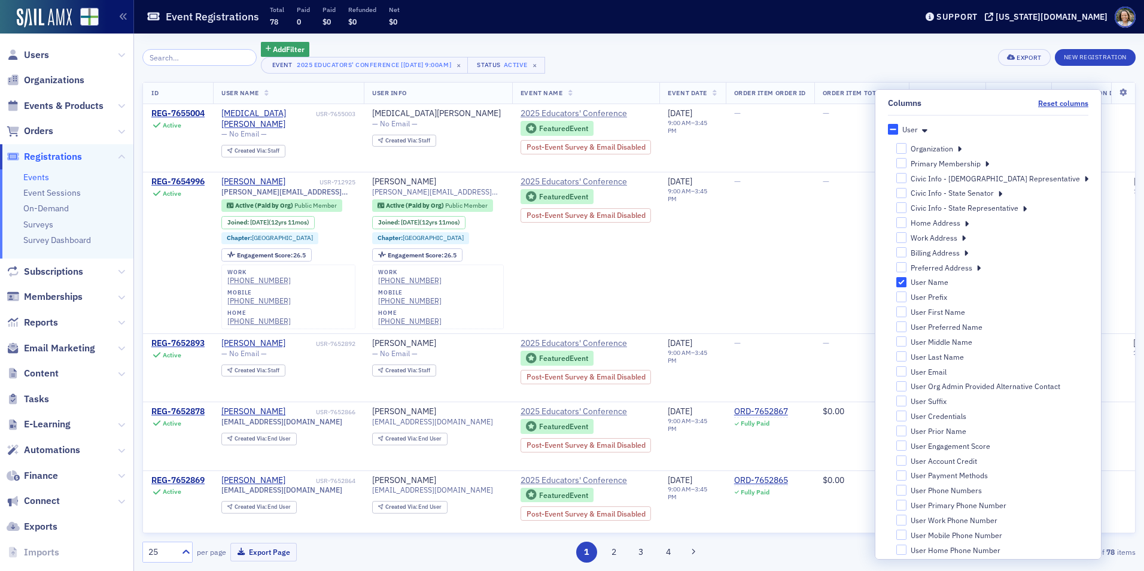
click at [982, 148] on div "Organization" at bounding box center [992, 148] width 193 height 11
click at [962, 150] on icon at bounding box center [959, 148] width 4 height 11
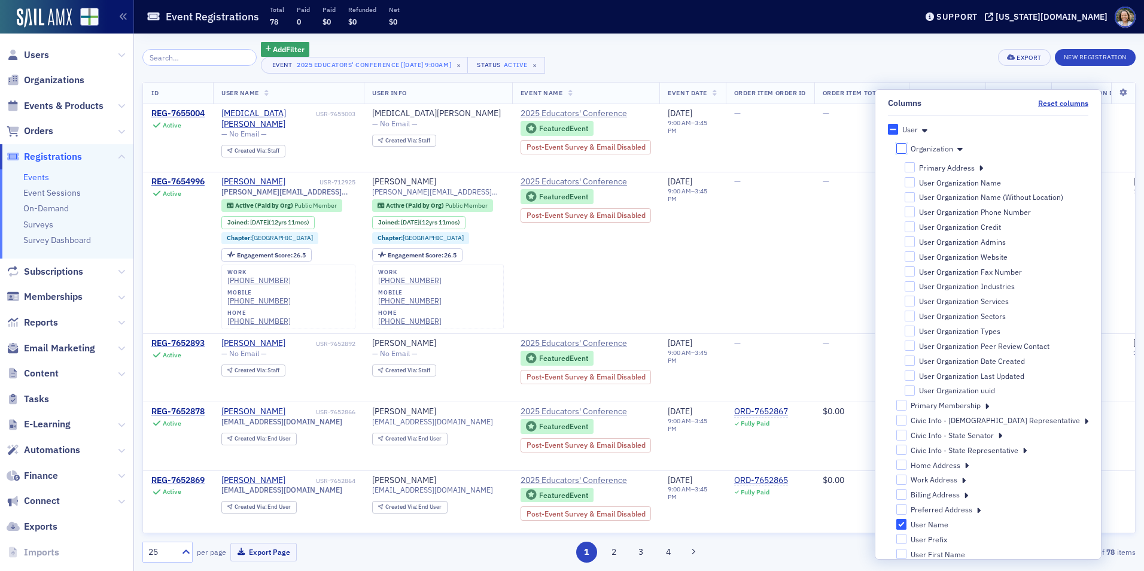
click at [907, 147] on input "Organization" at bounding box center [901, 148] width 11 height 11
checkbox input "false"
checkbox input "true"
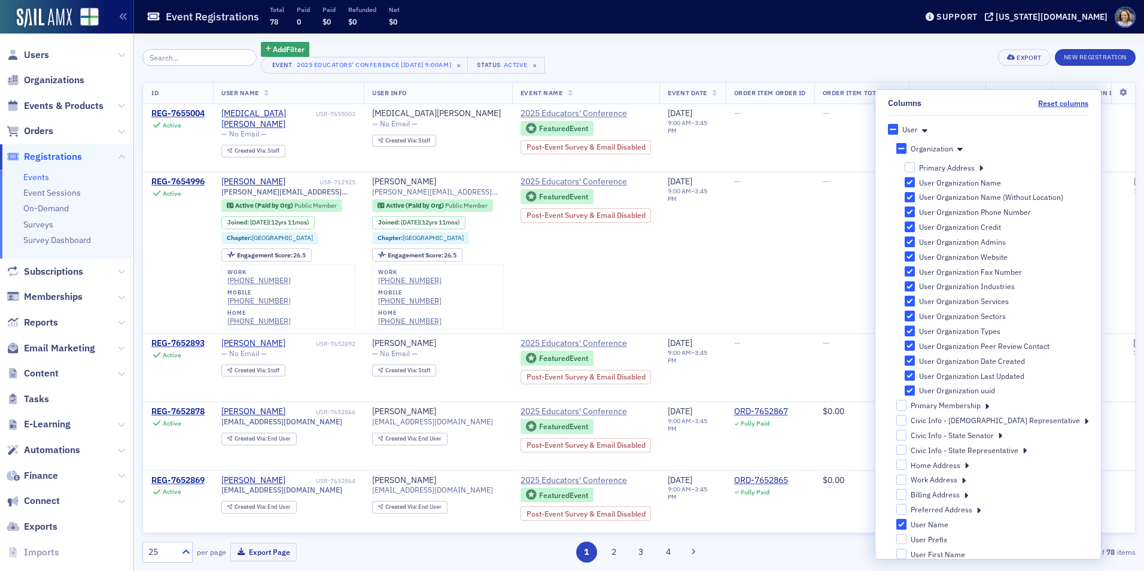
checkbox input "true"
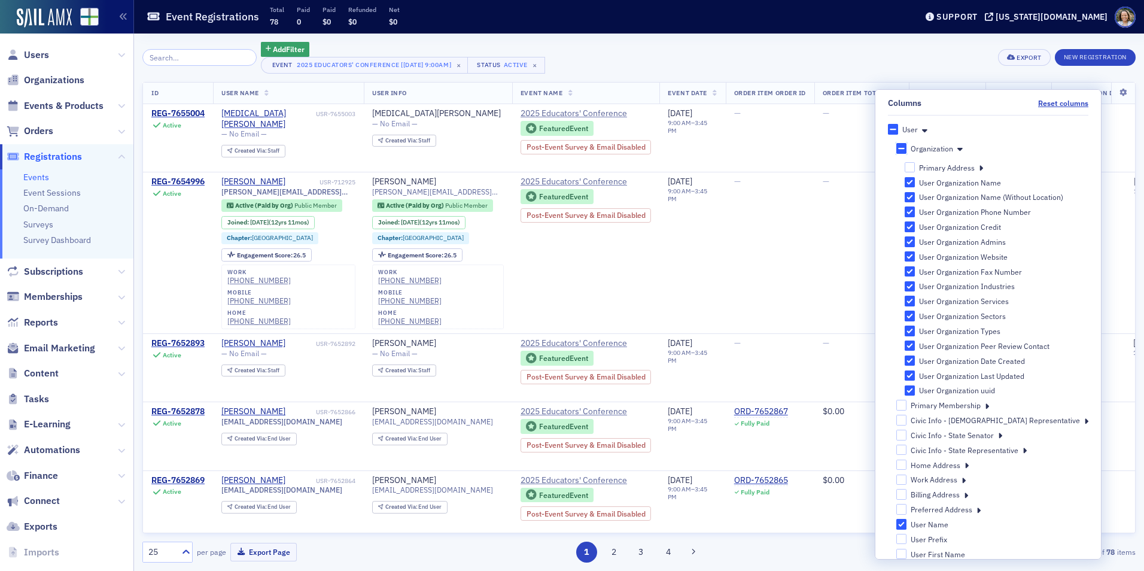
checkbox input "true"
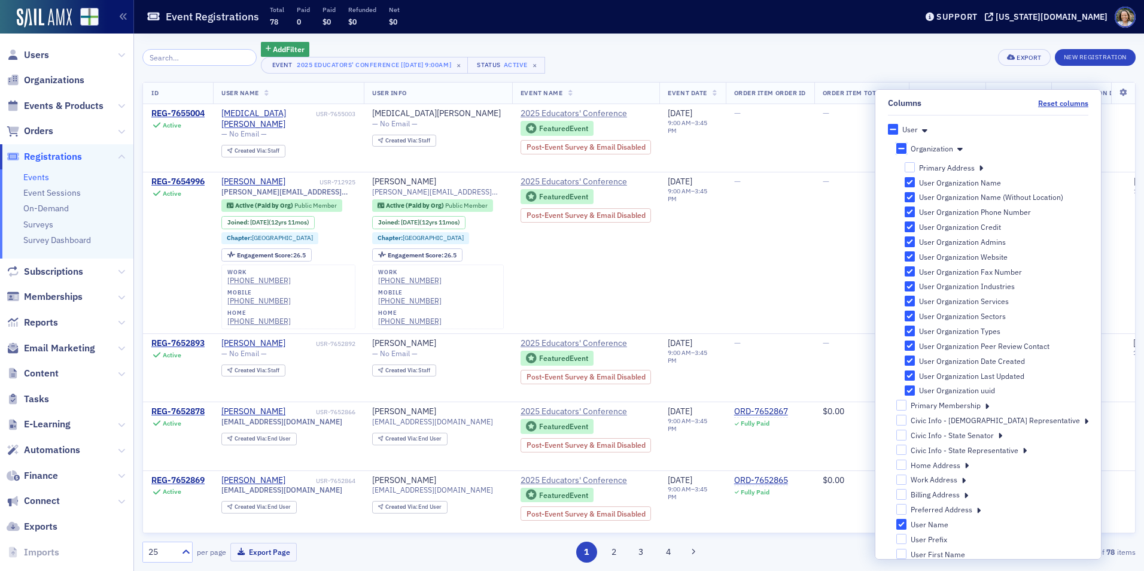
checkbox input "true"
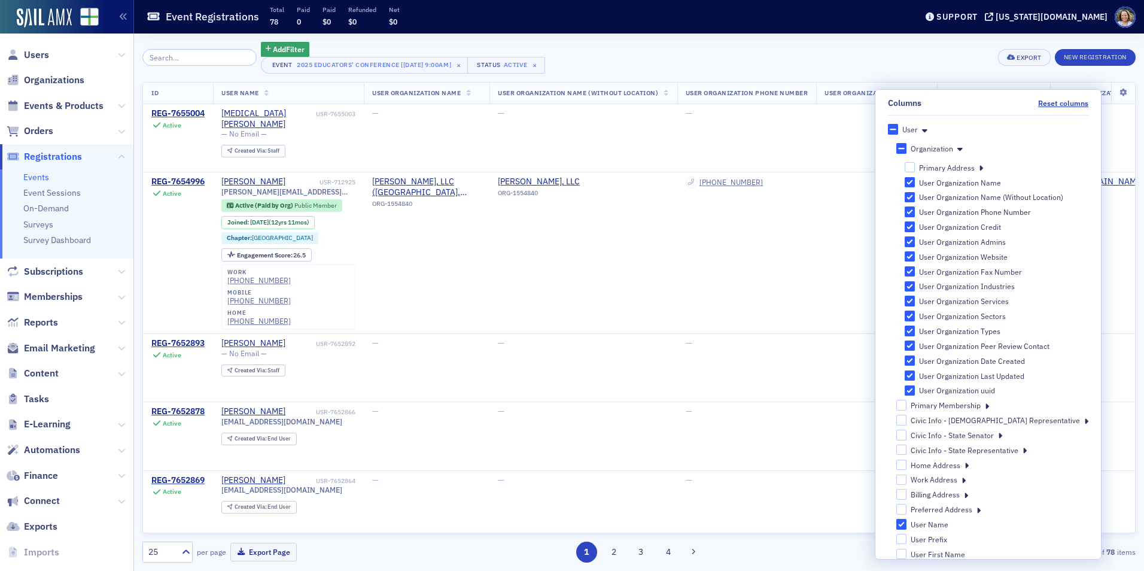
click at [915, 211] on input "User Organization Phone Number" at bounding box center [910, 211] width 11 height 11
checkbox input "false"
click at [915, 225] on input "User Organization Credit" at bounding box center [910, 226] width 11 height 11
checkbox input "false"
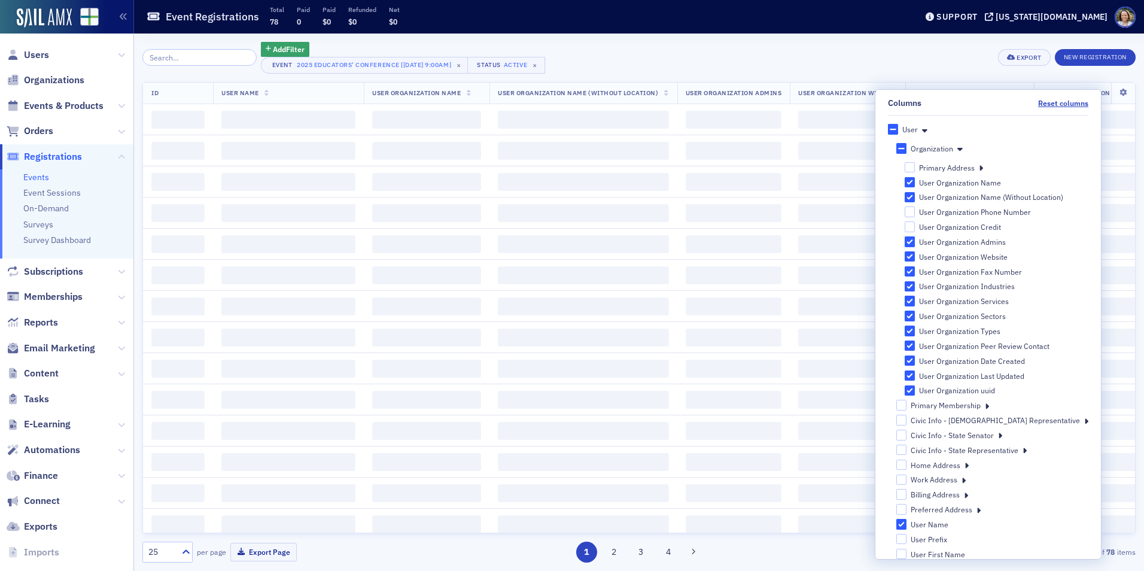
click at [915, 244] on input "User Organization Admins" at bounding box center [910, 241] width 11 height 11
checkbox input "false"
click at [915, 255] on input "User Organization Website" at bounding box center [910, 256] width 11 height 11
checkbox input "false"
click at [915, 269] on input "User Organization Fax Number" at bounding box center [910, 271] width 11 height 11
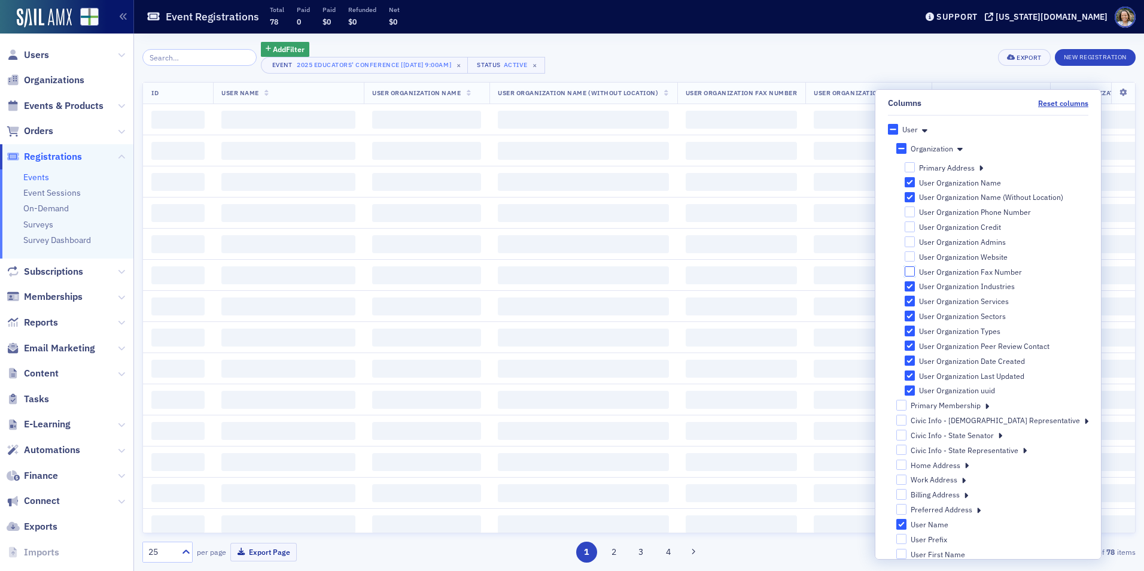
checkbox input "false"
click at [915, 287] on input "User Organization Industries" at bounding box center [910, 286] width 11 height 11
checkbox input "false"
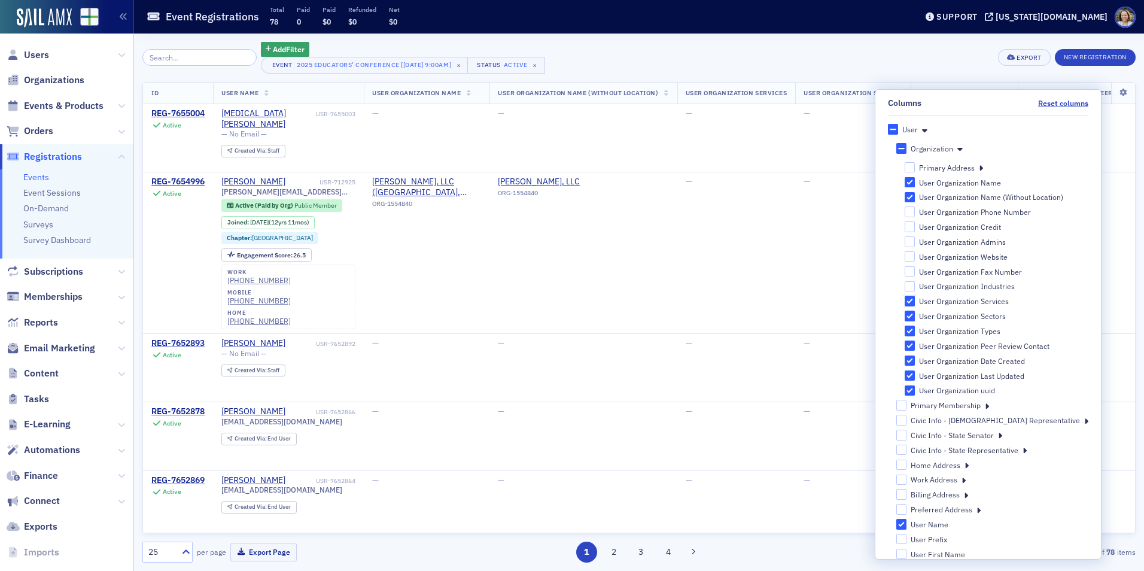
click at [915, 300] on input "User Organization Services" at bounding box center [910, 301] width 11 height 11
checkbox input "false"
click at [915, 316] on input "User Organization Sectors" at bounding box center [910, 316] width 11 height 11
checkbox input "false"
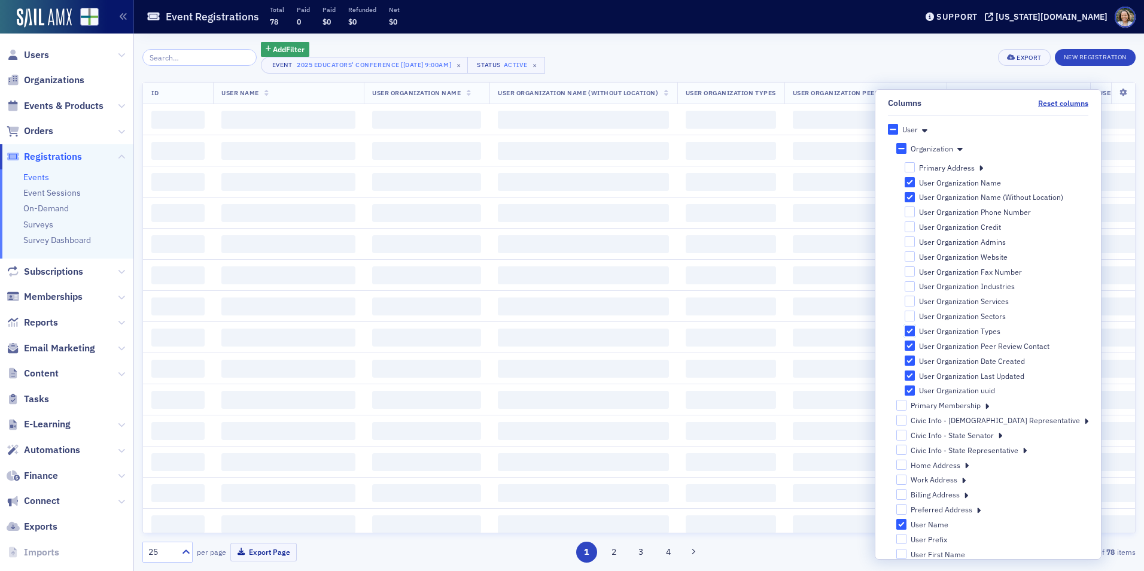
click at [915, 329] on input "User Organization Types" at bounding box center [910, 330] width 11 height 11
checkbox input "false"
click at [915, 343] on input "User Organization Peer Review Contact" at bounding box center [910, 345] width 11 height 11
checkbox input "false"
click at [915, 359] on input "User Organization Date Created" at bounding box center [910, 360] width 11 height 11
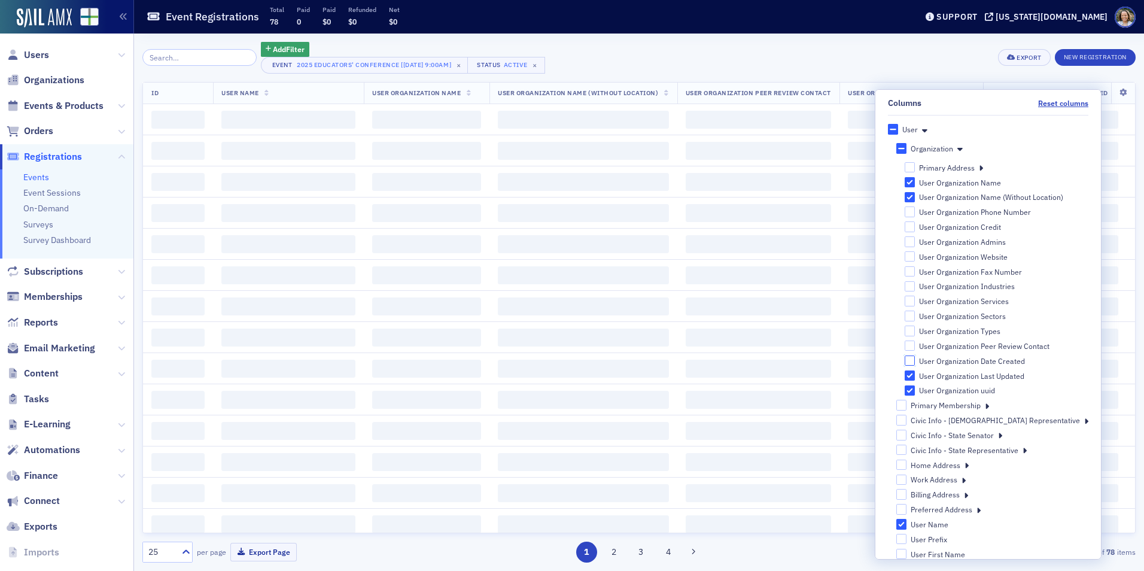
checkbox input "false"
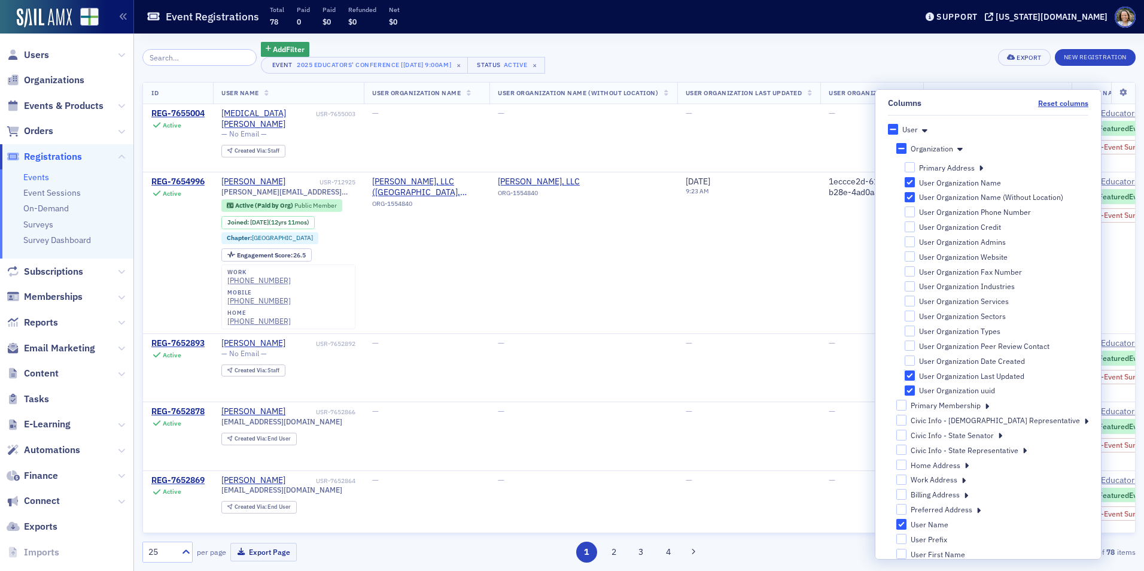
click at [915, 374] on input "User Organization Last Updated" at bounding box center [910, 375] width 11 height 11
checkbox input "false"
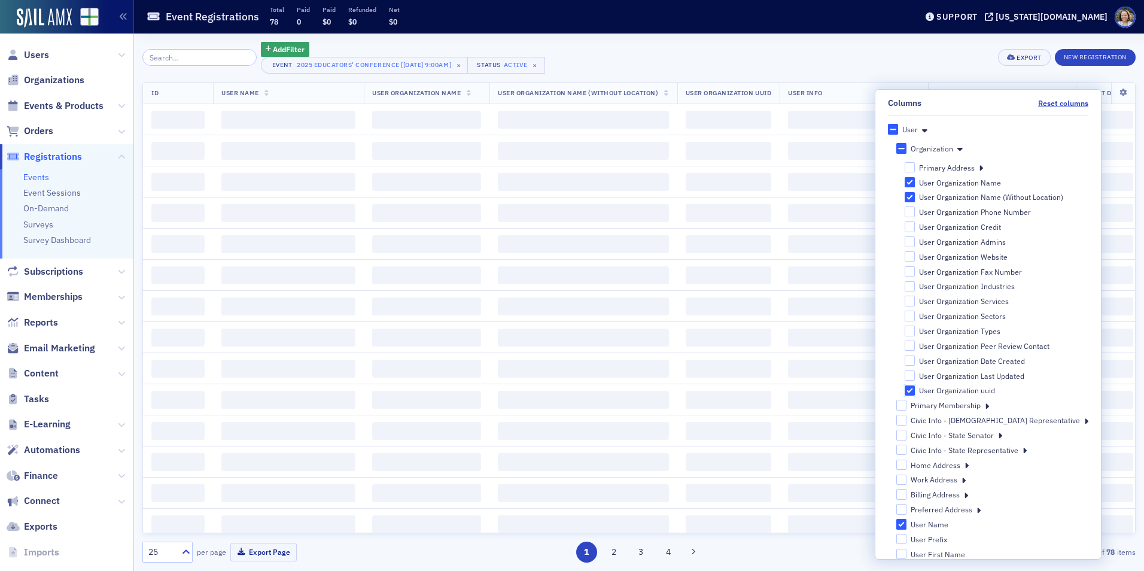
click at [915, 390] on input "User Organization uuid" at bounding box center [910, 390] width 11 height 11
checkbox input "false"
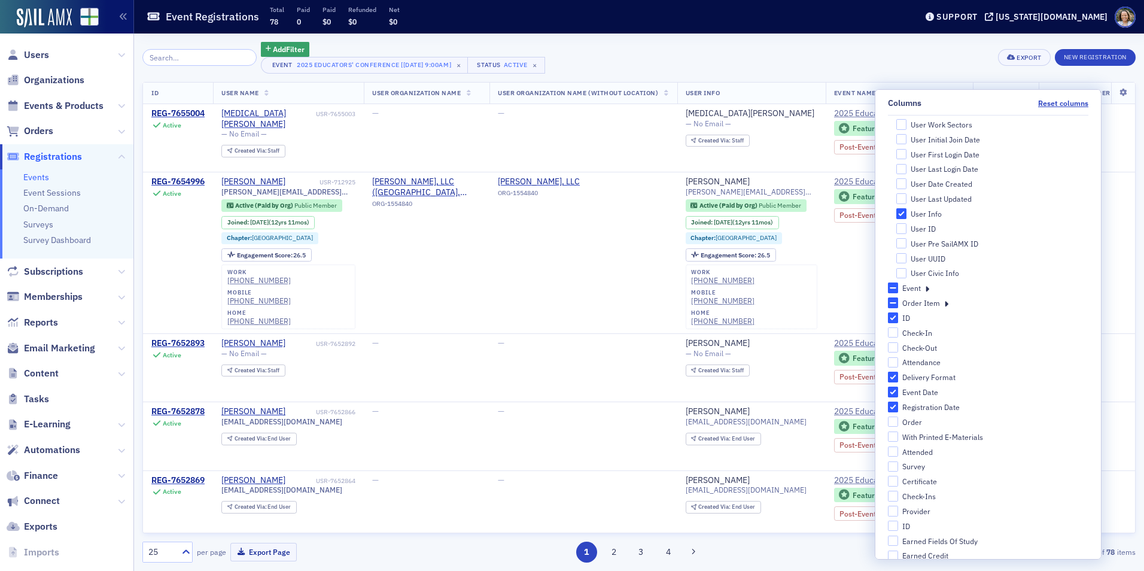
scroll to position [890, 0]
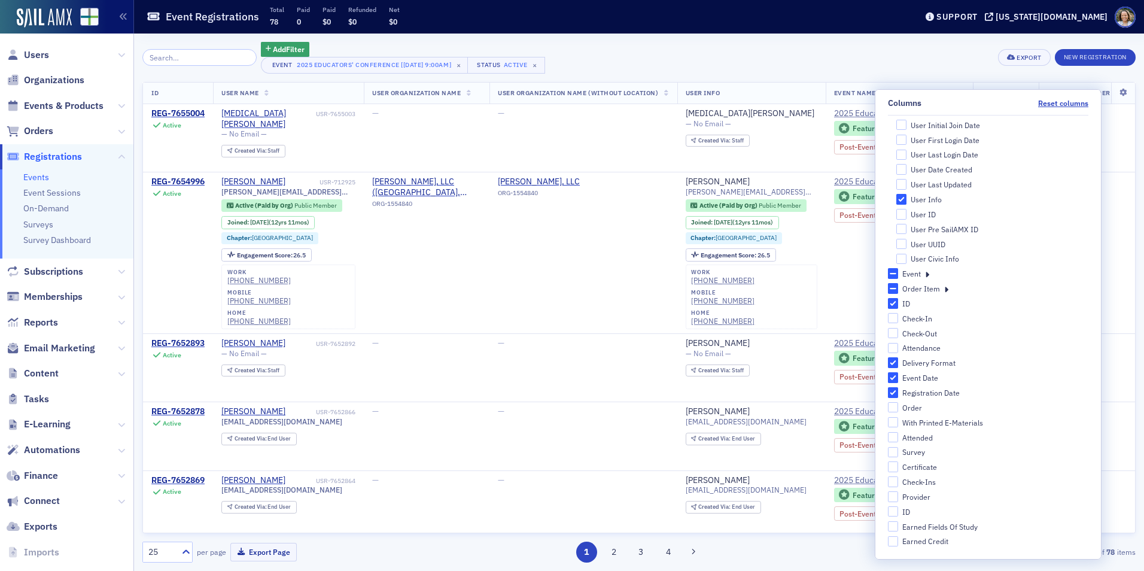
click at [934, 378] on div "Event Date" at bounding box center [920, 378] width 36 height 10
click at [899, 378] on input "Event Date" at bounding box center [893, 377] width 11 height 11
checkbox input "false"
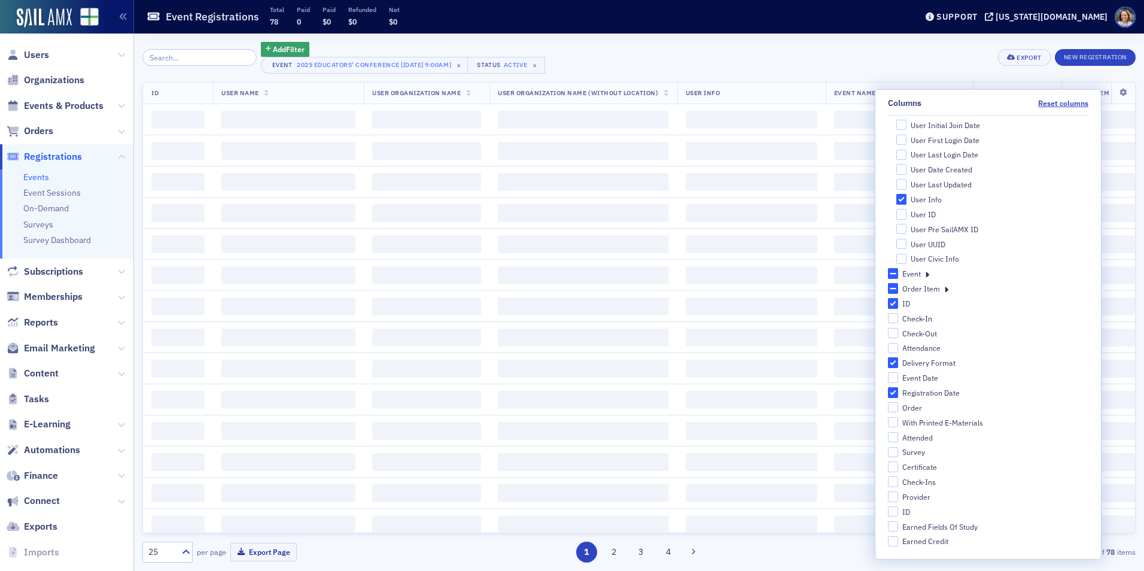
click at [923, 394] on div "Registration Date" at bounding box center [930, 393] width 57 height 10
click at [899, 394] on input "Registration Date" at bounding box center [893, 392] width 11 height 11
checkbox input "false"
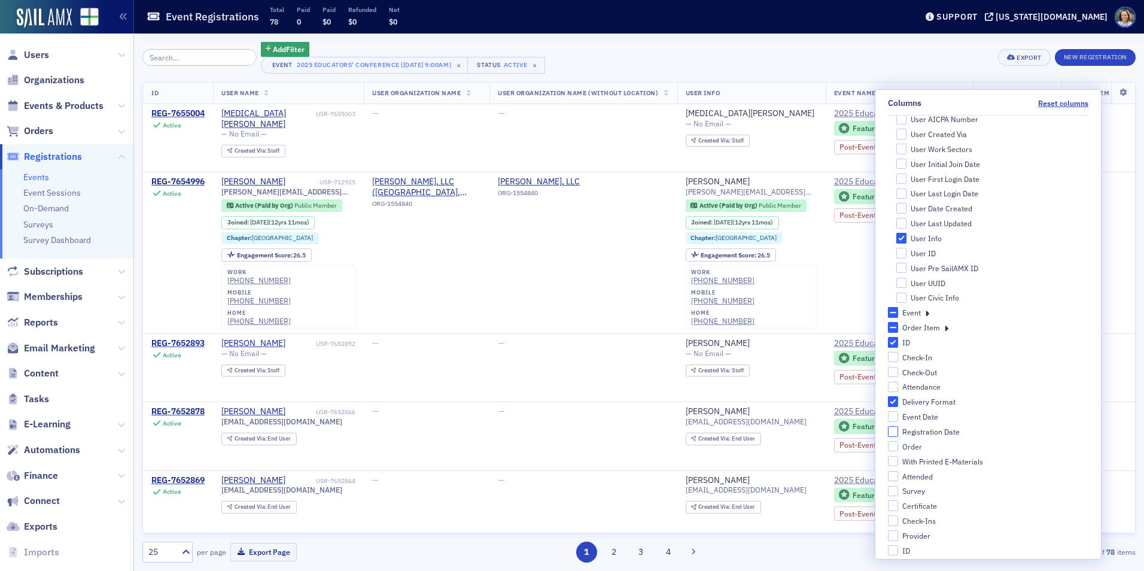
scroll to position [830, 0]
click at [899, 364] on input "ID" at bounding box center [893, 363] width 11 height 11
checkbox input "false"
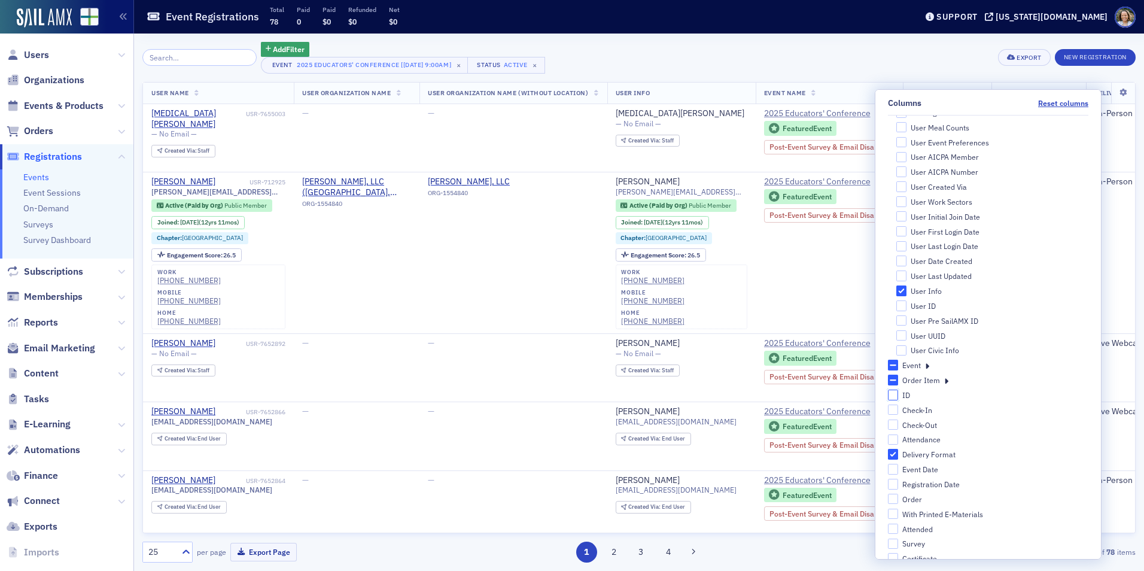
scroll to position [770, 0]
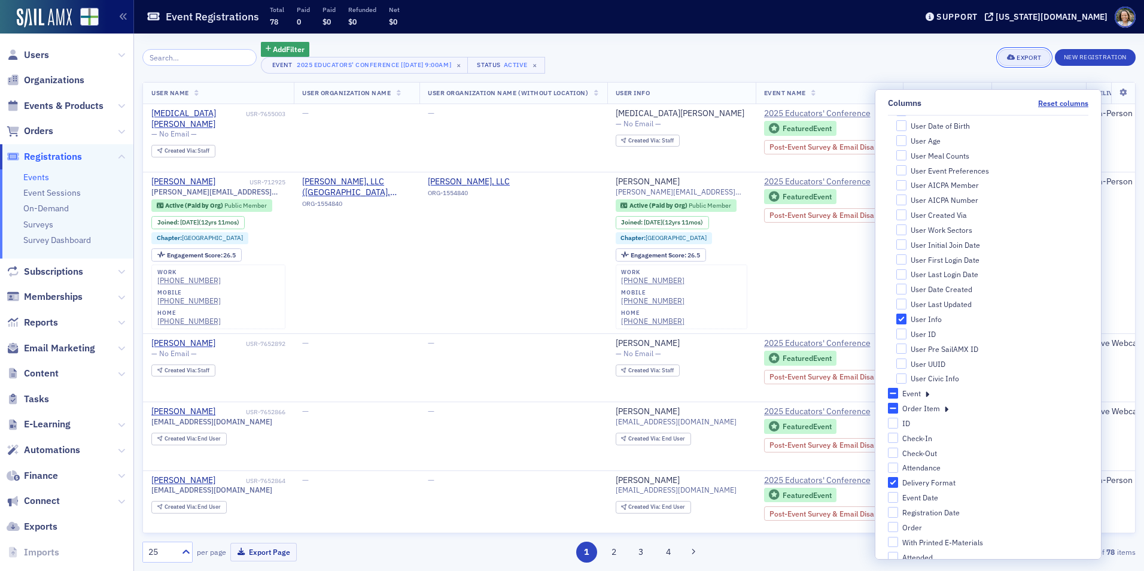
click at [1033, 59] on div "Export" at bounding box center [1029, 57] width 25 height 7
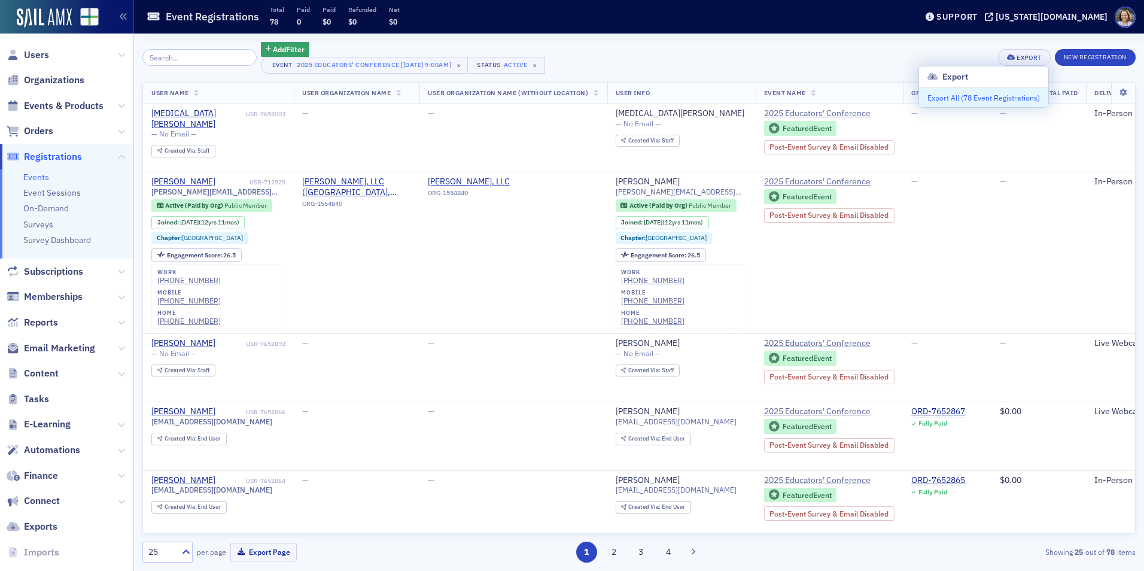
click at [1015, 92] on button "Export All ( 78 Event Registrations )" at bounding box center [983, 97] width 129 height 19
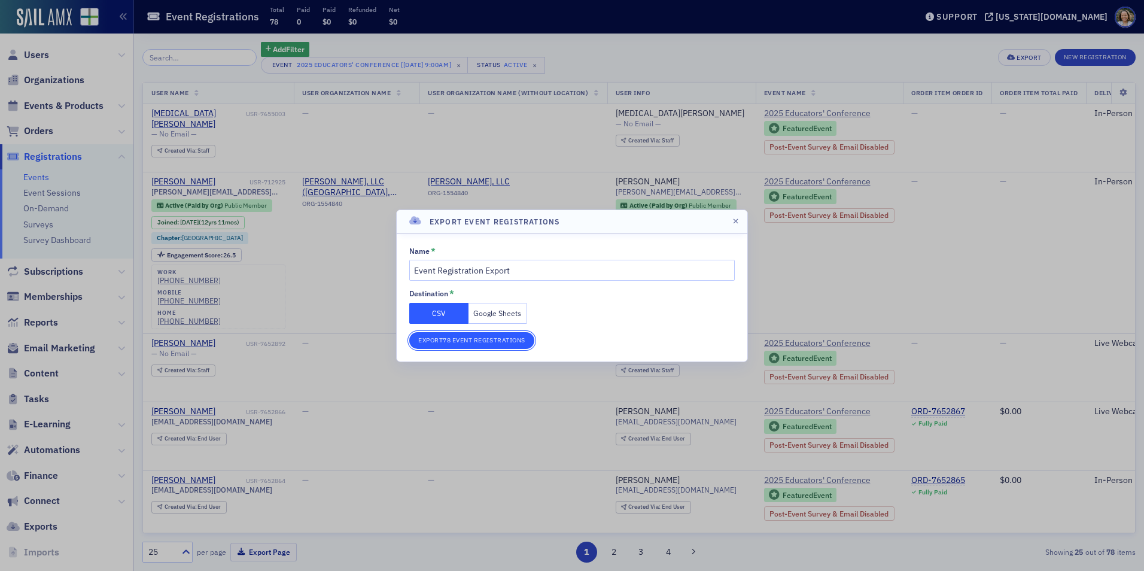
click at [473, 338] on button "Export 78 Event Registrations" at bounding box center [471, 340] width 125 height 17
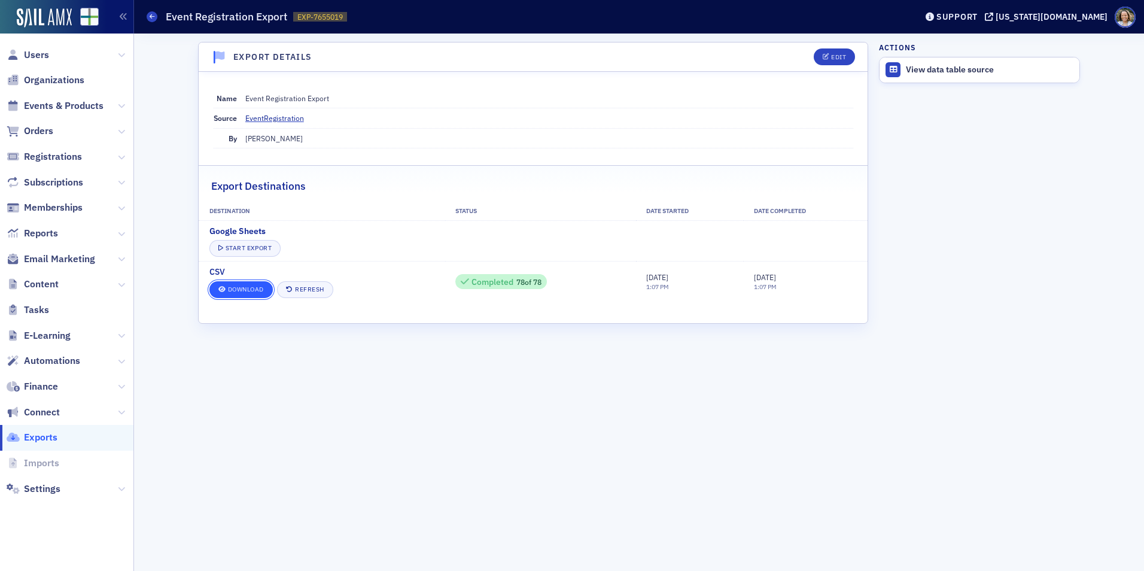
click at [245, 289] on link "Download" at bounding box center [240, 289] width 63 height 17
